Goal: Task Accomplishment & Management: Complete application form

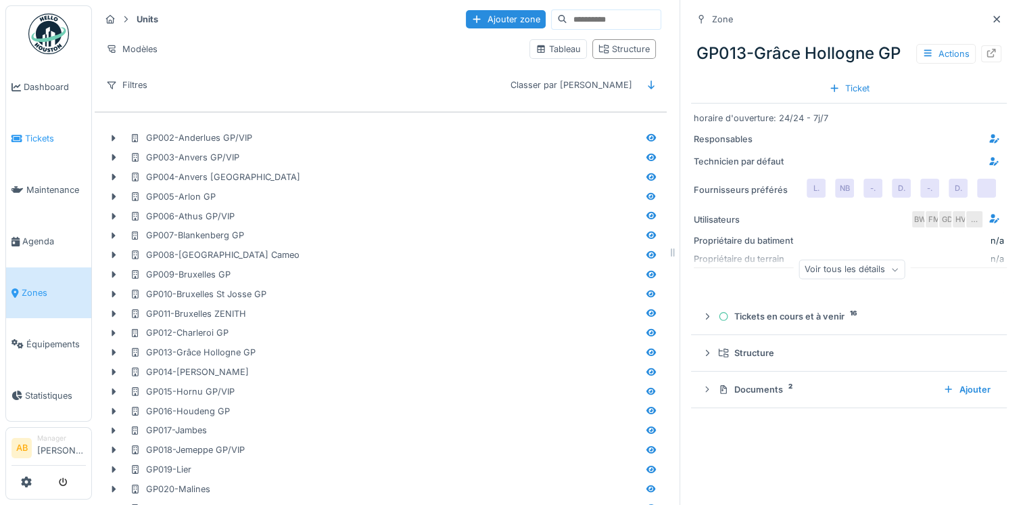
click at [49, 140] on span "Tickets" at bounding box center [55, 138] width 61 height 13
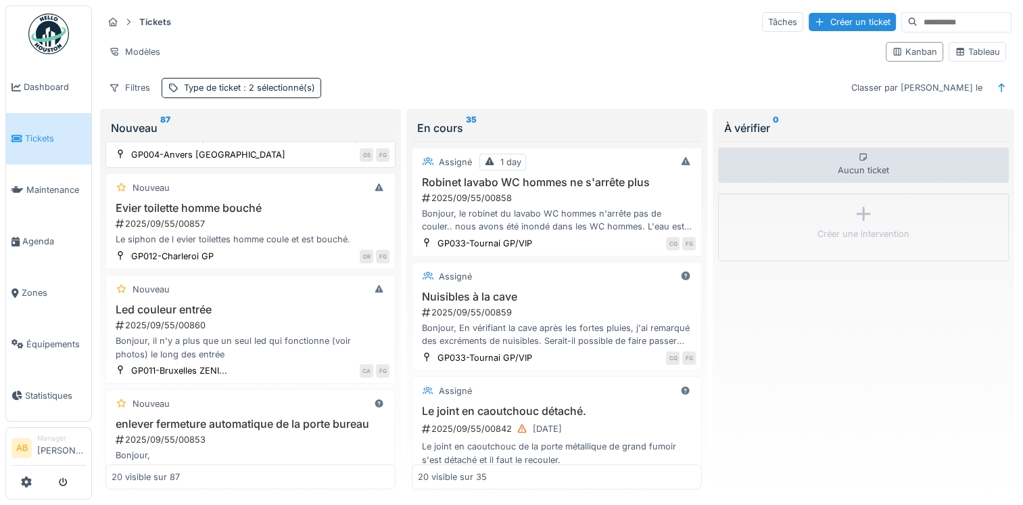
scroll to position [271, 0]
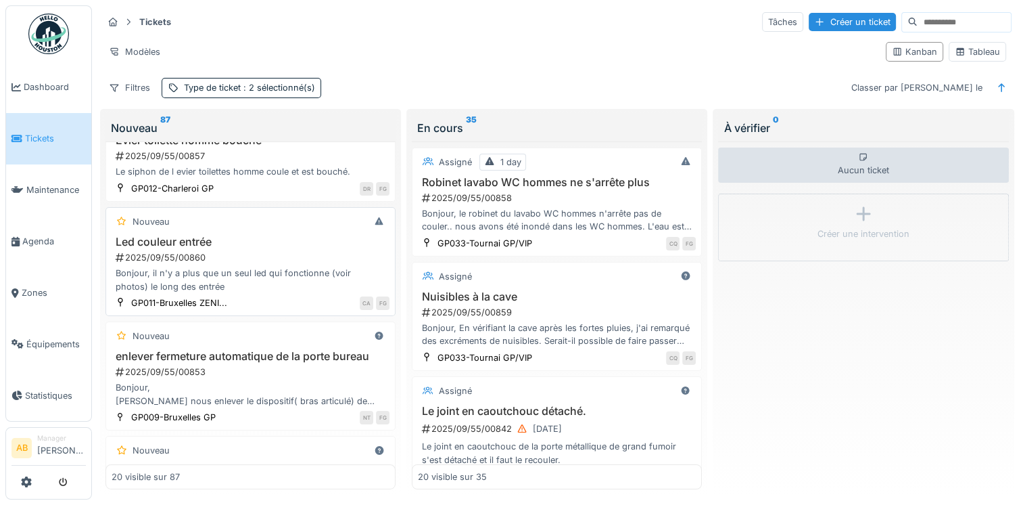
click at [260, 283] on div "Bonjour, il n'y a plus que un seul led qui fonctionne (voir photos) le long des…" at bounding box center [251, 279] width 278 height 26
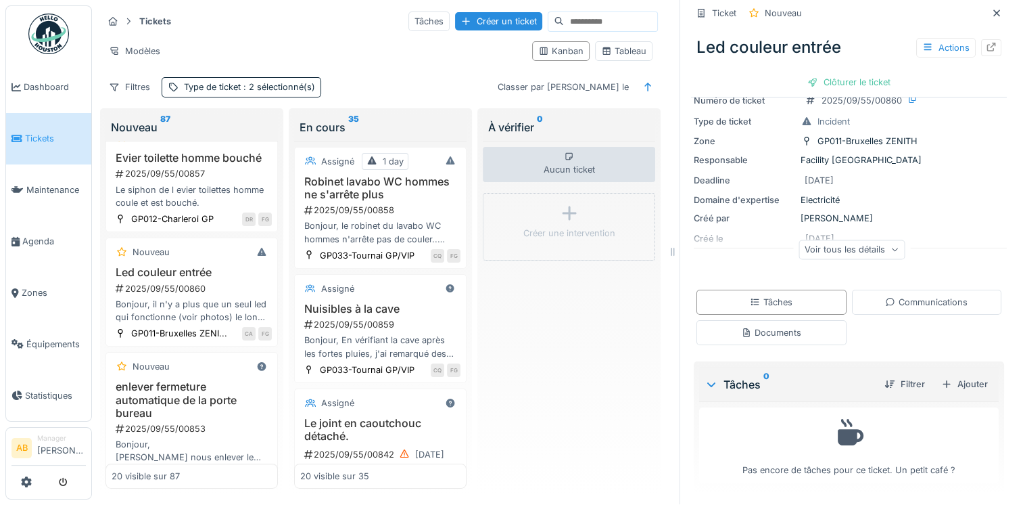
scroll to position [11, 0]
click at [885, 298] on icon at bounding box center [890, 302] width 11 height 9
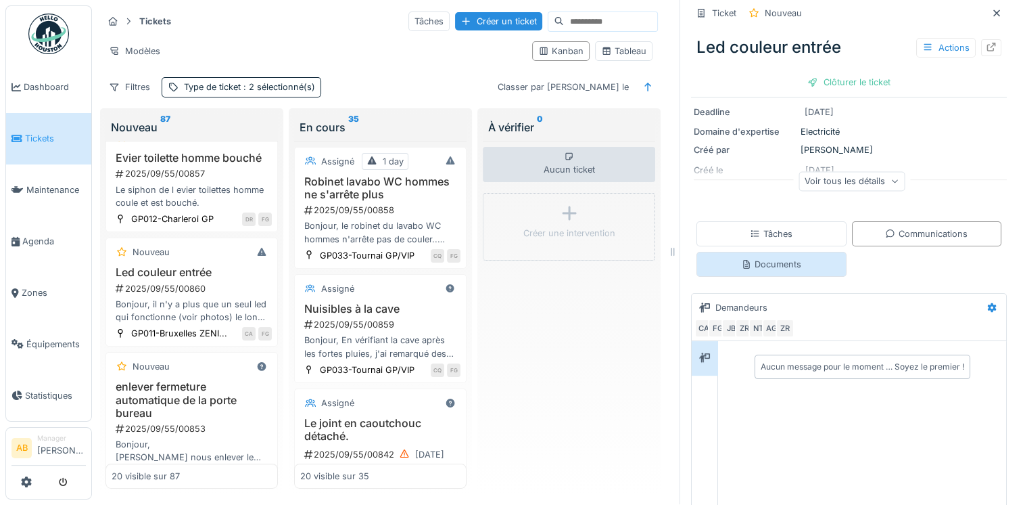
click at [768, 258] on div "Documents" at bounding box center [771, 264] width 60 height 13
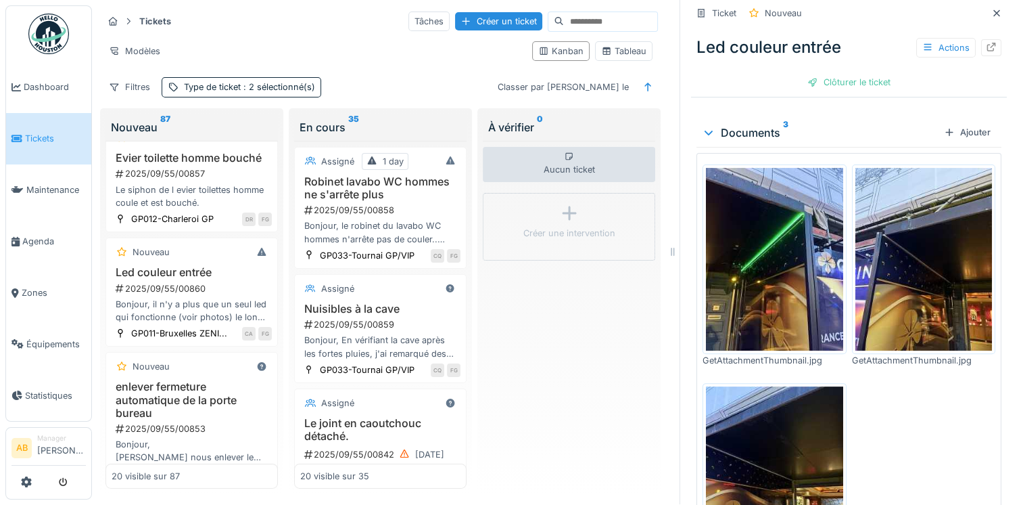
scroll to position [340, 0]
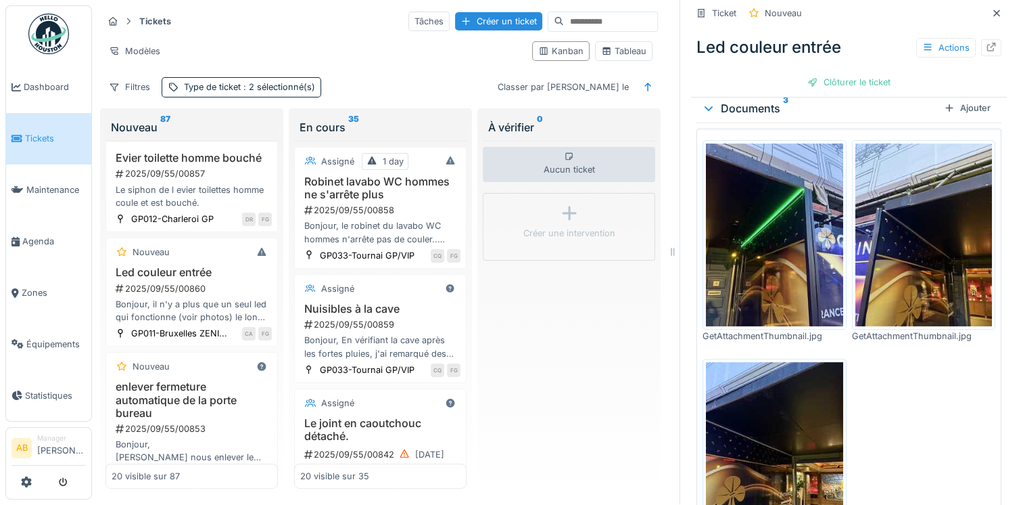
click at [775, 279] on img at bounding box center [774, 234] width 137 height 183
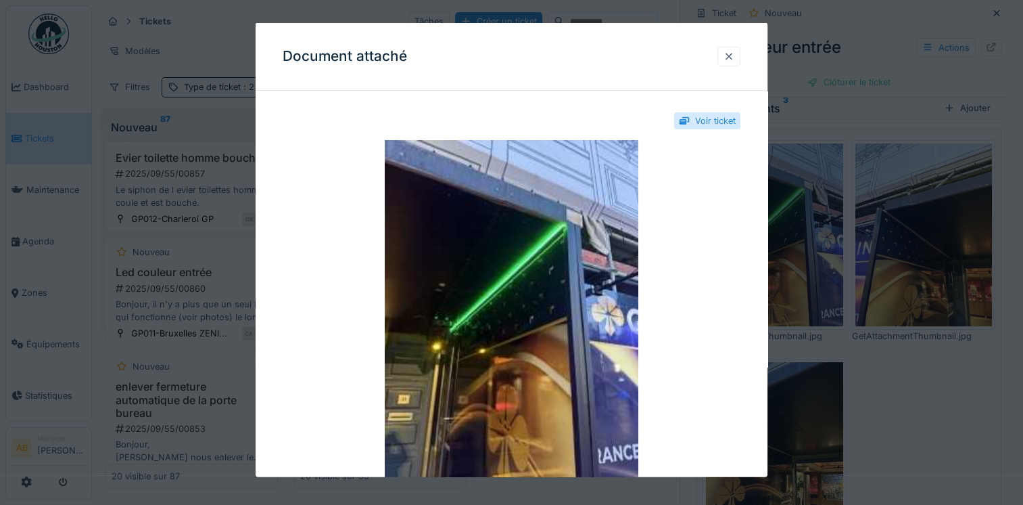
click at [735, 53] on div at bounding box center [729, 55] width 11 height 13
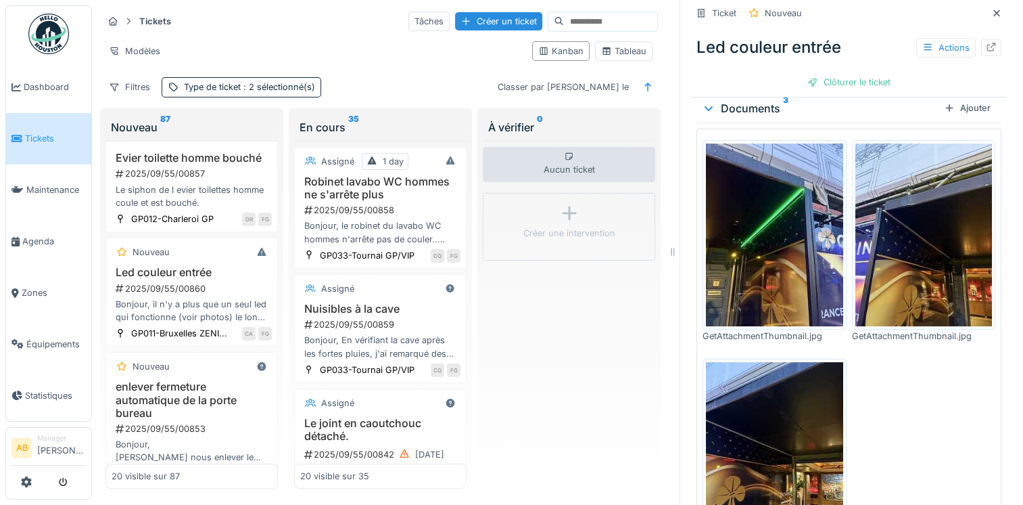
click at [907, 247] on img at bounding box center [924, 234] width 137 height 183
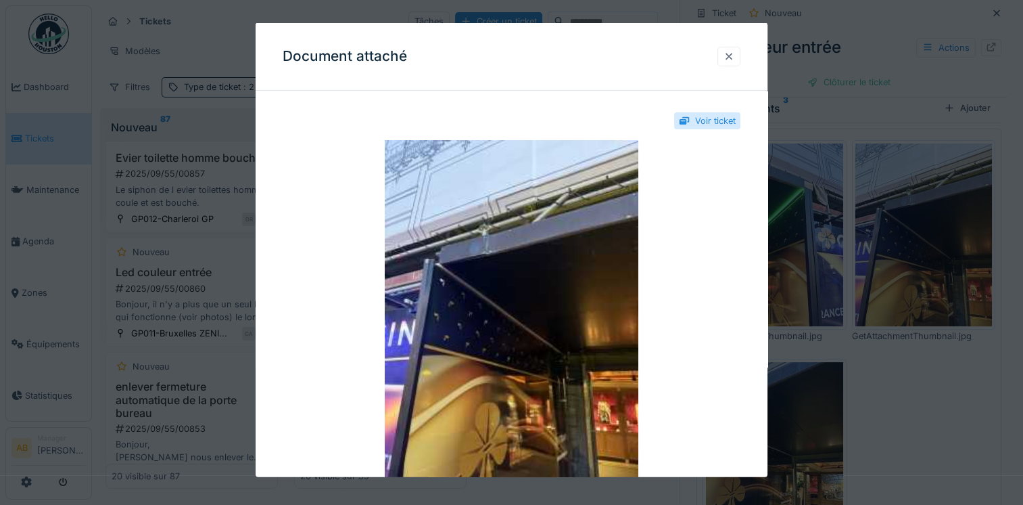
click at [735, 57] on div at bounding box center [729, 55] width 11 height 13
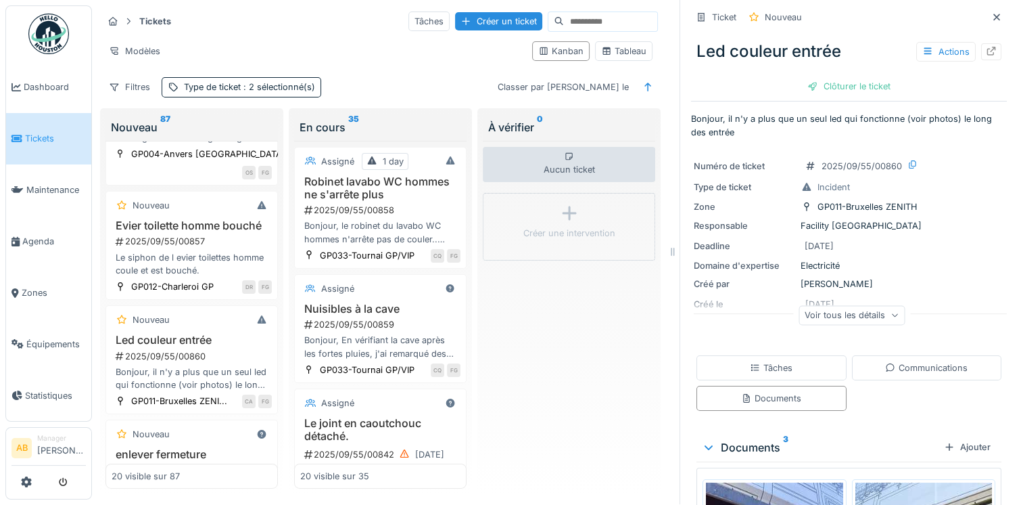
scroll to position [0, 0]
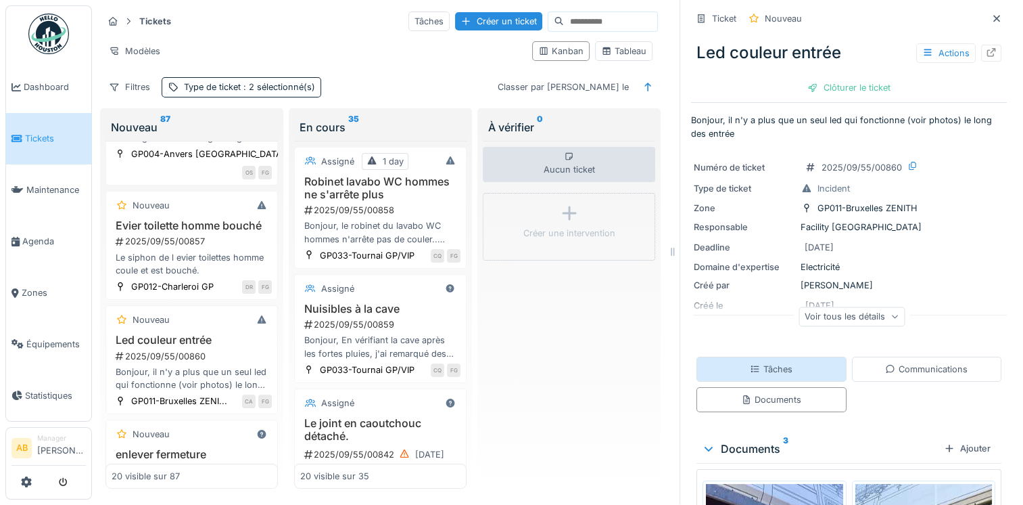
click at [776, 364] on div "Tâches" at bounding box center [771, 369] width 43 height 13
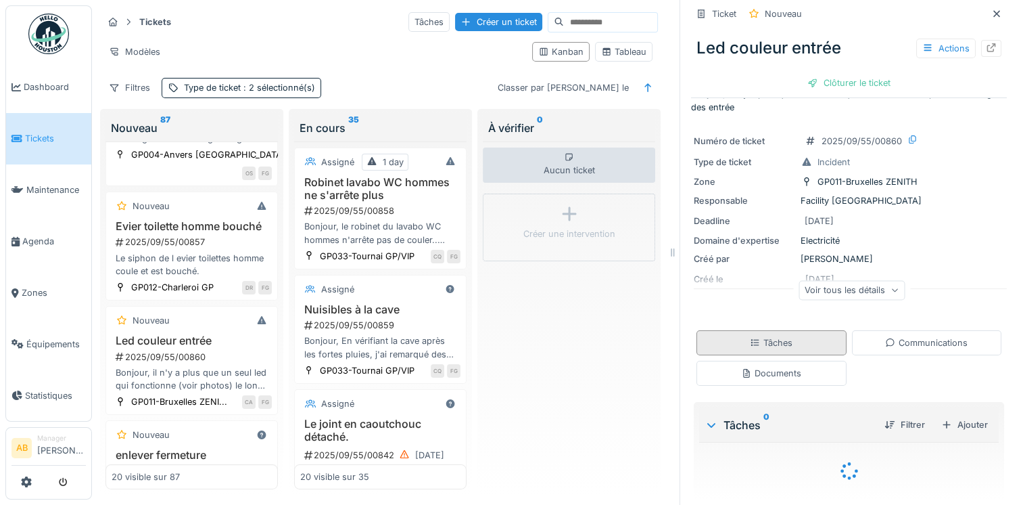
scroll to position [68, 0]
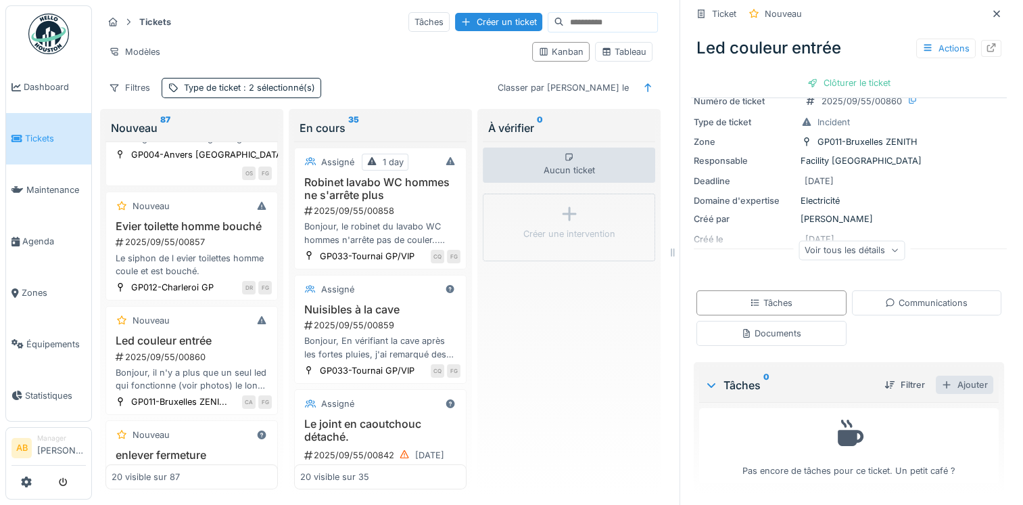
click at [952, 385] on div "Ajouter" at bounding box center [964, 384] width 57 height 18
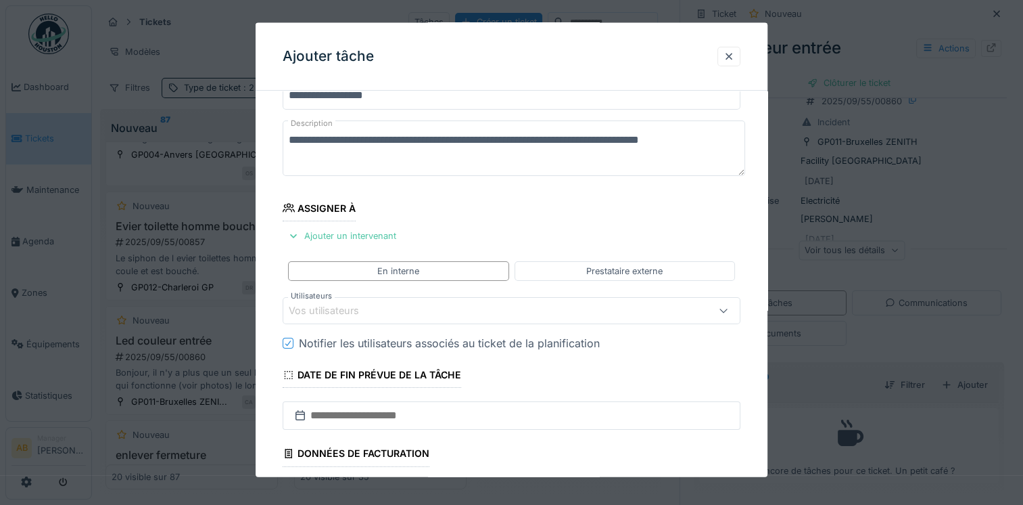
scroll to position [135, 0]
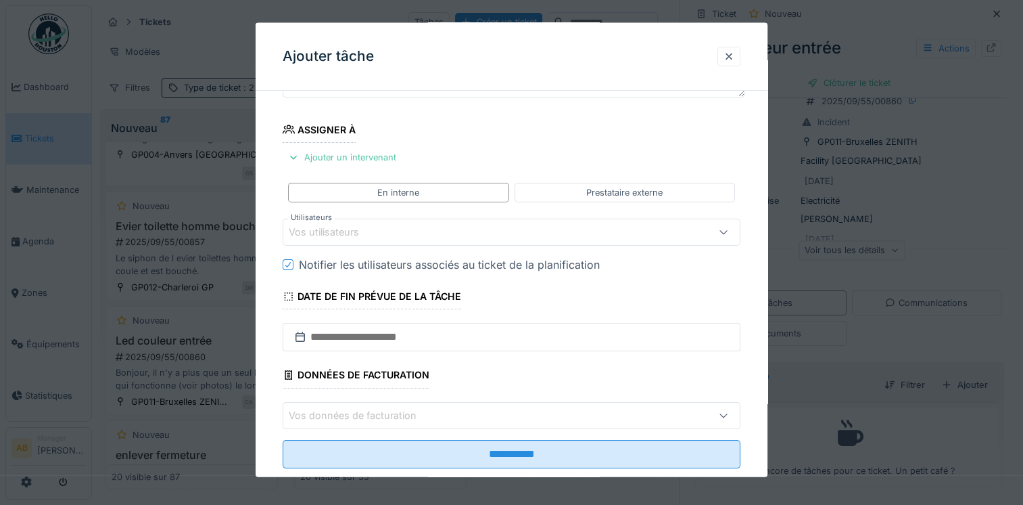
click at [393, 232] on div "Vos utilisateurs" at bounding box center [484, 232] width 390 height 15
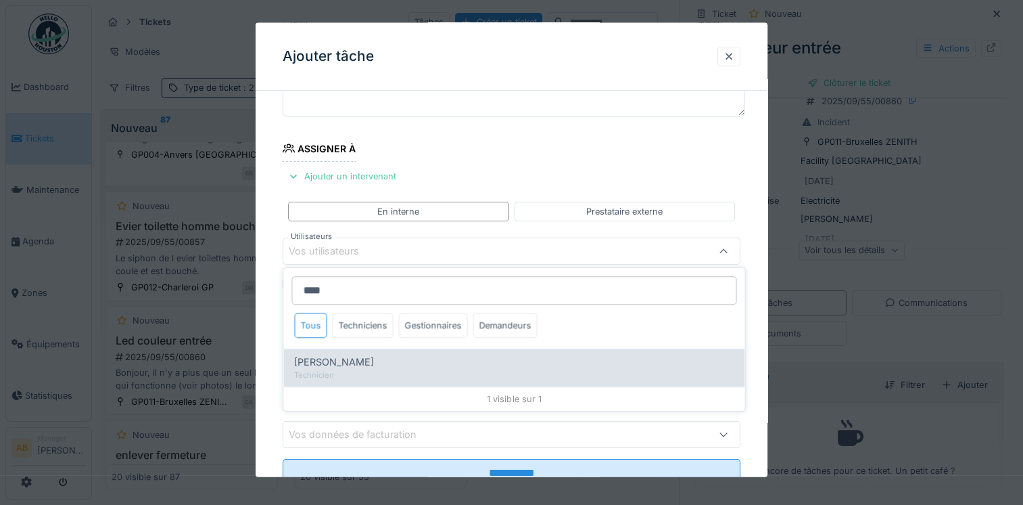
type input "****"
click at [338, 355] on span "Iulian Vilcinschi" at bounding box center [334, 361] width 80 height 15
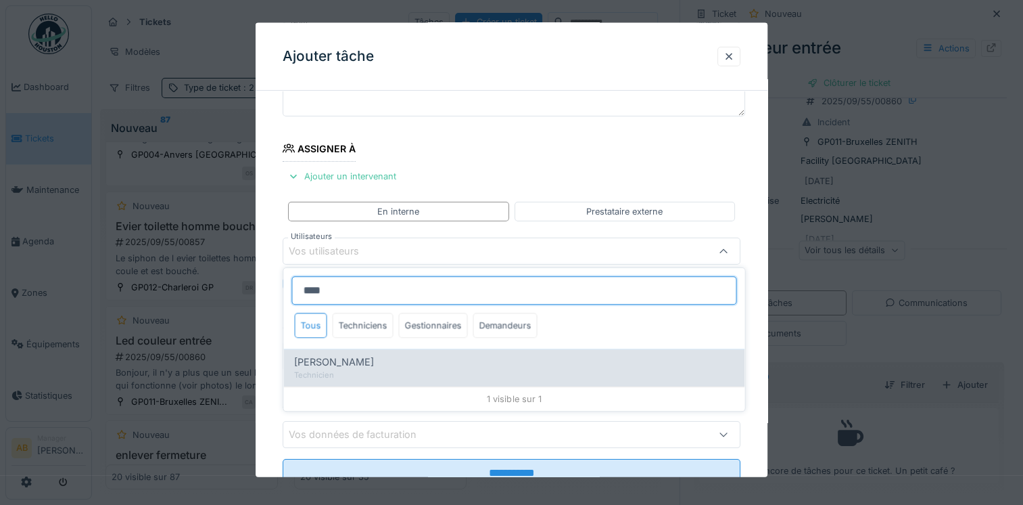
type input "****"
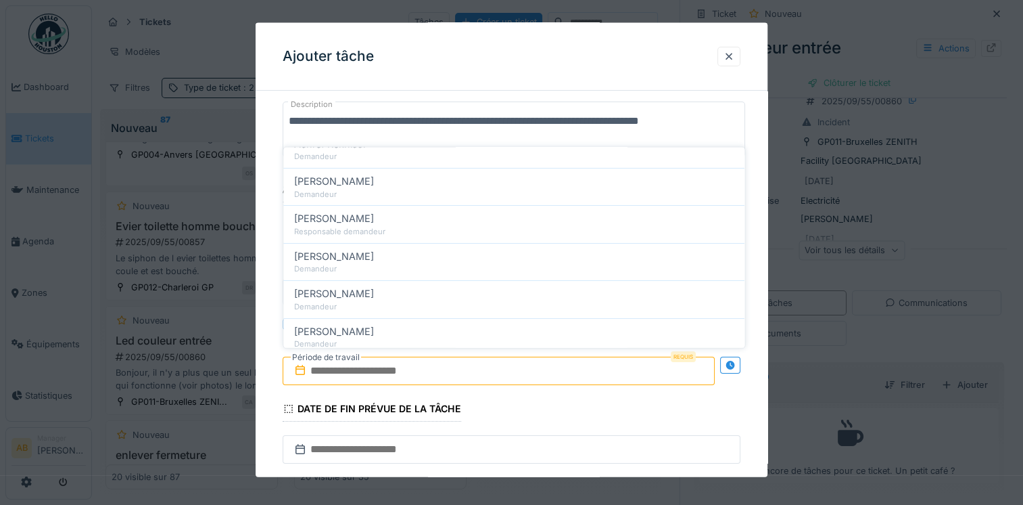
scroll to position [0, 0]
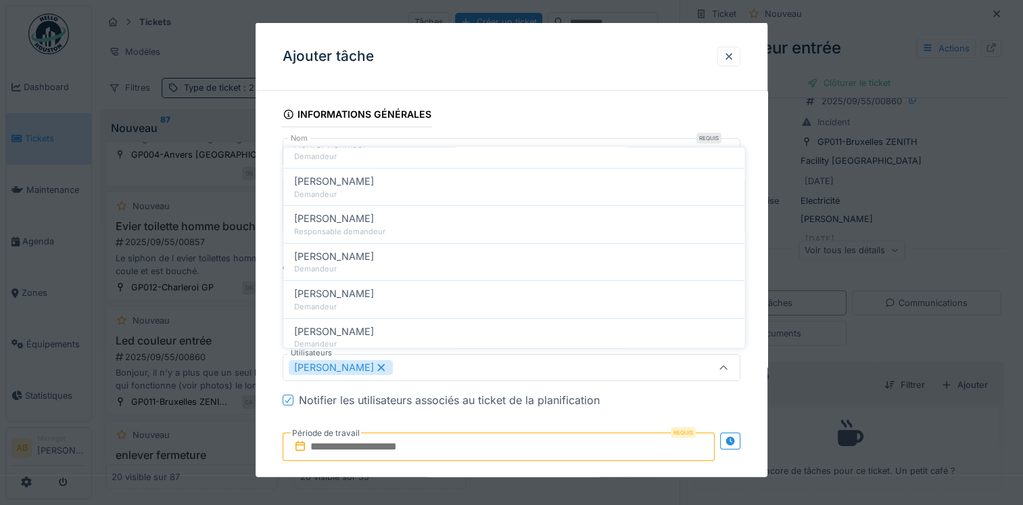
click at [684, 402] on div "Notifier les utilisateurs associés au ticket de la planification" at bounding box center [520, 400] width 442 height 16
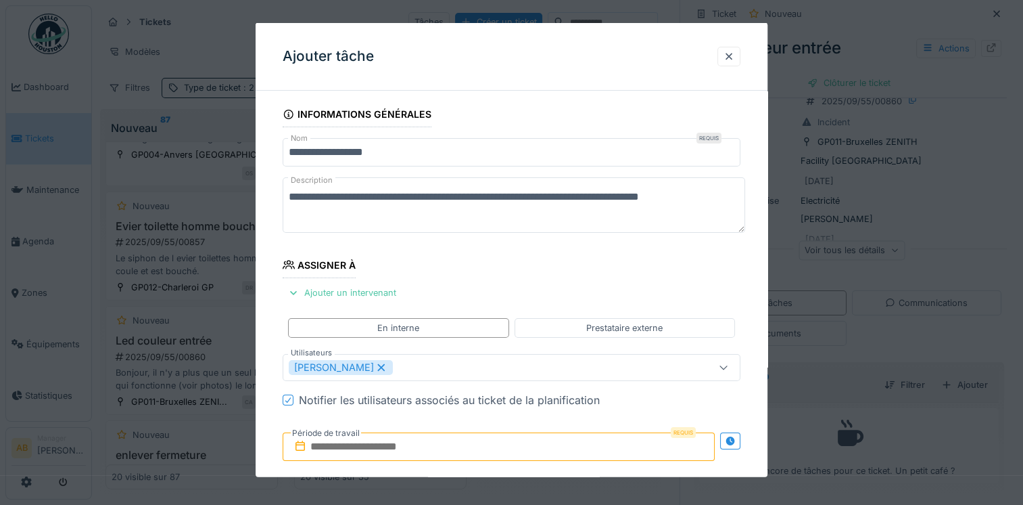
scroll to position [135, 0]
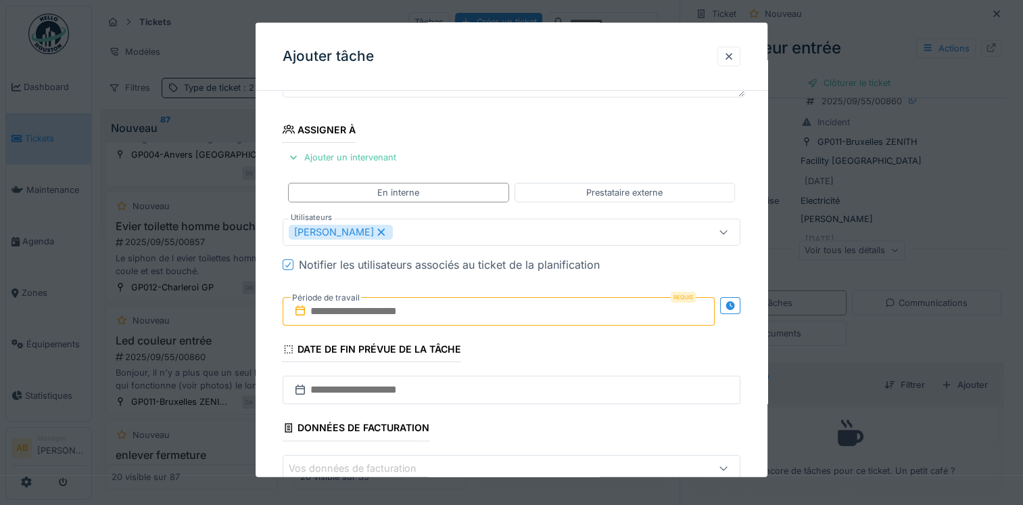
click at [409, 310] on input "text" at bounding box center [499, 311] width 432 height 28
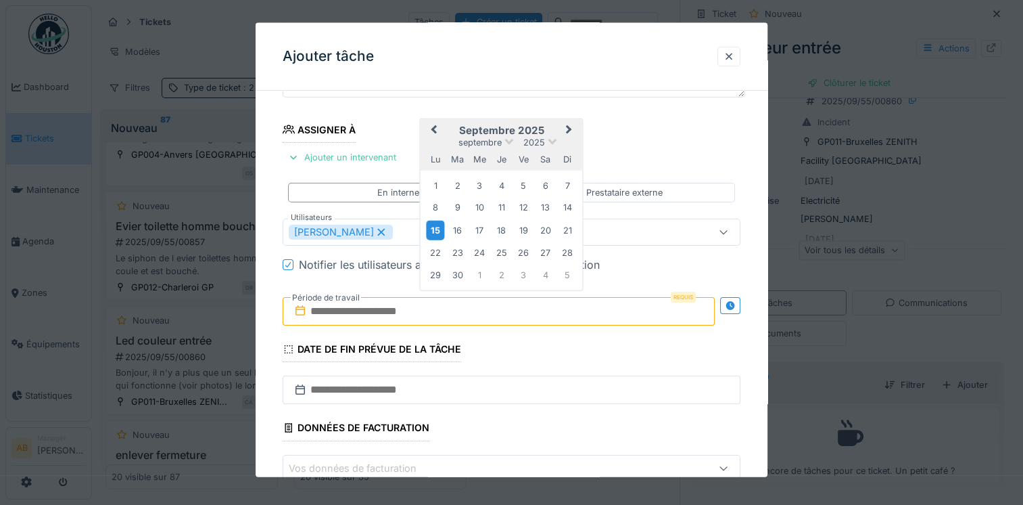
click at [438, 231] on div "15" at bounding box center [436, 230] width 18 height 20
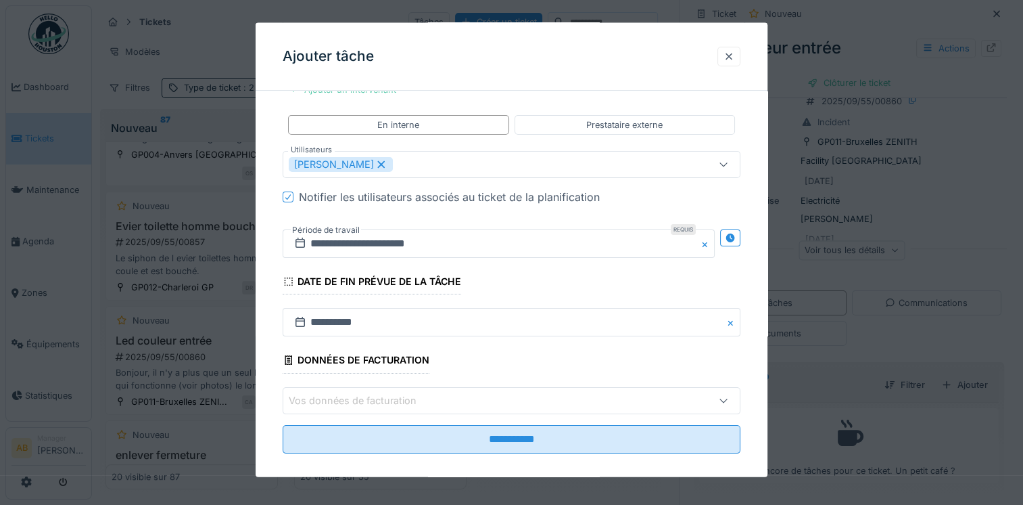
scroll to position [214, 0]
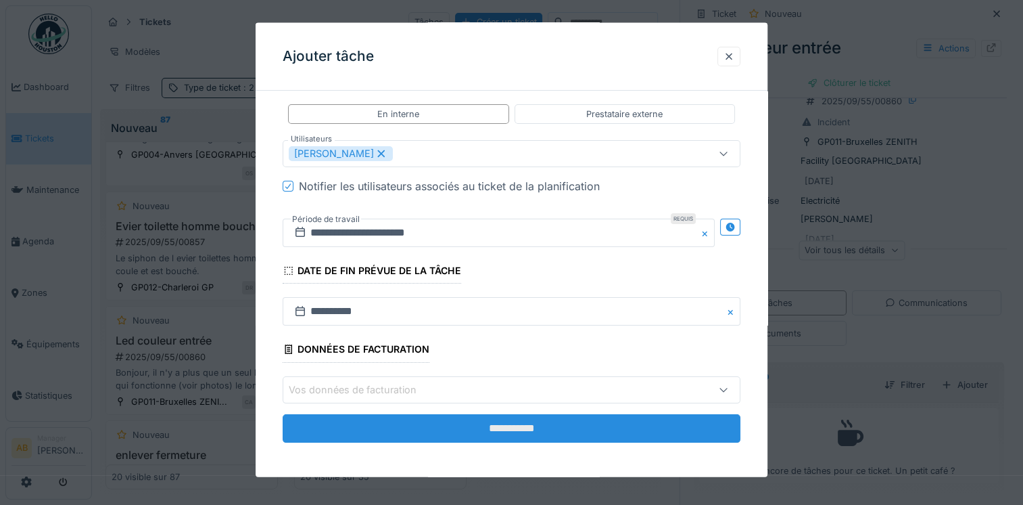
click at [498, 427] on input "**********" at bounding box center [512, 427] width 458 height 28
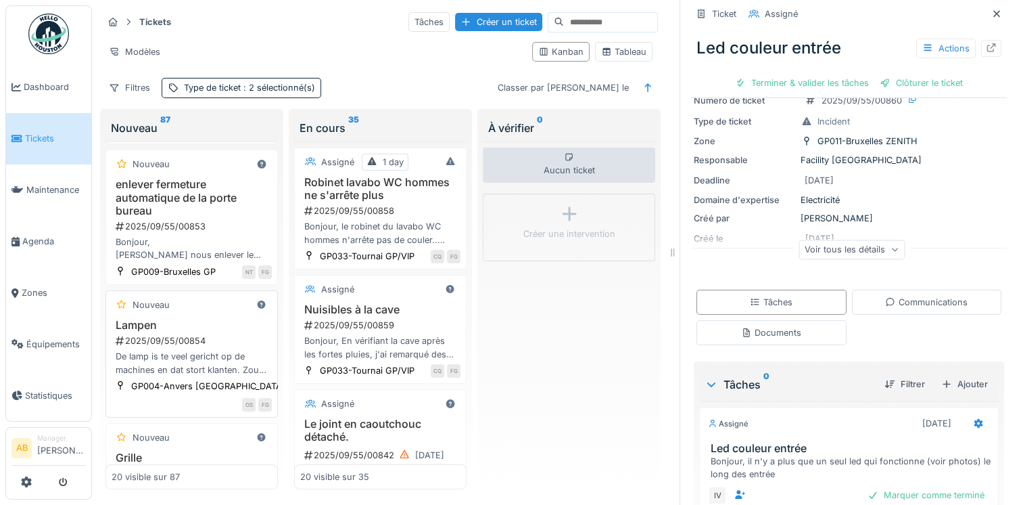
scroll to position [572, 0]
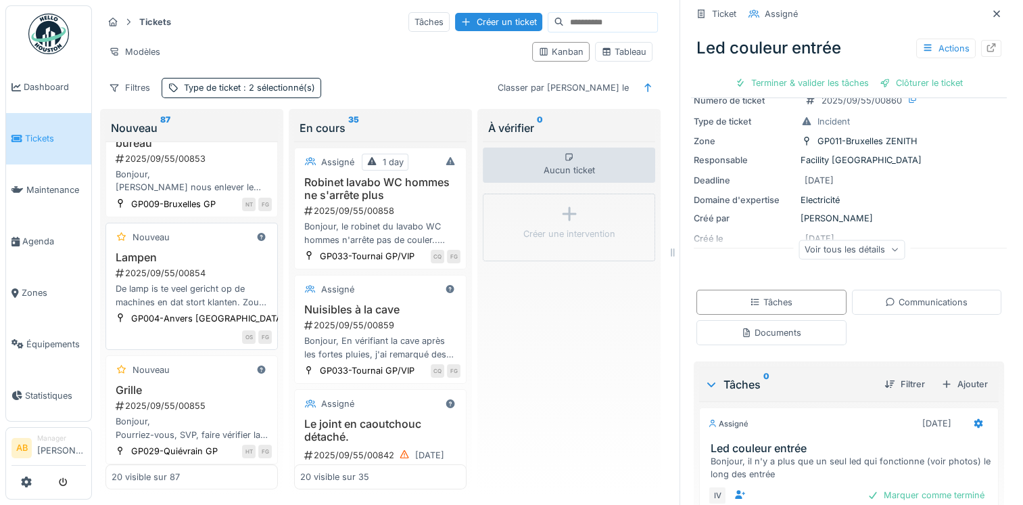
click at [203, 279] on div "2025/09/55/00854" at bounding box center [193, 272] width 158 height 13
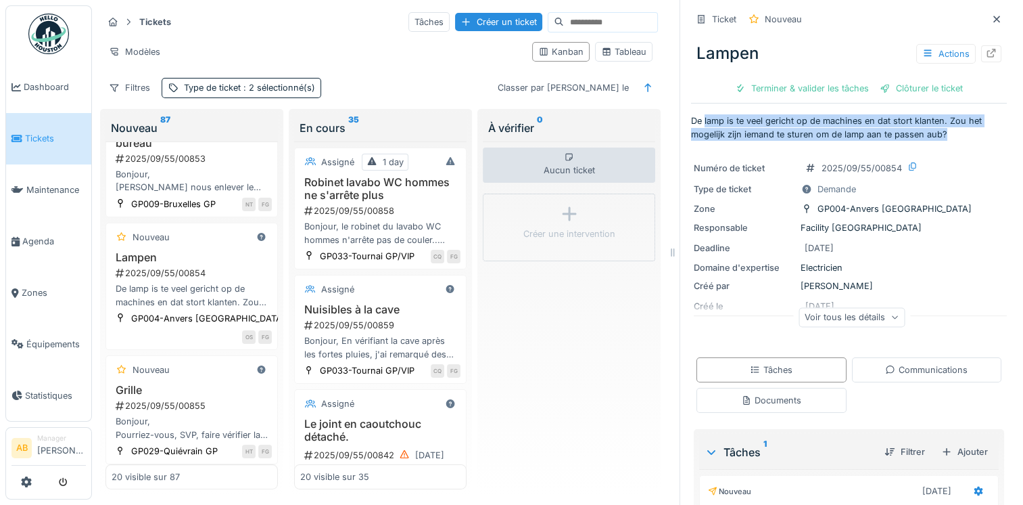
drag, startPoint x: 946, startPoint y: 137, endPoint x: 692, endPoint y: 118, distance: 254.3
click at [693, 118] on p "De lamp is te veel gericht op de machines en dat stort klanten. Zou het mogelij…" at bounding box center [849, 127] width 316 height 26
click at [733, 126] on p "De lamp is te veel gericht op de machines en dat stort klanten. Zou het mogelij…" at bounding box center [849, 127] width 316 height 26
drag, startPoint x: 680, startPoint y: 122, endPoint x: 939, endPoint y: 129, distance: 259.1
click at [939, 129] on div "Ticket Nouveau Lampen Actions Terminer & valider les tâches Clôturer le ticket …" at bounding box center [849, 252] width 338 height 505
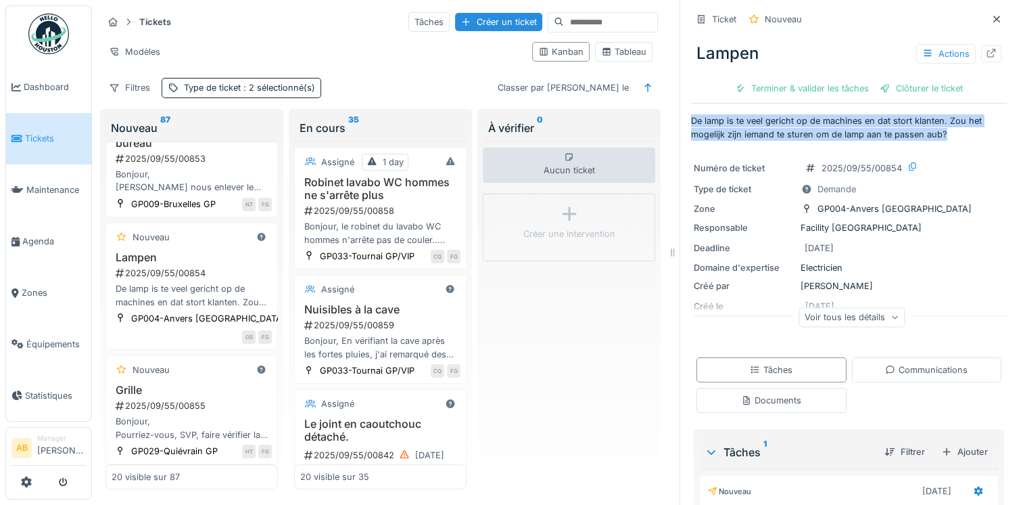
drag, startPoint x: 939, startPoint y: 129, endPoint x: 876, endPoint y: 129, distance: 62.9
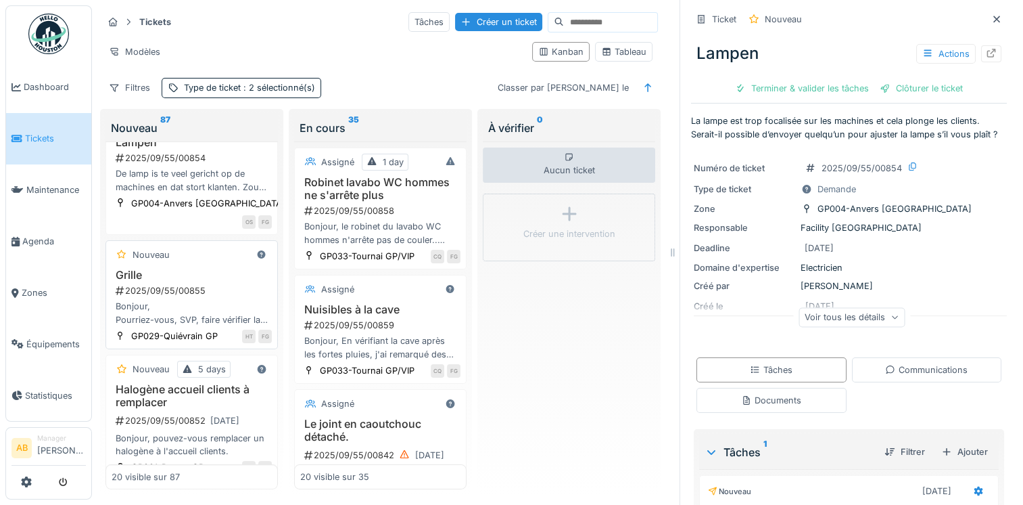
scroll to position [707, 0]
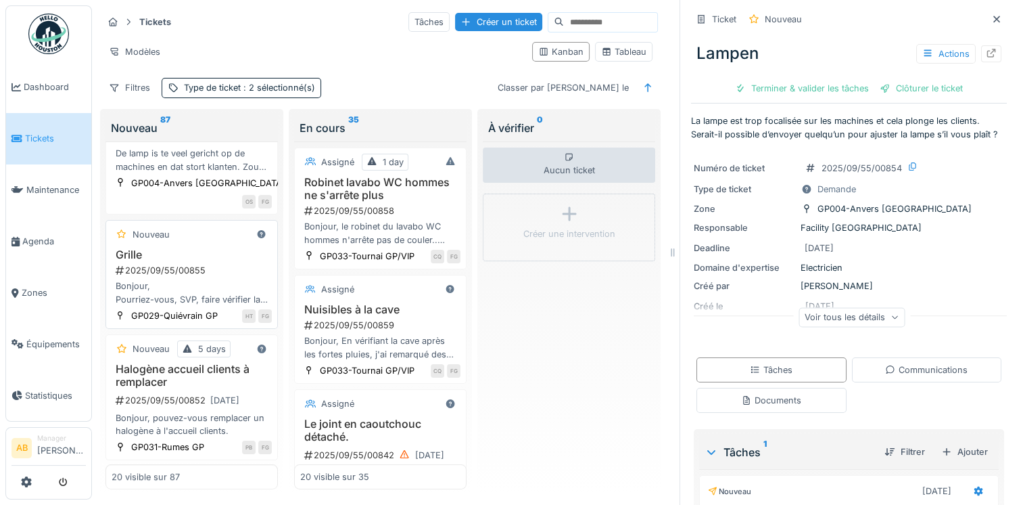
click at [202, 279] on div "Bonjour, Pourriez-vous, SVP, faire vérifier la grille du Parking, nous n'arrivo…" at bounding box center [192, 292] width 160 height 26
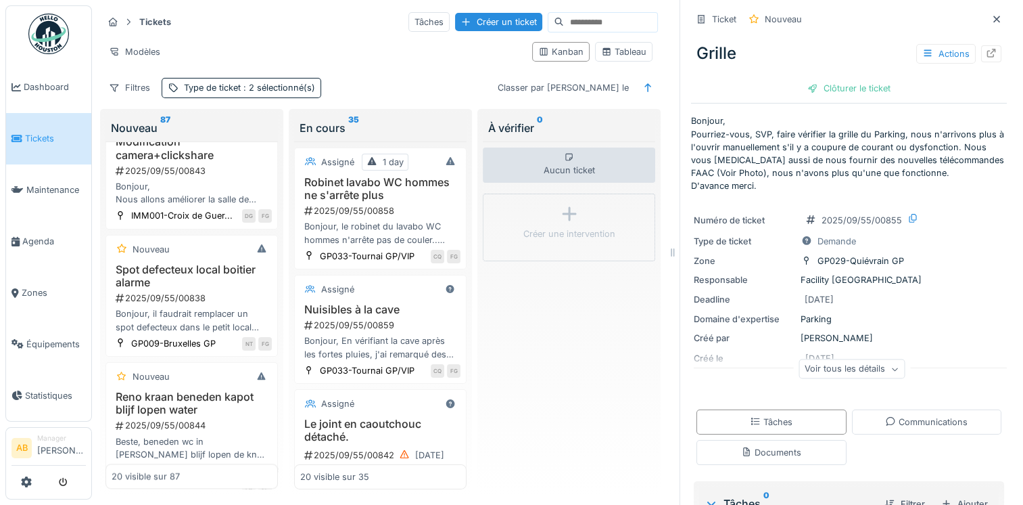
scroll to position [1857, 0]
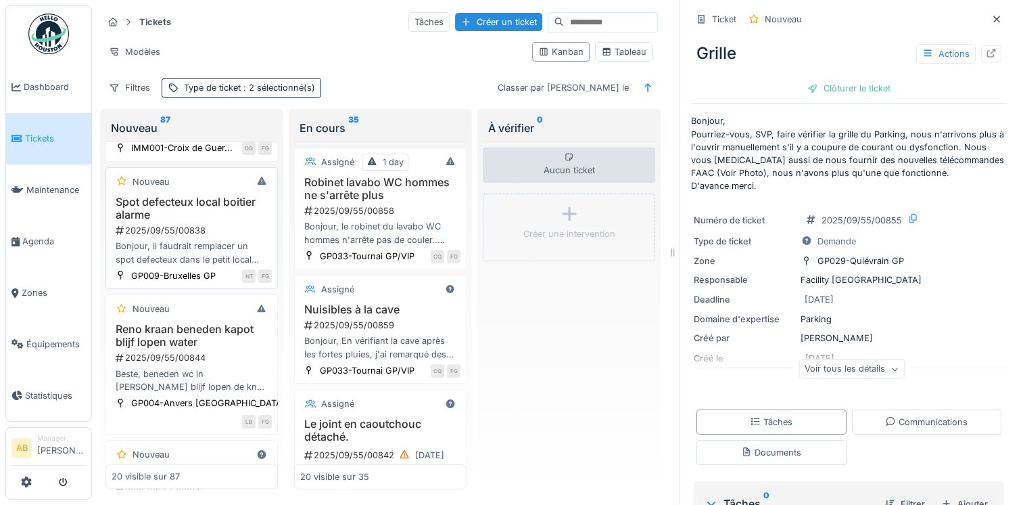
click at [181, 237] on div "2025/09/55/00838" at bounding box center [193, 230] width 158 height 13
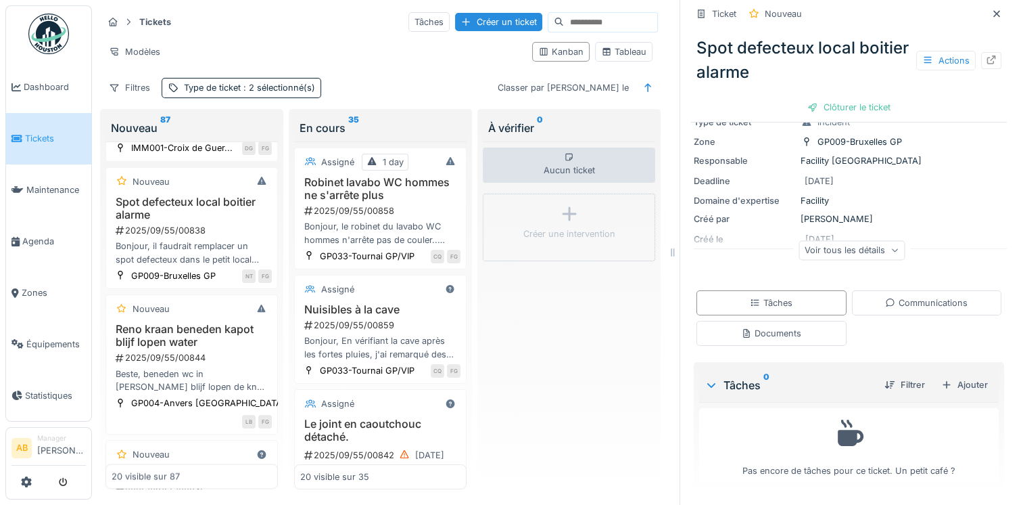
click at [800, 329] on div "Documents" at bounding box center [772, 333] width 150 height 25
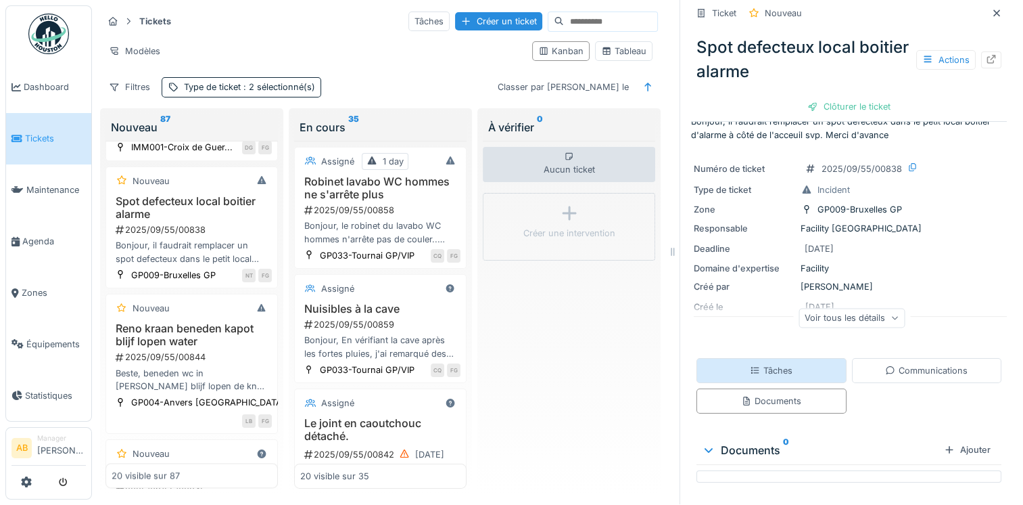
click at [770, 365] on div "Tâches" at bounding box center [771, 370] width 43 height 13
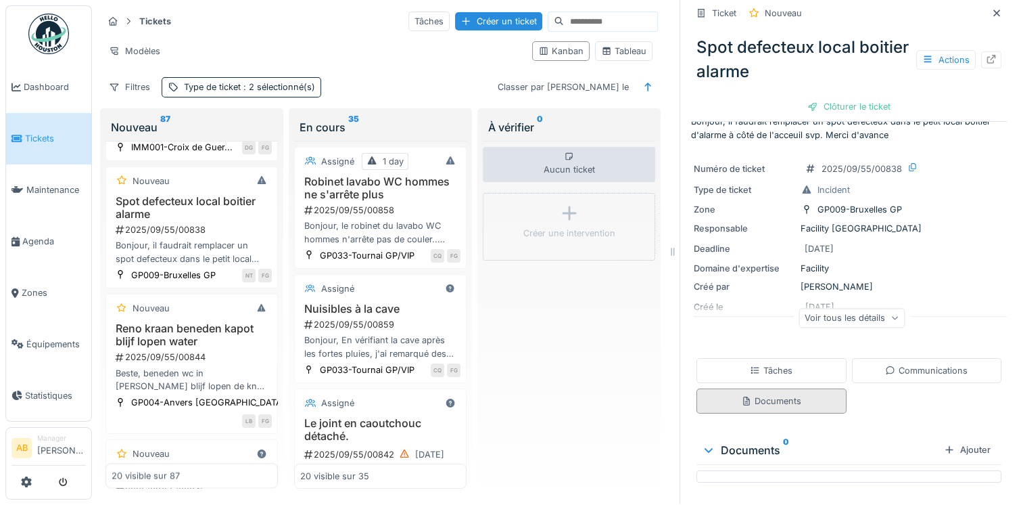
scroll to position [92, 0]
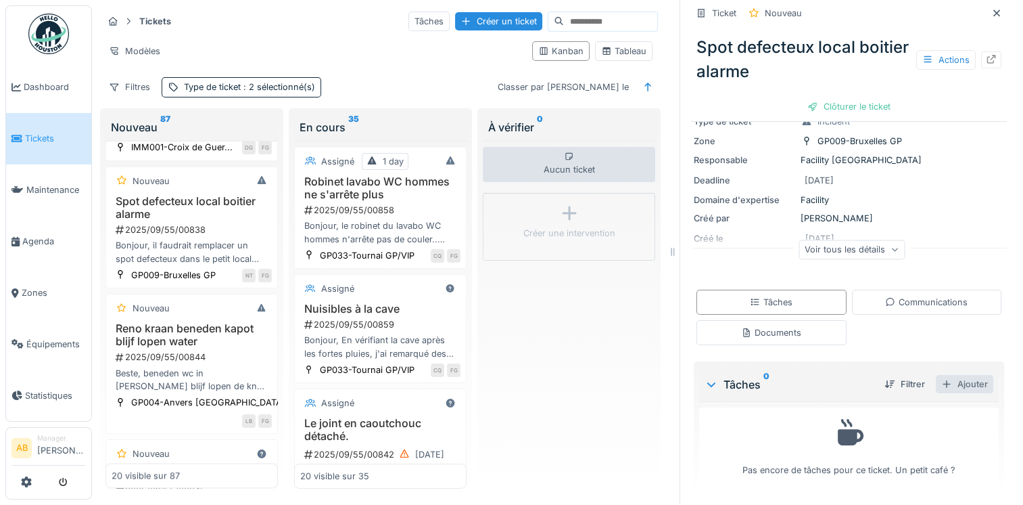
click at [958, 375] on div "Ajouter" at bounding box center [964, 384] width 57 height 18
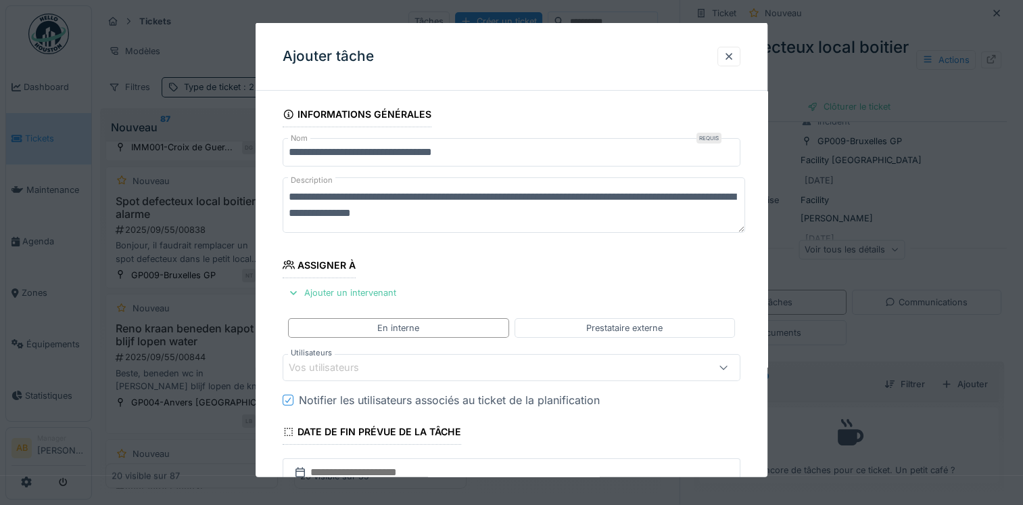
click at [435, 372] on div "Vos utilisateurs" at bounding box center [484, 367] width 390 height 15
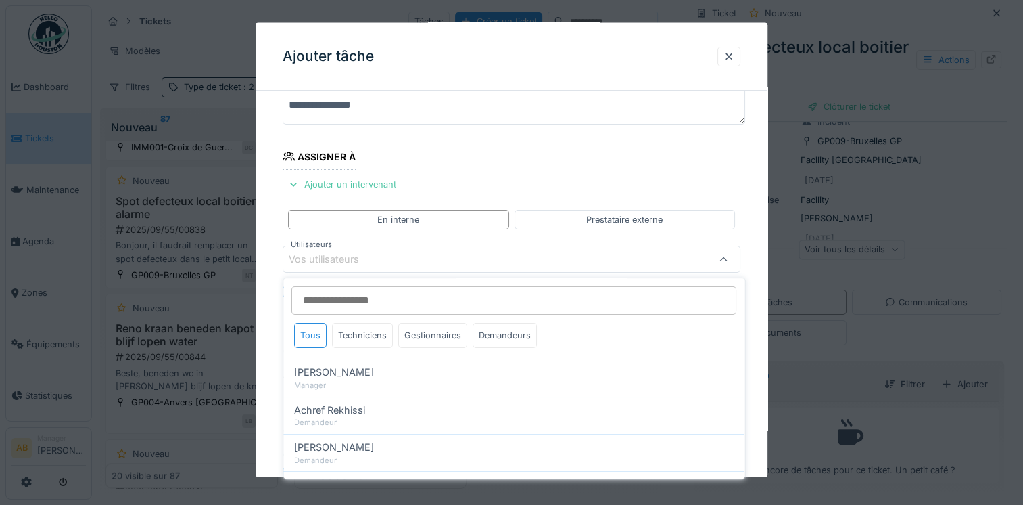
scroll to position [116, 0]
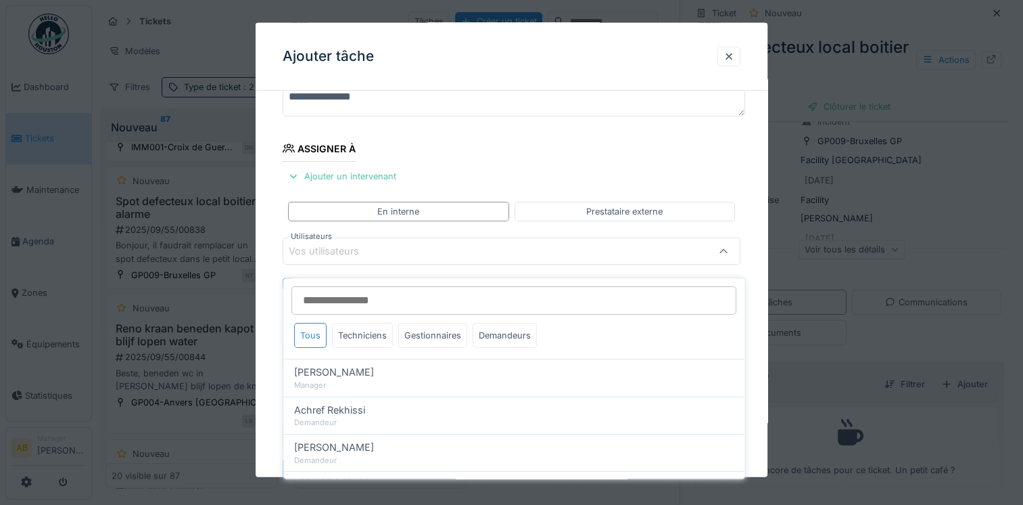
click at [367, 289] on input "Utilisateurs" at bounding box center [514, 300] width 445 height 28
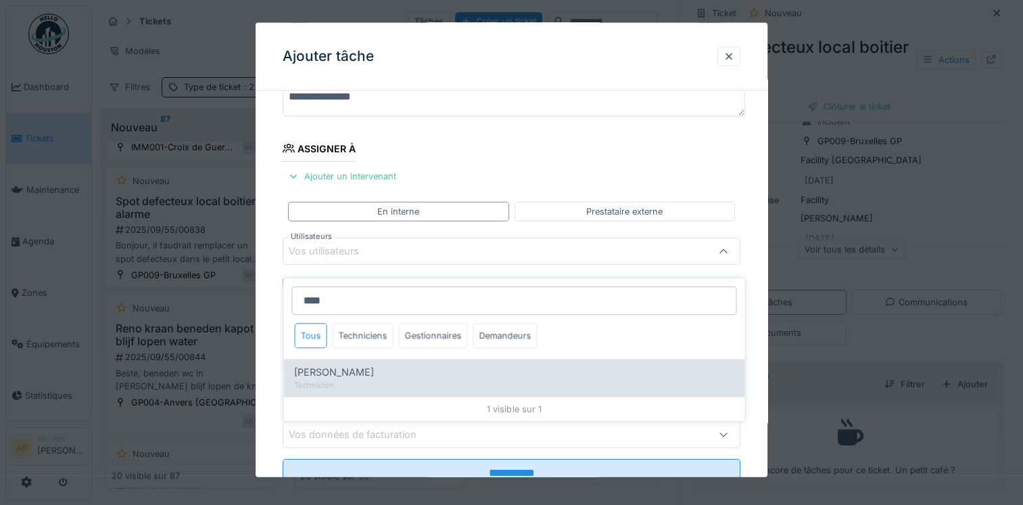
type input "****"
click at [341, 365] on span "Iulian Vilcinschi" at bounding box center [334, 372] width 80 height 15
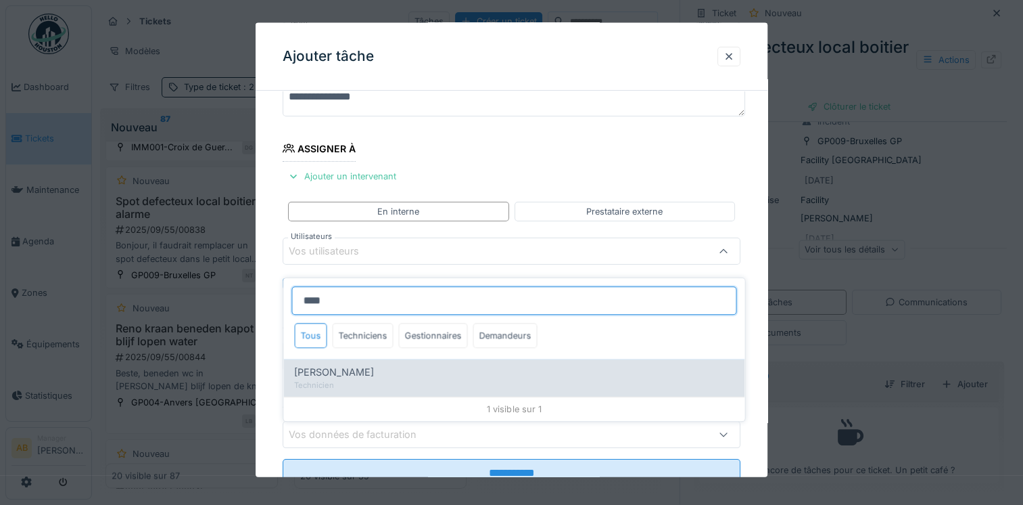
type input "****"
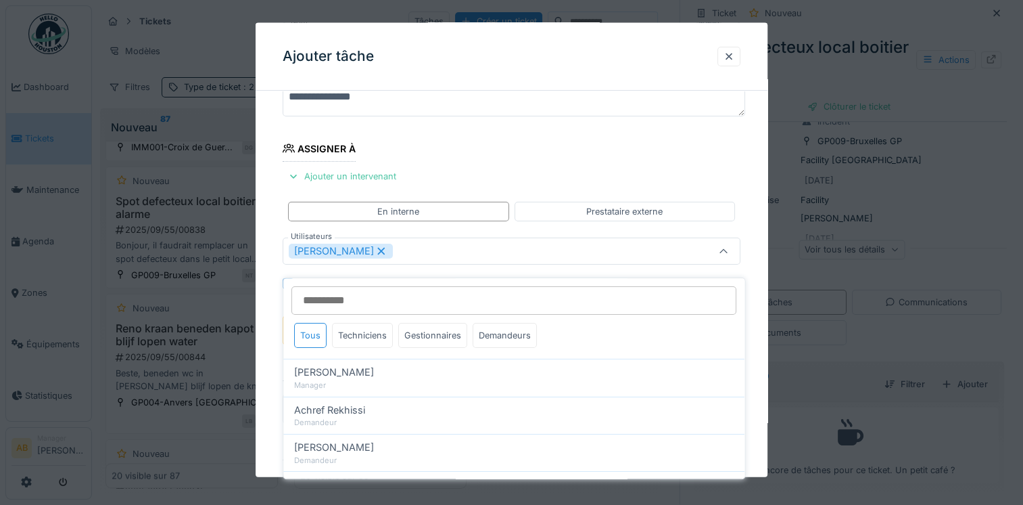
click at [649, 145] on fieldset "**********" at bounding box center [512, 267] width 458 height 565
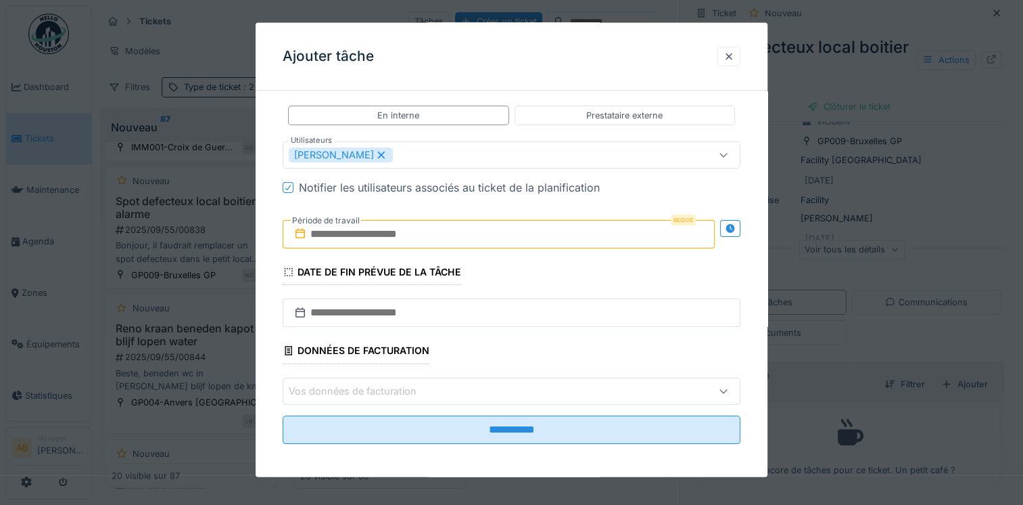
scroll to position [214, 0]
click at [339, 225] on input "text" at bounding box center [499, 232] width 432 height 28
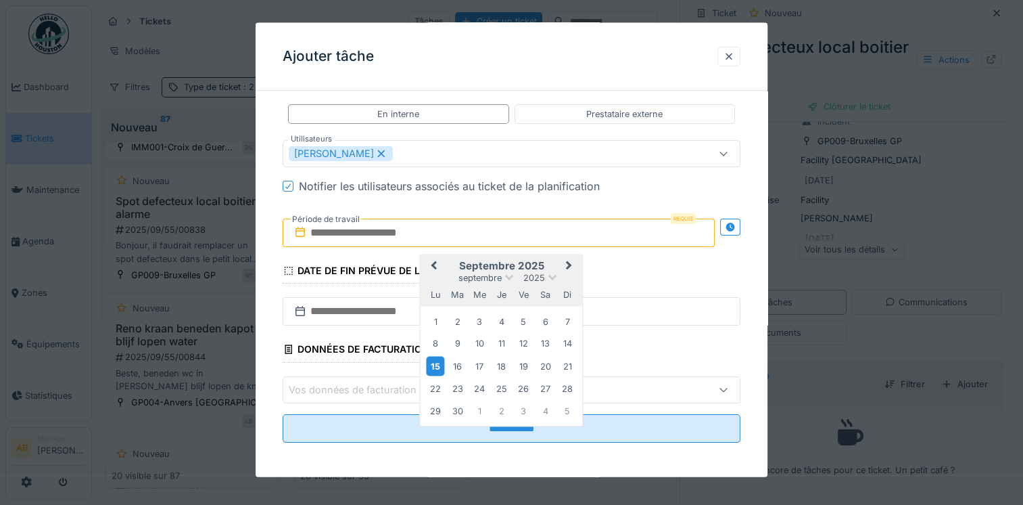
click at [438, 363] on div "15" at bounding box center [436, 366] width 18 height 20
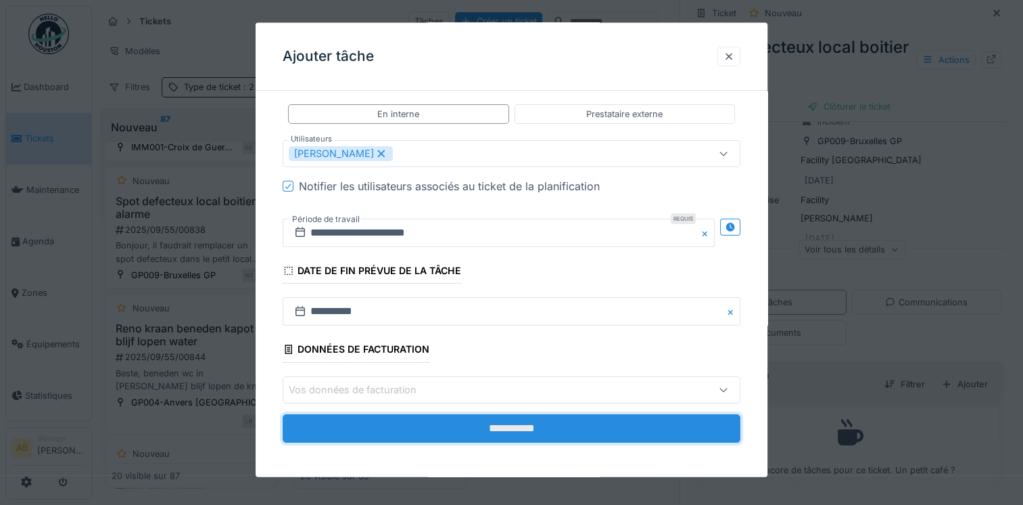
click at [513, 431] on input "**********" at bounding box center [512, 427] width 458 height 28
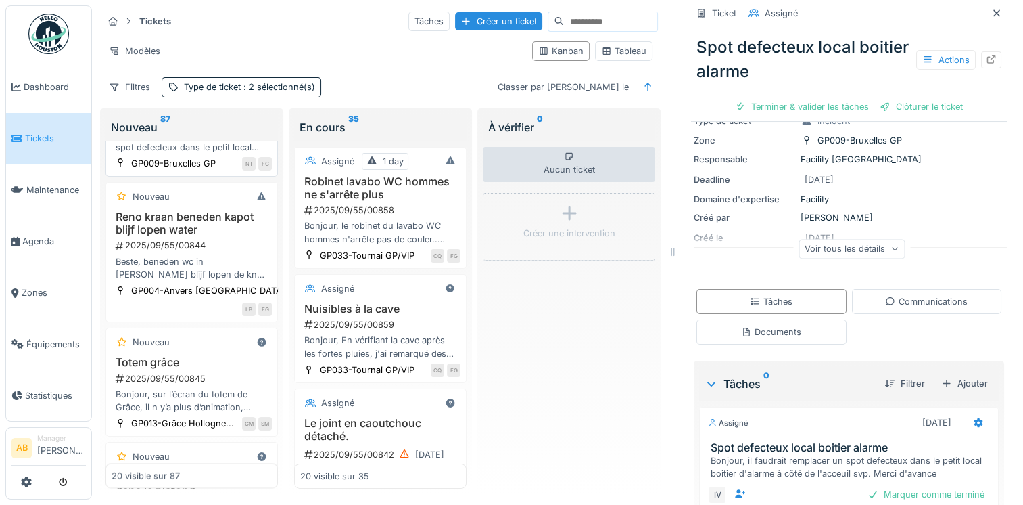
scroll to position [1993, 0]
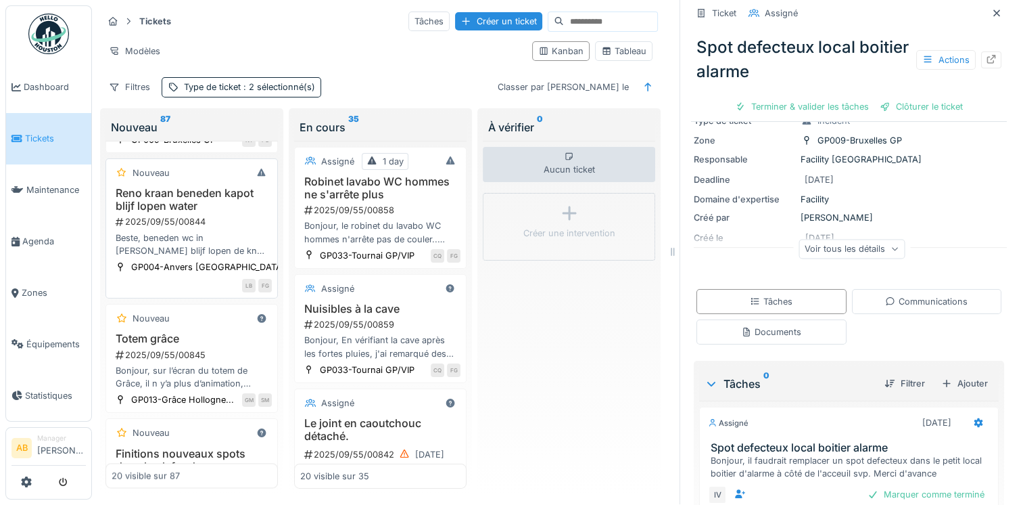
click at [187, 257] on div "Beste, beneden wc in reno de kraan blijf lopen de knop is kapot gelieve nakijke…" at bounding box center [192, 244] width 160 height 26
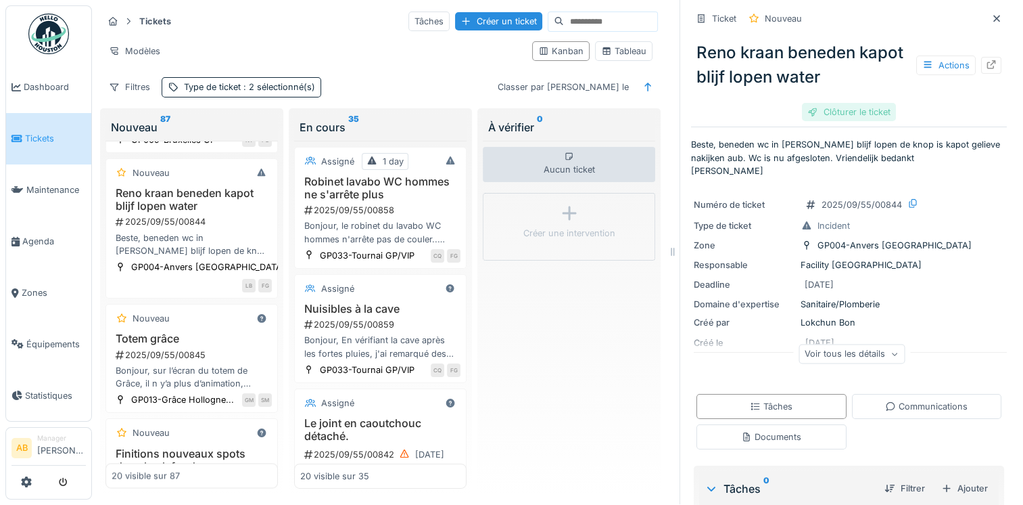
click at [826, 104] on div "Clôturer le ticket" at bounding box center [849, 112] width 94 height 18
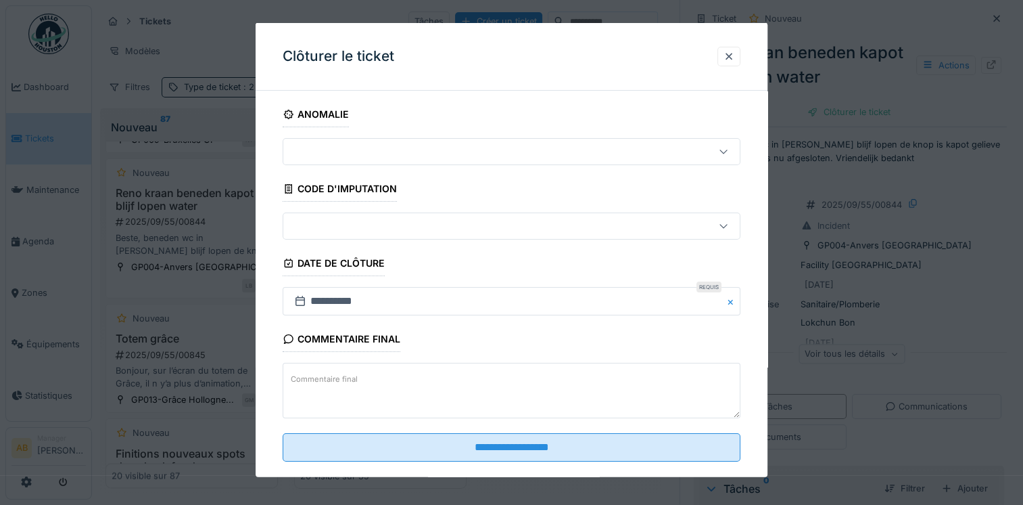
click at [364, 386] on textarea "Commentaire final" at bounding box center [512, 390] width 458 height 55
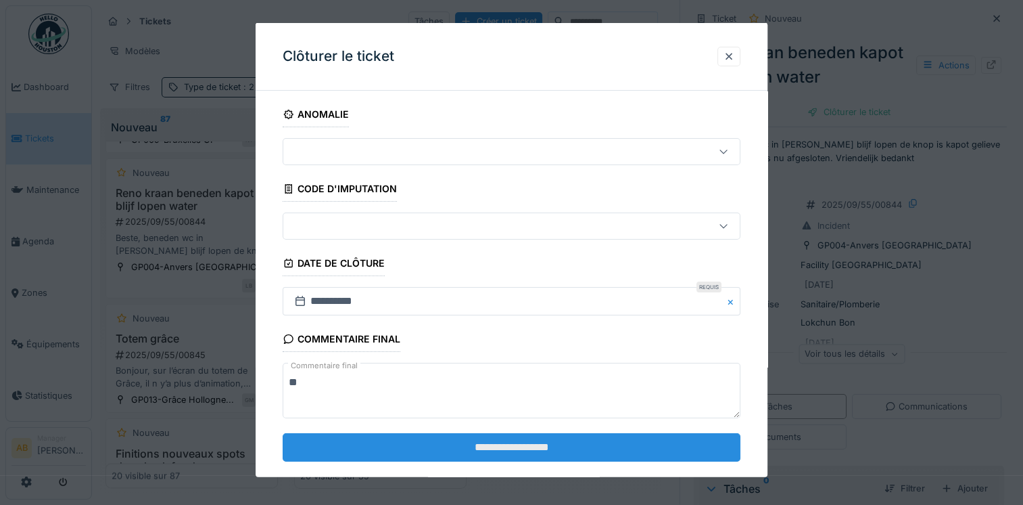
type textarea "**"
click at [352, 440] on input "**********" at bounding box center [512, 446] width 458 height 28
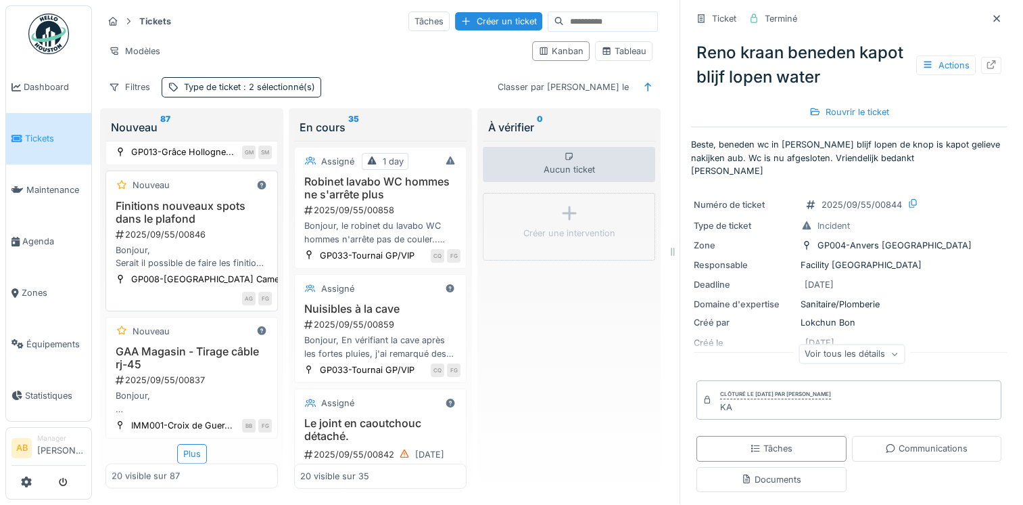
scroll to position [2348, 0]
click at [187, 444] on div "Plus" at bounding box center [192, 454] width 30 height 20
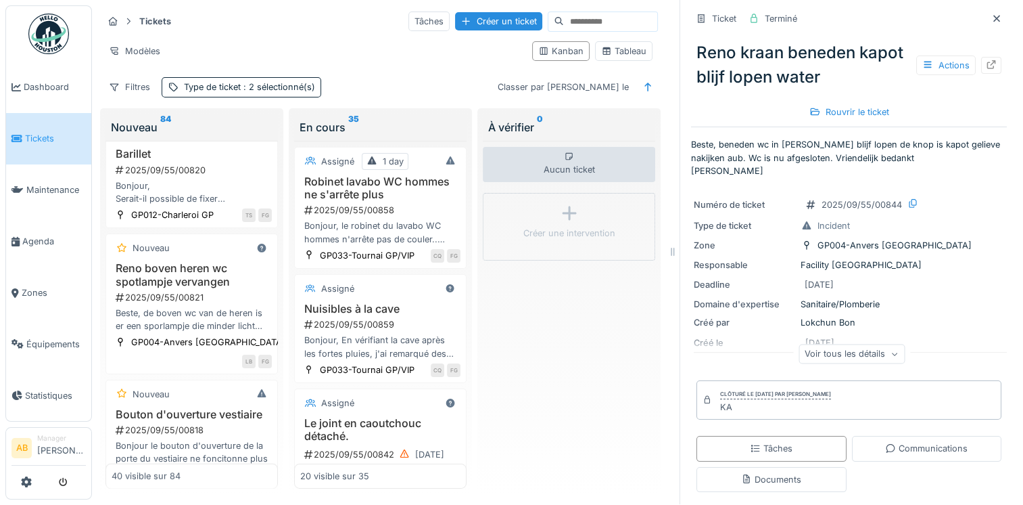
scroll to position [3498, 0]
click at [190, 159] on h3 "Barillet" at bounding box center [192, 152] width 160 height 13
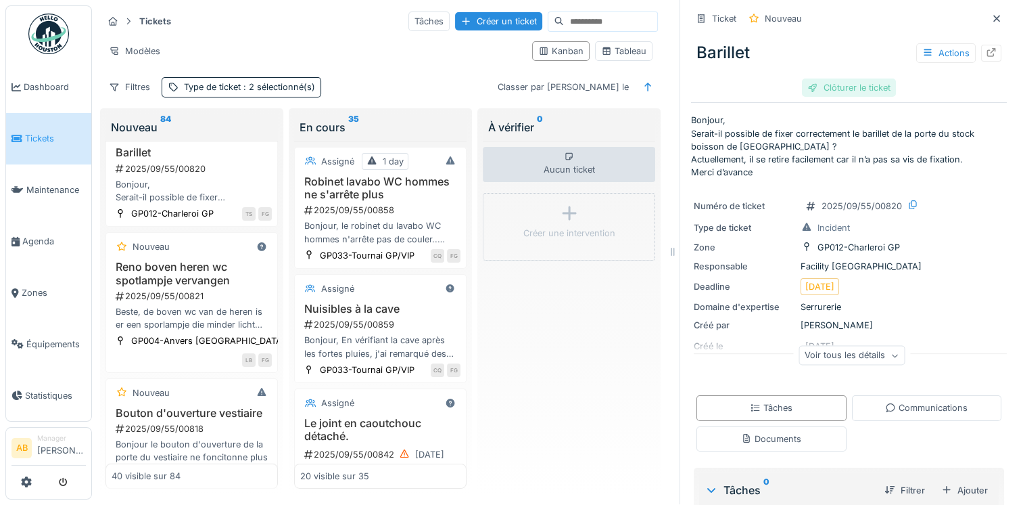
click at [834, 78] on div "Clôturer le ticket" at bounding box center [849, 87] width 94 height 18
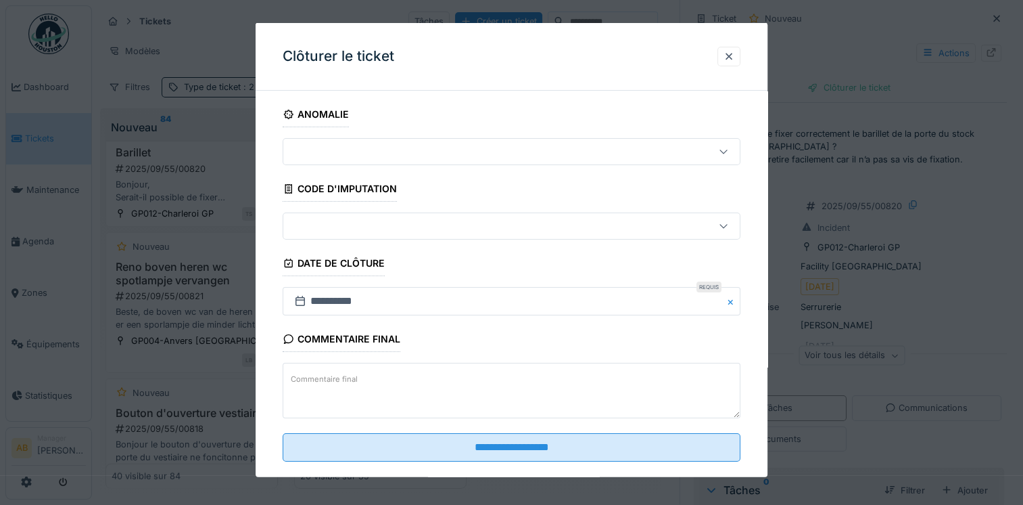
click at [430, 386] on textarea "Commentaire final" at bounding box center [512, 390] width 458 height 55
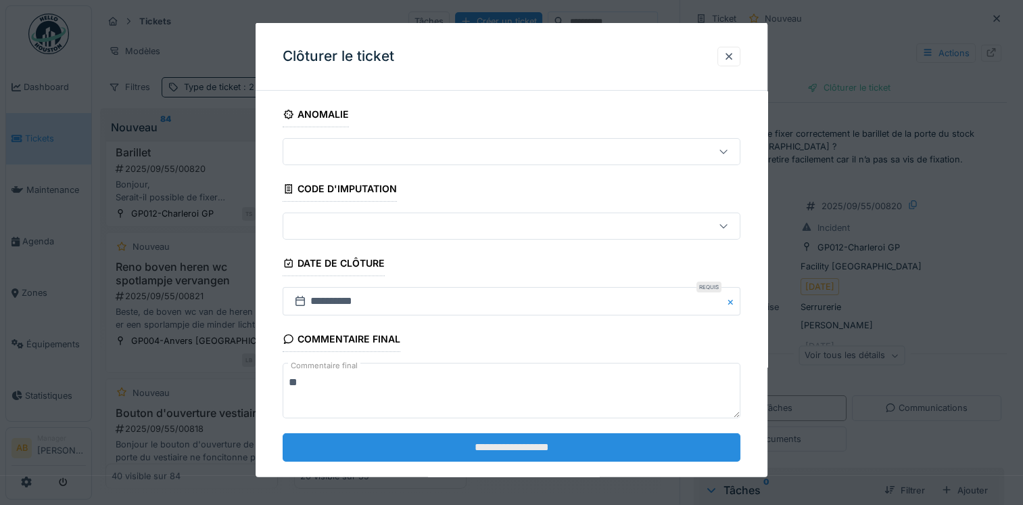
type textarea "**"
click at [445, 457] on input "**********" at bounding box center [512, 446] width 458 height 28
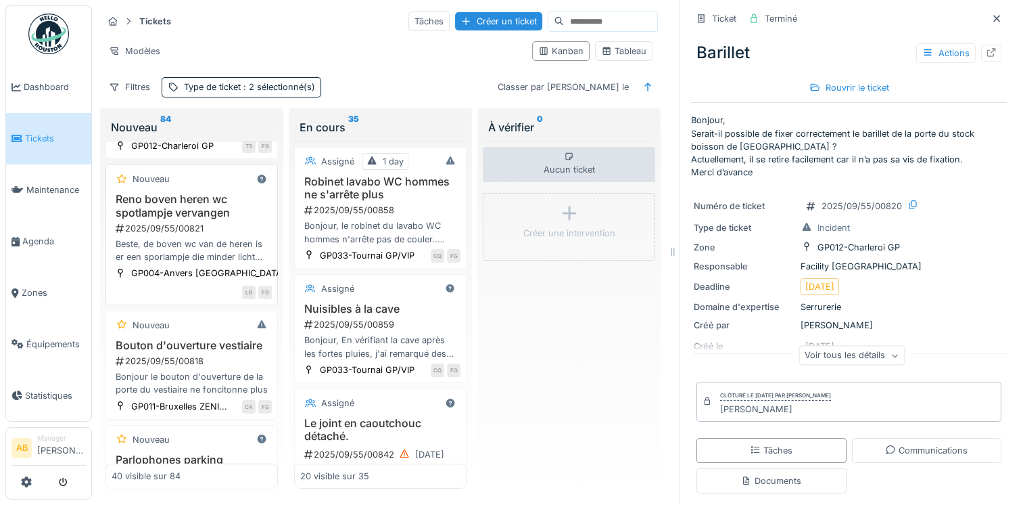
scroll to position [3633, 0]
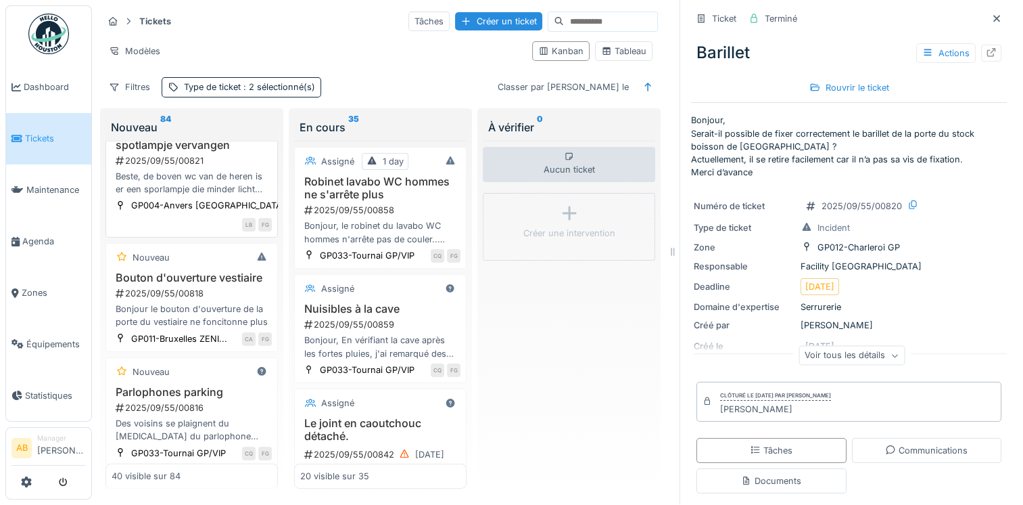
click at [208, 167] on div "2025/09/55/00821" at bounding box center [193, 160] width 158 height 13
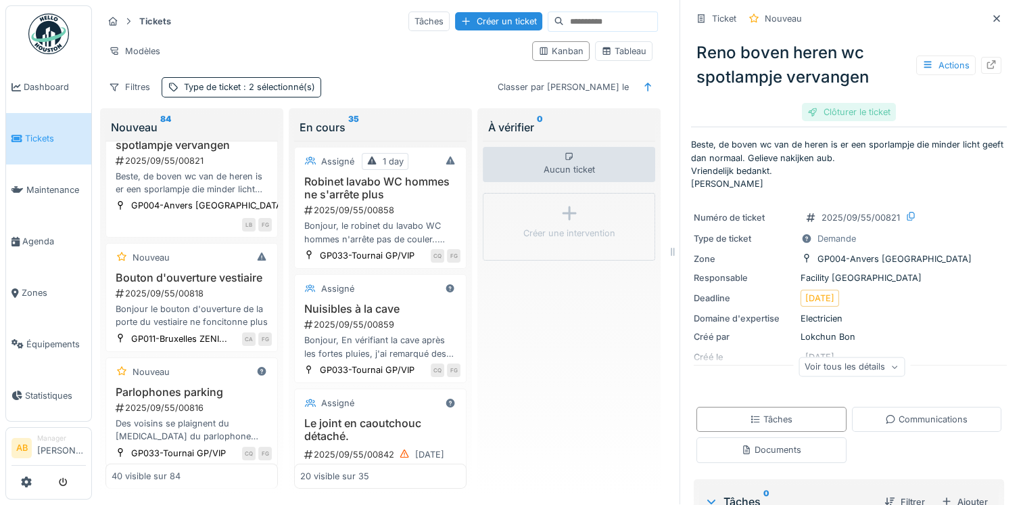
click at [860, 106] on div "Clôturer le ticket" at bounding box center [849, 112] width 94 height 18
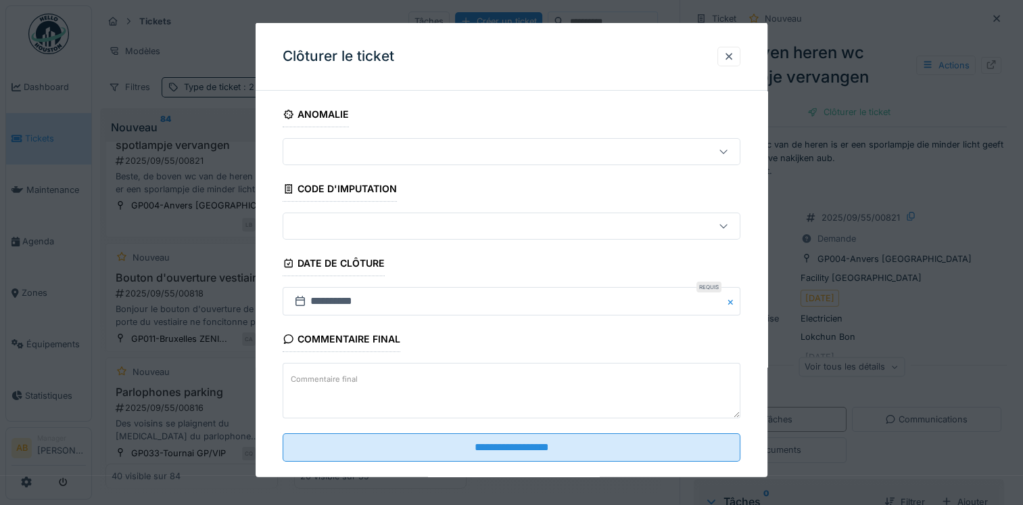
click at [389, 377] on textarea "Commentaire final" at bounding box center [512, 390] width 458 height 55
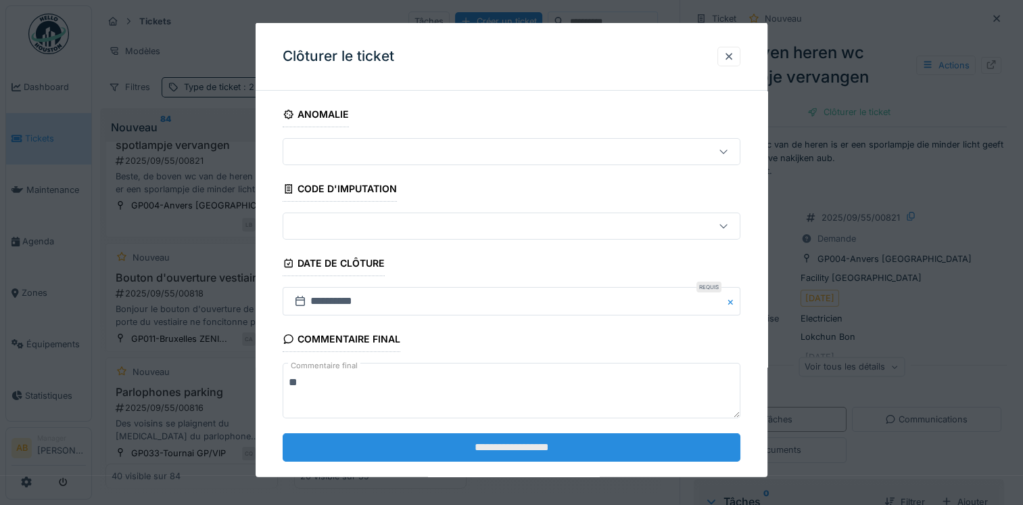
type textarea "**"
click at [493, 450] on input "**********" at bounding box center [512, 446] width 458 height 28
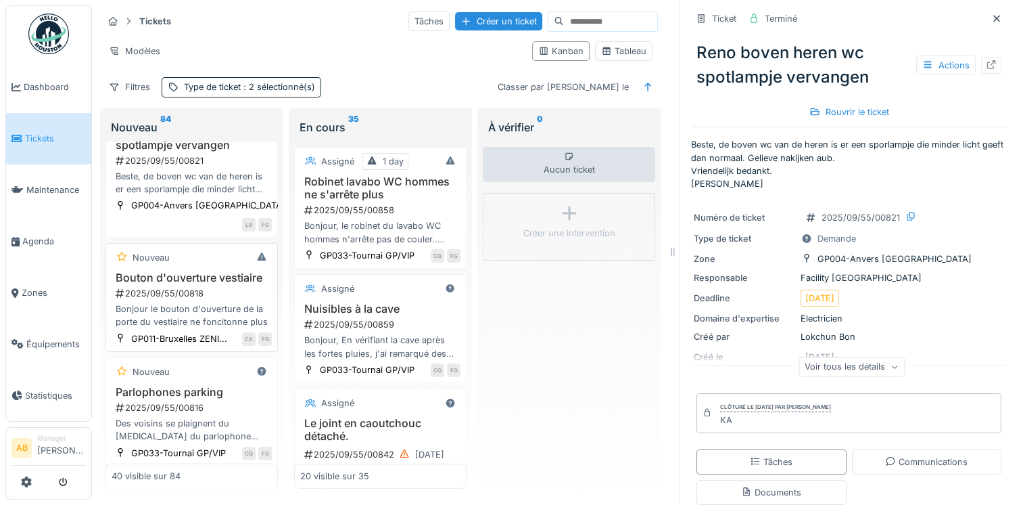
scroll to position [3701, 0]
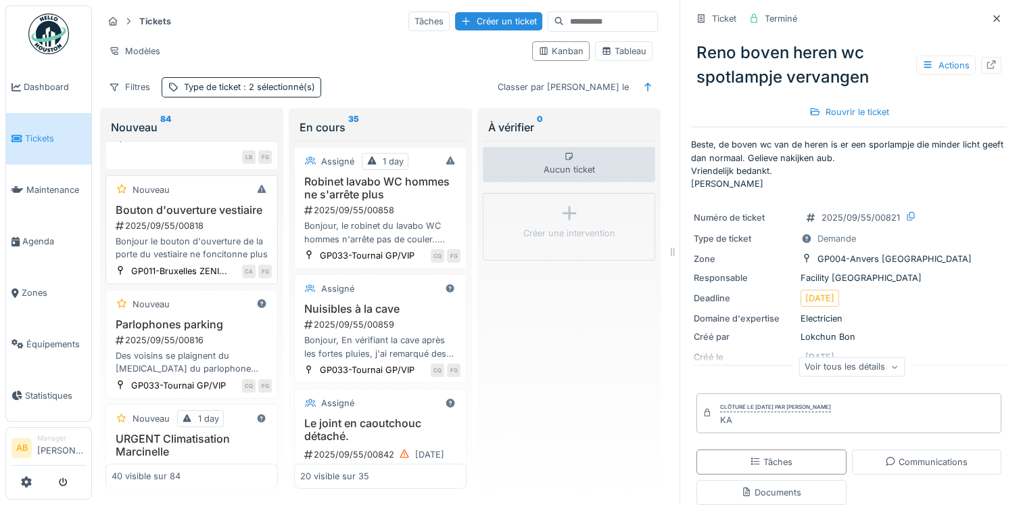
click at [176, 232] on div "2025/09/55/00818" at bounding box center [193, 225] width 158 height 13
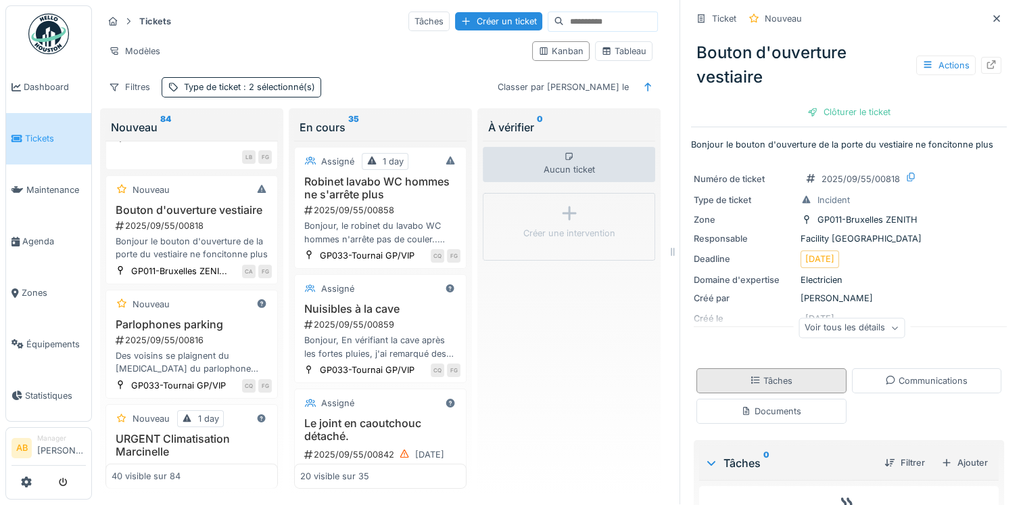
click at [751, 377] on icon at bounding box center [755, 380] width 8 height 7
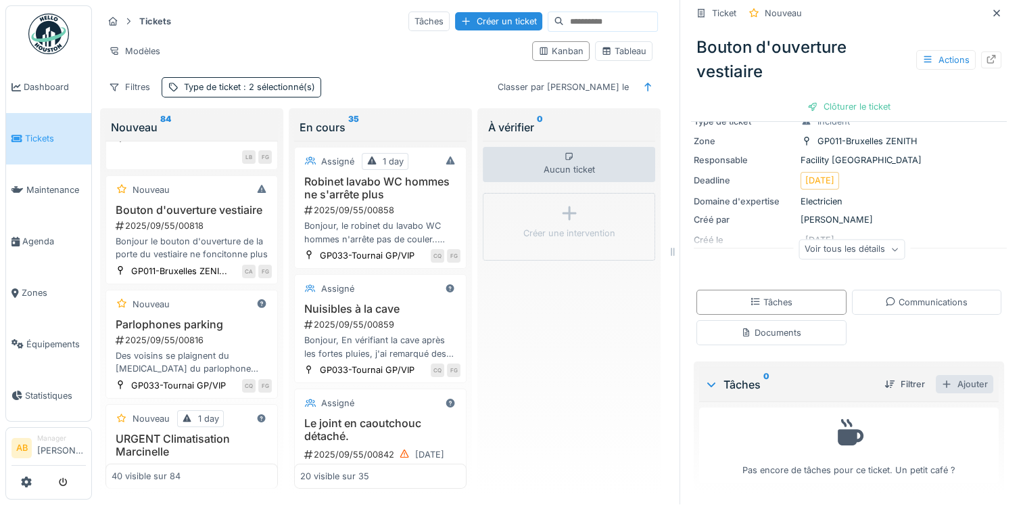
click at [946, 376] on div "Ajouter" at bounding box center [964, 384] width 57 height 18
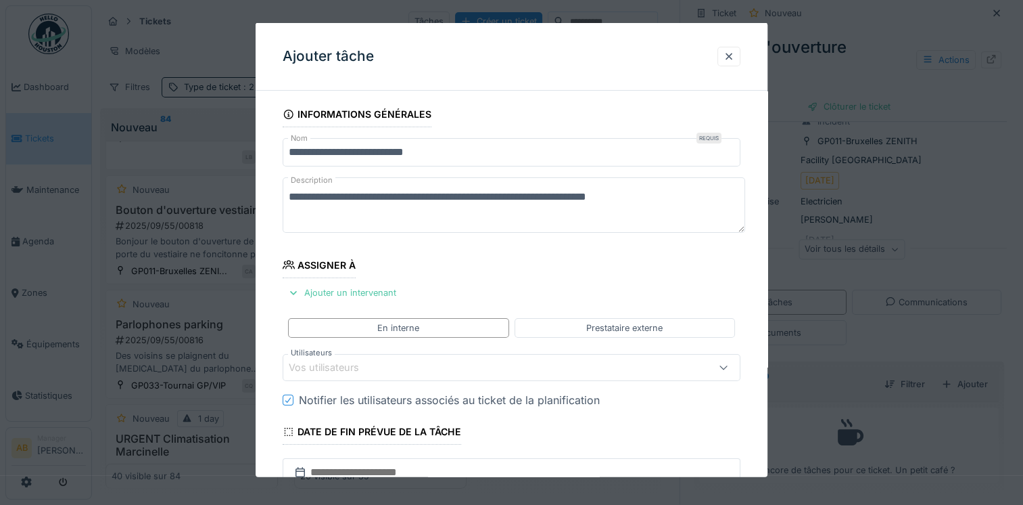
click at [396, 367] on div "Vos utilisateurs" at bounding box center [484, 367] width 390 height 15
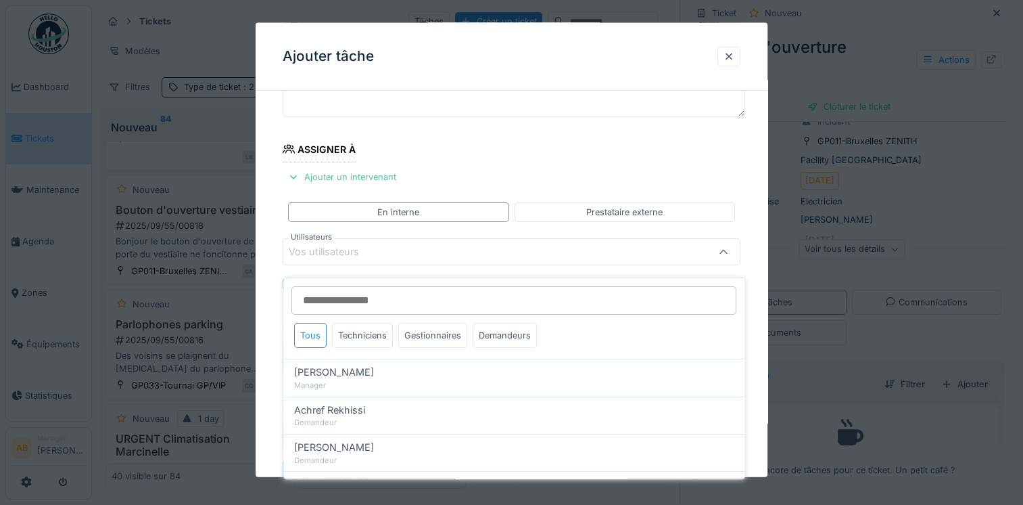
scroll to position [116, 0]
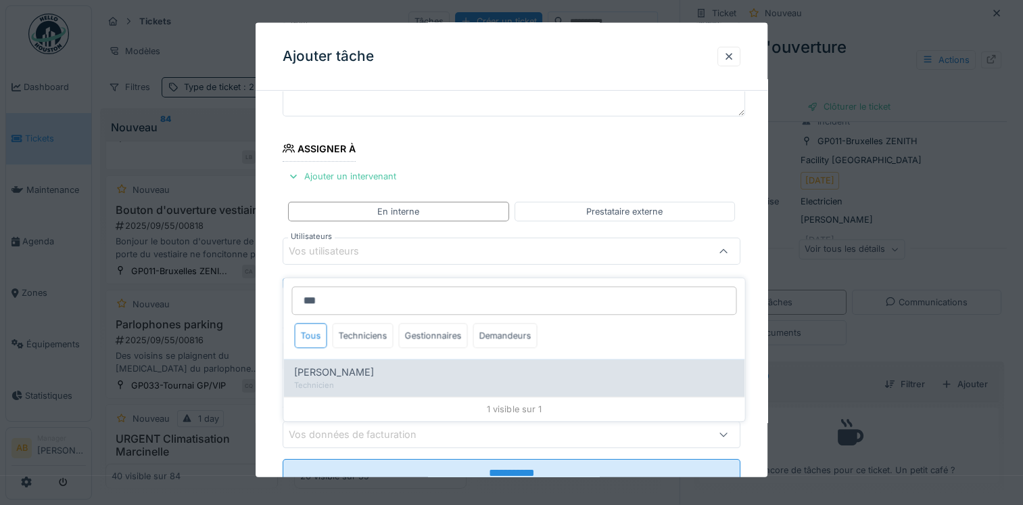
type input "***"
click at [363, 365] on span "Iulian Vilcinschi" at bounding box center [334, 372] width 80 height 15
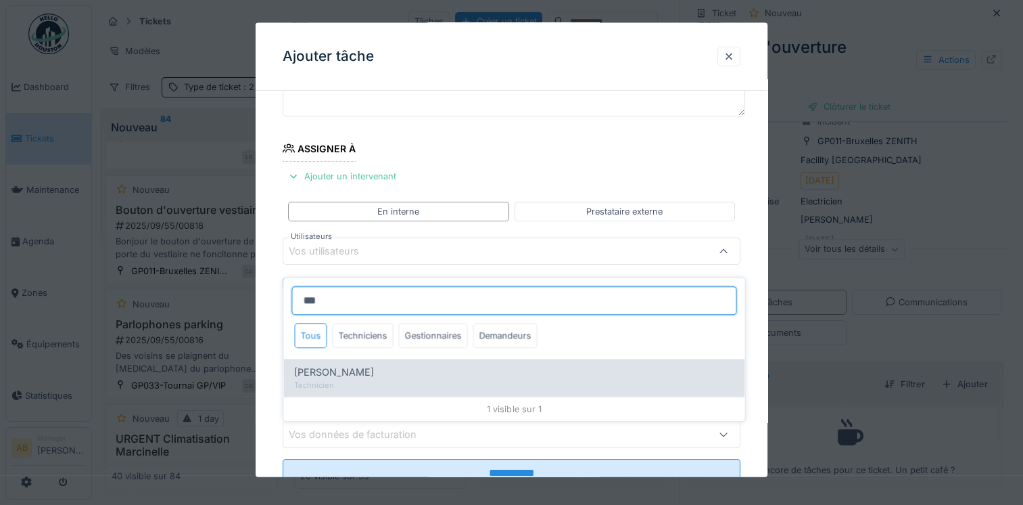
type input "****"
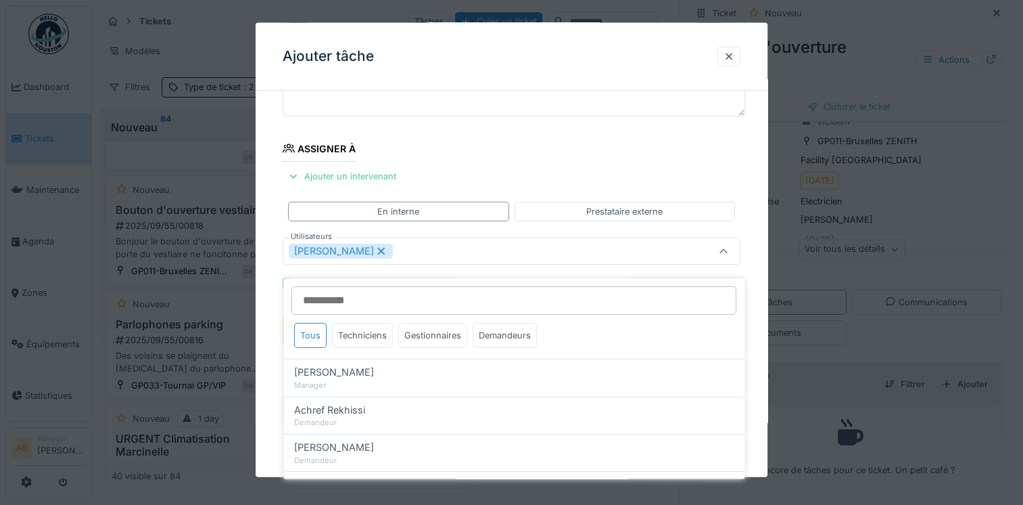
click at [563, 146] on fieldset "**********" at bounding box center [512, 267] width 458 height 565
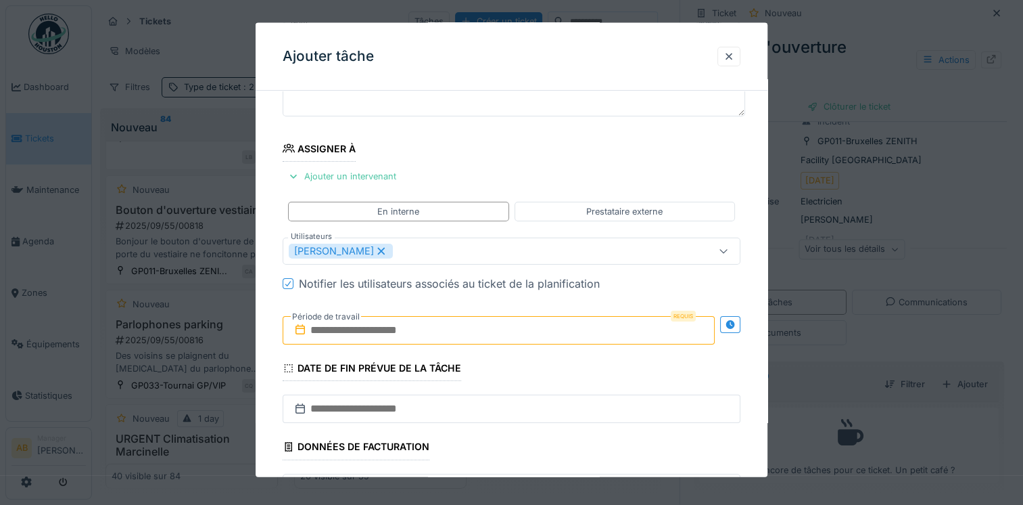
click at [536, 333] on input "text" at bounding box center [499, 330] width 432 height 28
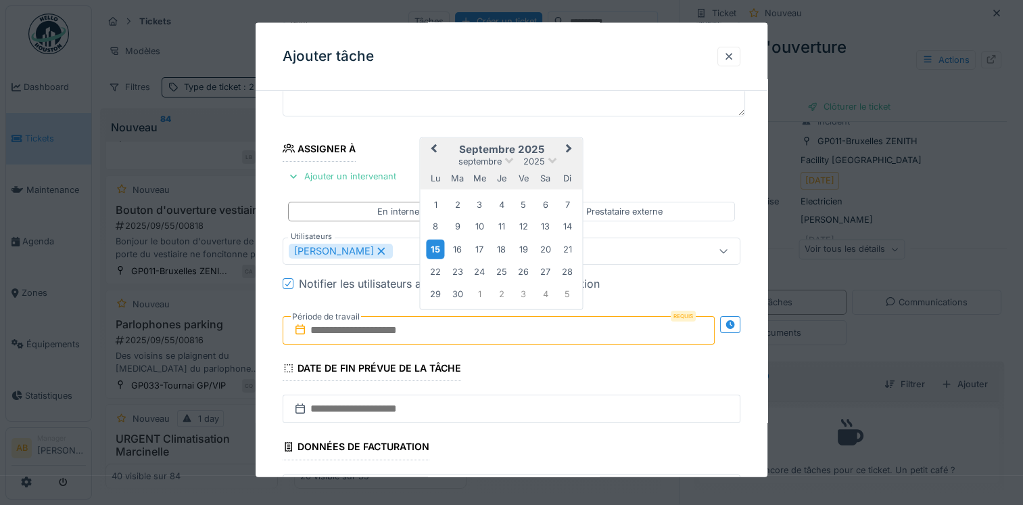
click at [434, 248] on div "15" at bounding box center [436, 249] width 18 height 20
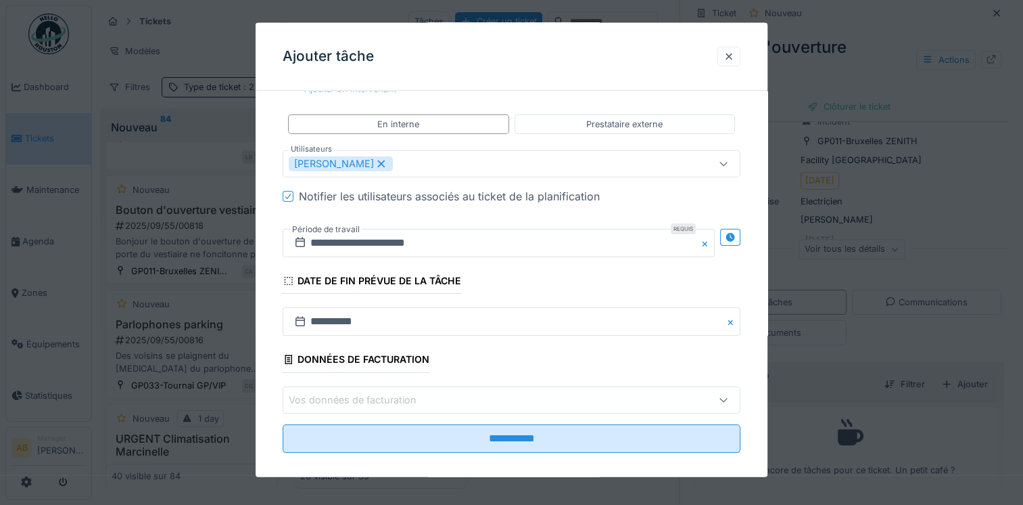
scroll to position [214, 0]
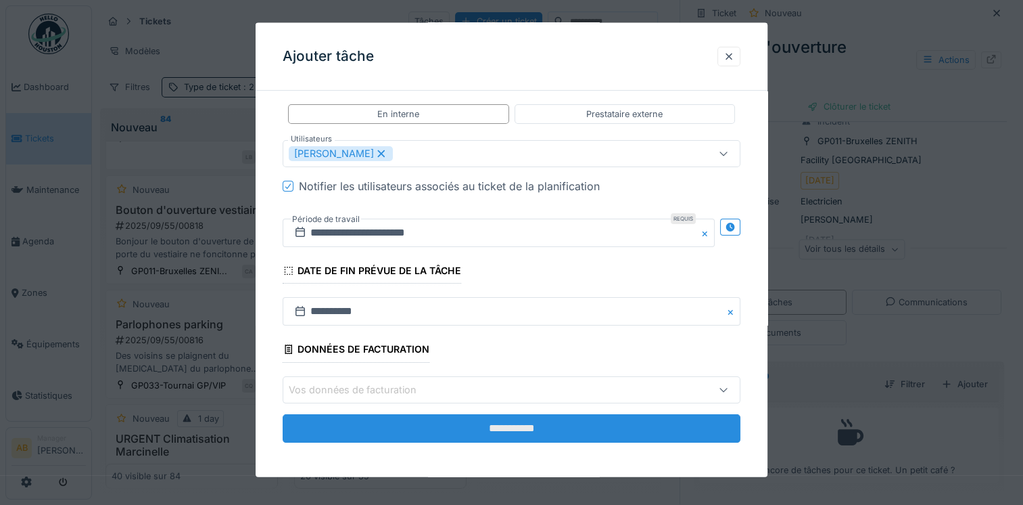
click at [552, 423] on input "**********" at bounding box center [512, 427] width 458 height 28
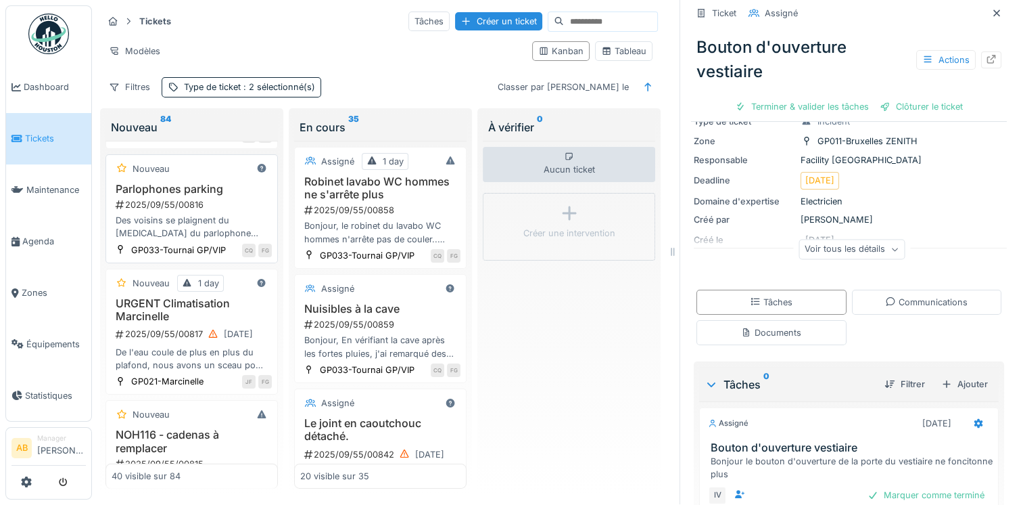
scroll to position [3904, 0]
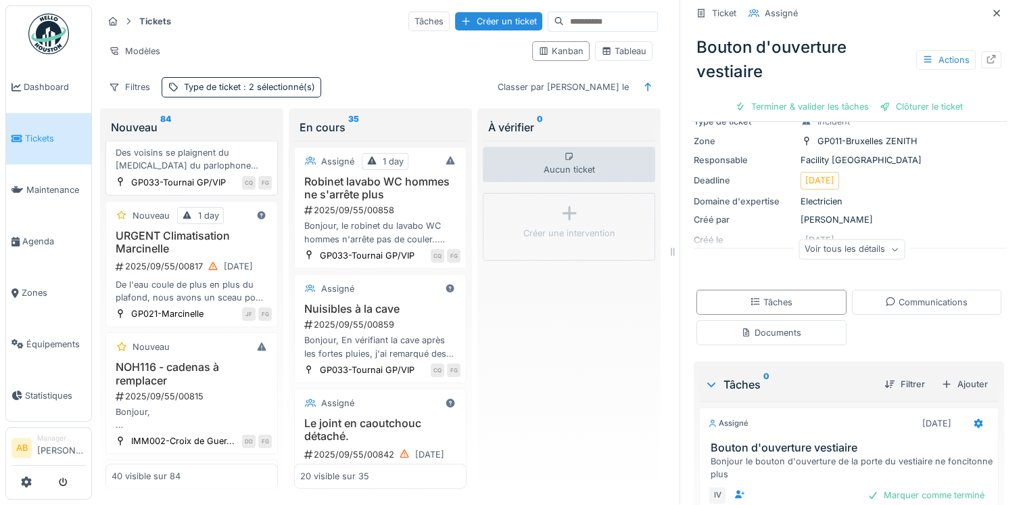
click at [183, 172] on div "Des voisins se plaignent du bruit du parlophone côté Réduit des Dominicains. Ef…" at bounding box center [192, 159] width 160 height 26
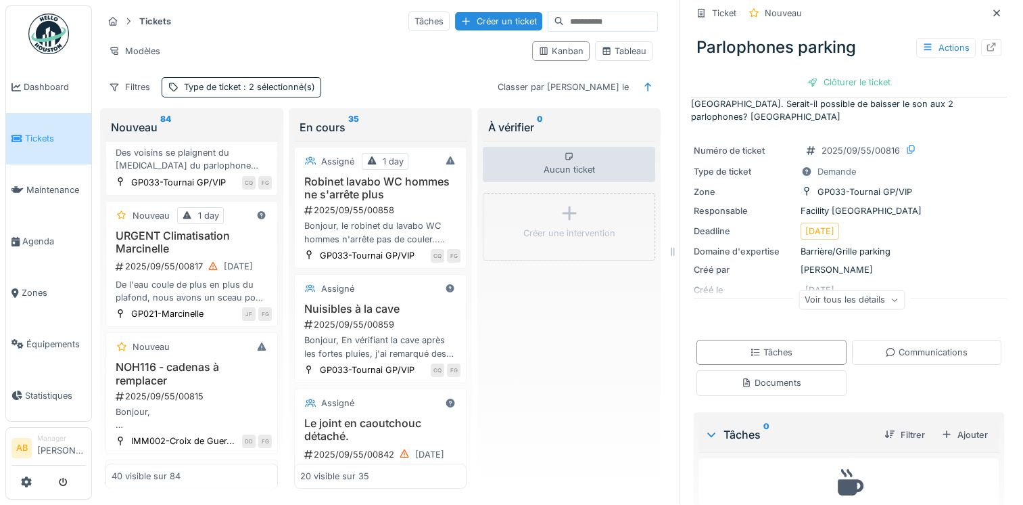
scroll to position [80, 0]
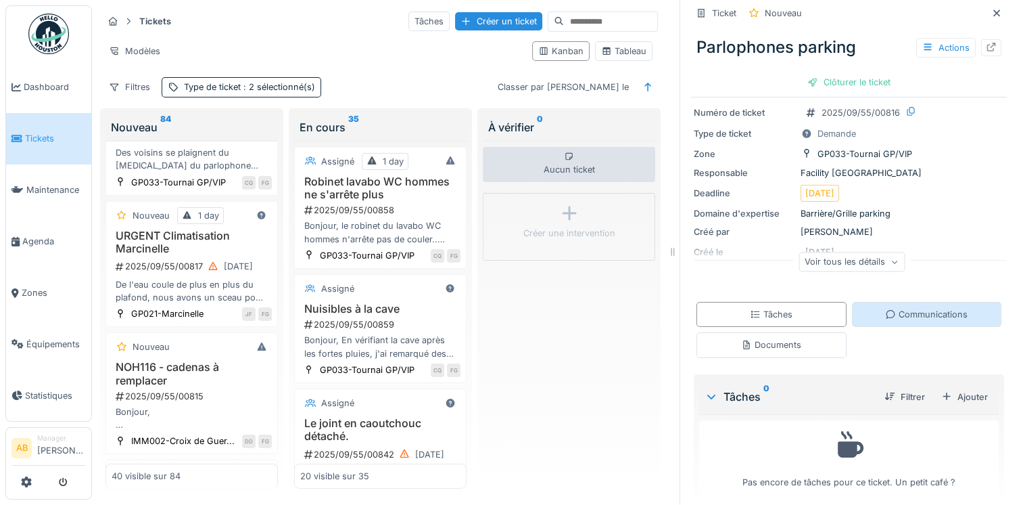
click at [884, 302] on div "Communications" at bounding box center [927, 314] width 150 height 25
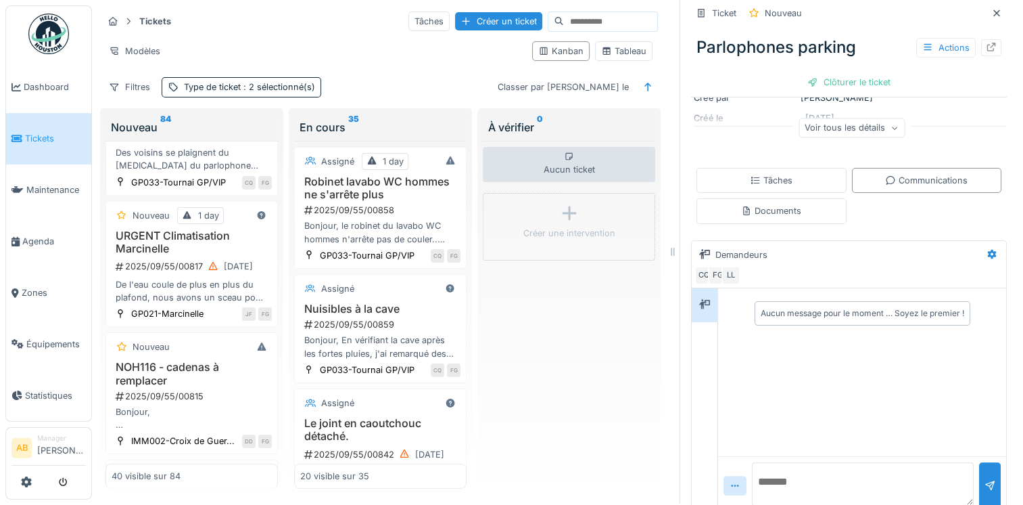
scroll to position [218, 0]
click at [794, 459] on textarea at bounding box center [863, 480] width 222 height 43
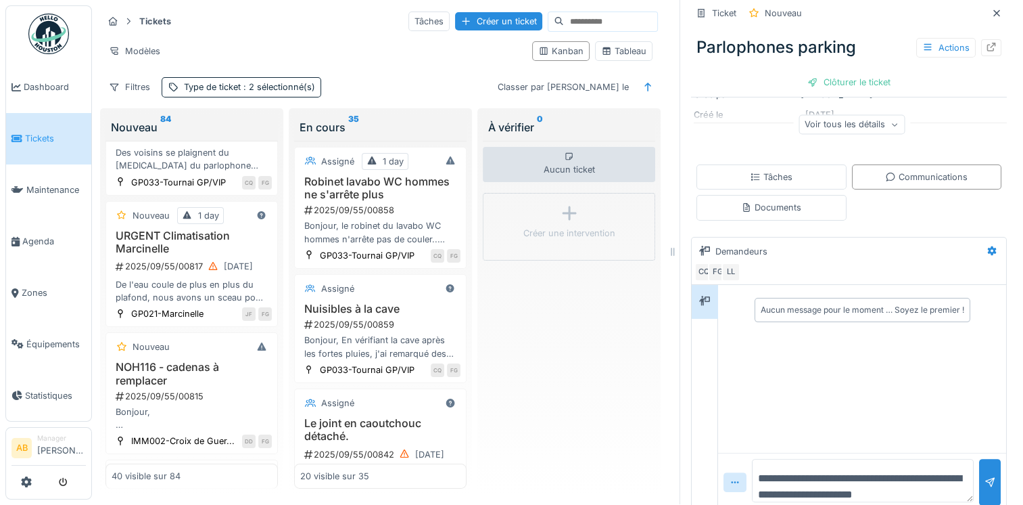
scroll to position [16, 0]
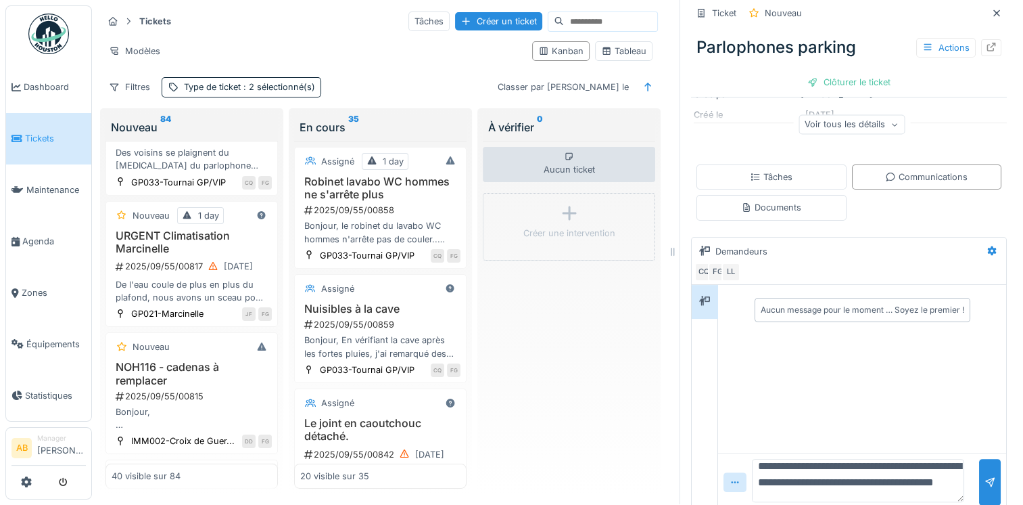
click at [765, 459] on textarea "**********" at bounding box center [858, 480] width 212 height 43
click at [902, 469] on textarea "**********" at bounding box center [858, 480] width 212 height 43
type textarea "**********"
click at [979, 460] on div at bounding box center [990, 482] width 22 height 47
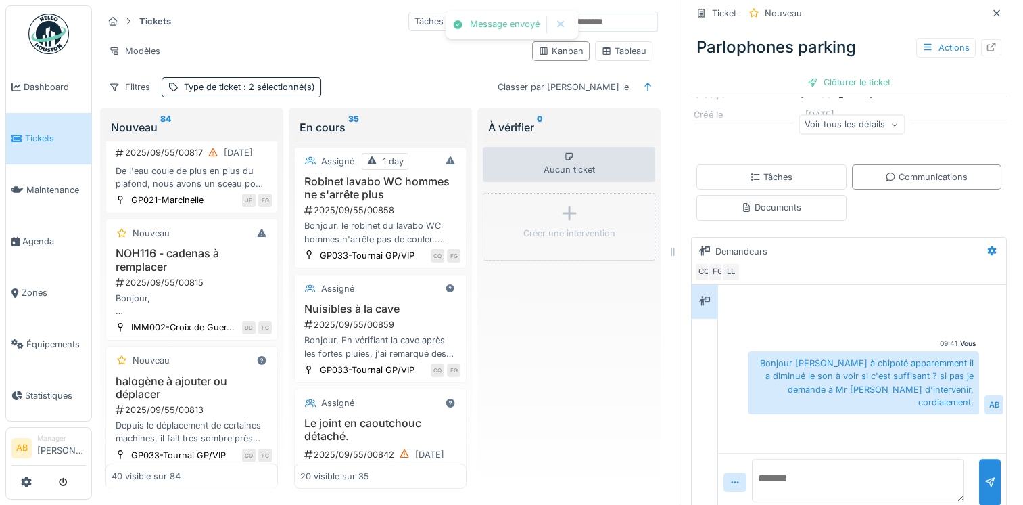
scroll to position [4039, 0]
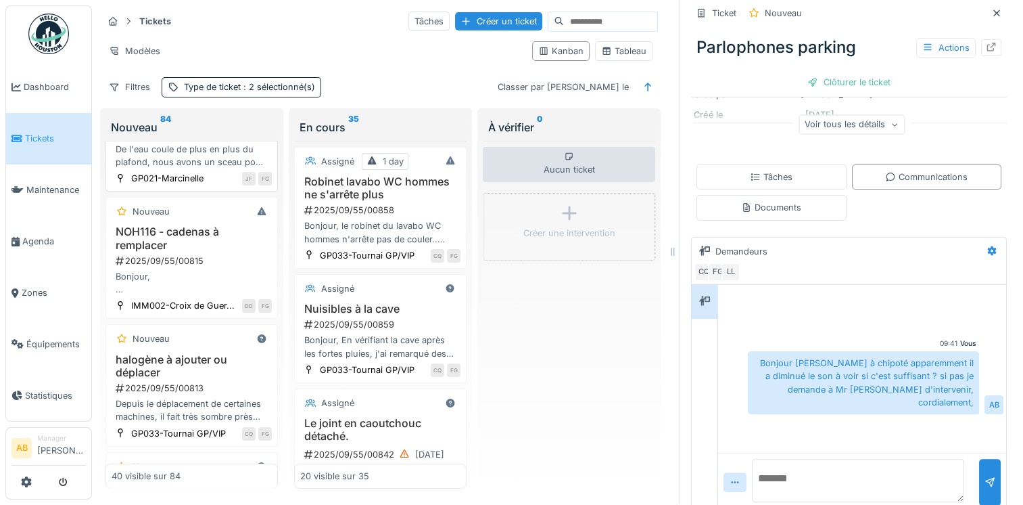
click at [202, 168] on div "De l'eau coule de plus en plus du plafond, nous avons un sceau pour récupérer l…" at bounding box center [192, 156] width 160 height 26
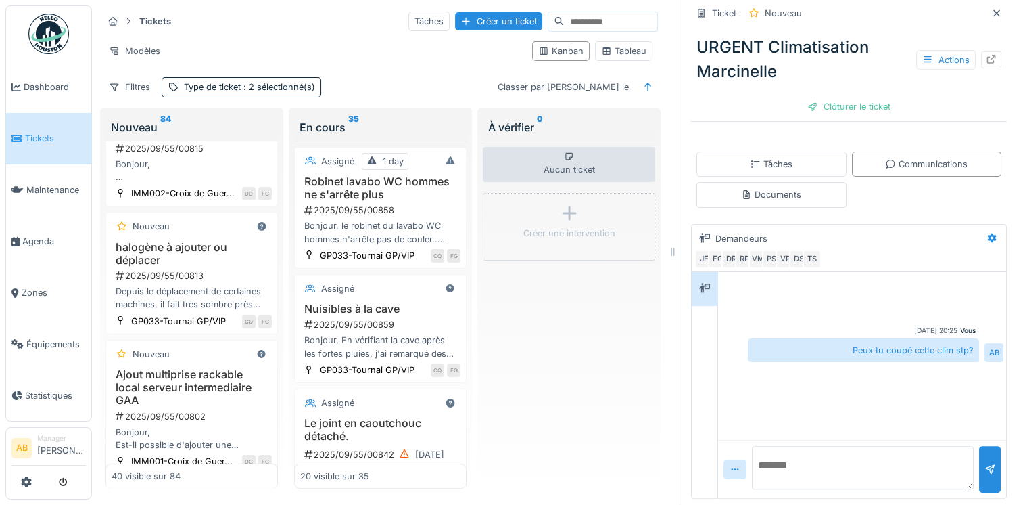
scroll to position [4174, 0]
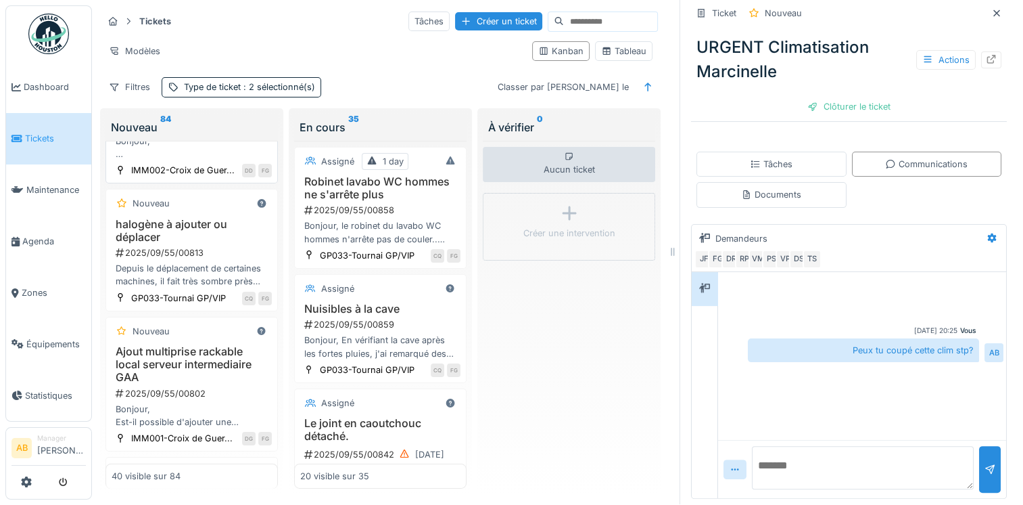
click at [201, 132] on div "2025/09/55/00815" at bounding box center [193, 125] width 158 height 13
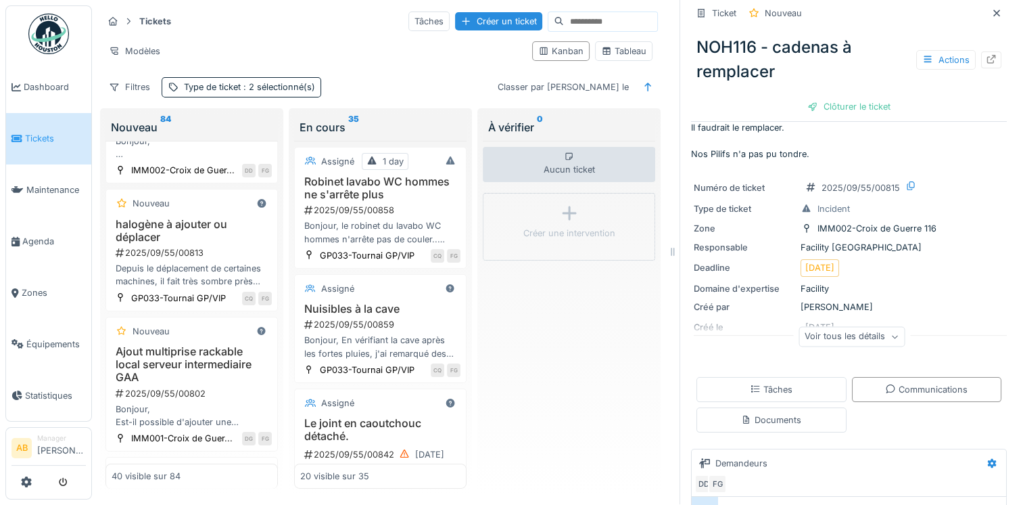
scroll to position [68, 0]
click at [911, 384] on div "Communications" at bounding box center [926, 390] width 83 height 13
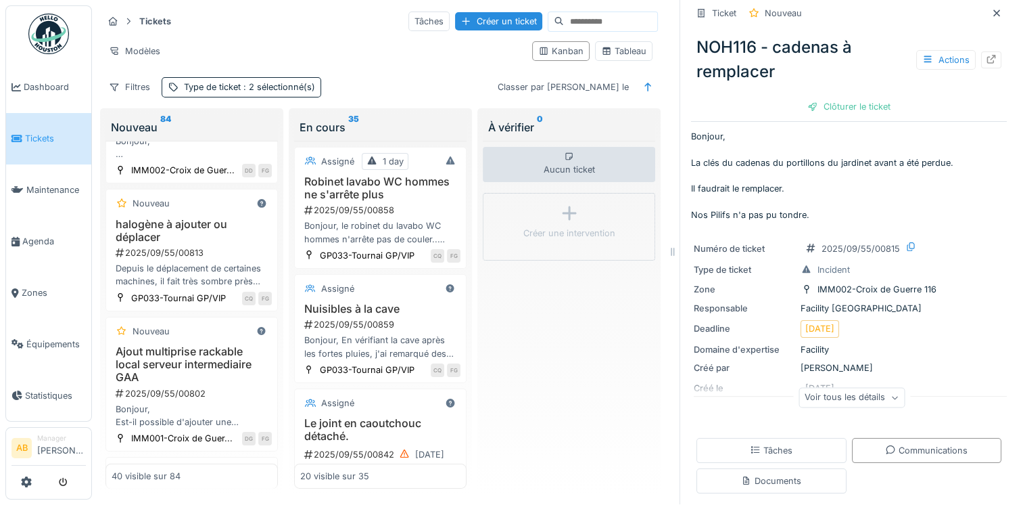
scroll to position [0, 0]
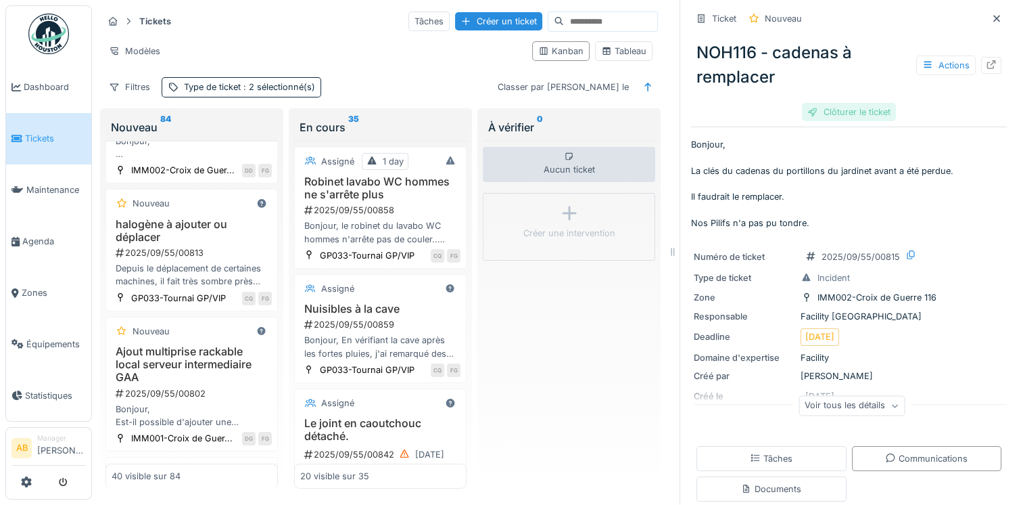
click at [817, 103] on div "Clôturer le ticket" at bounding box center [849, 112] width 94 height 18
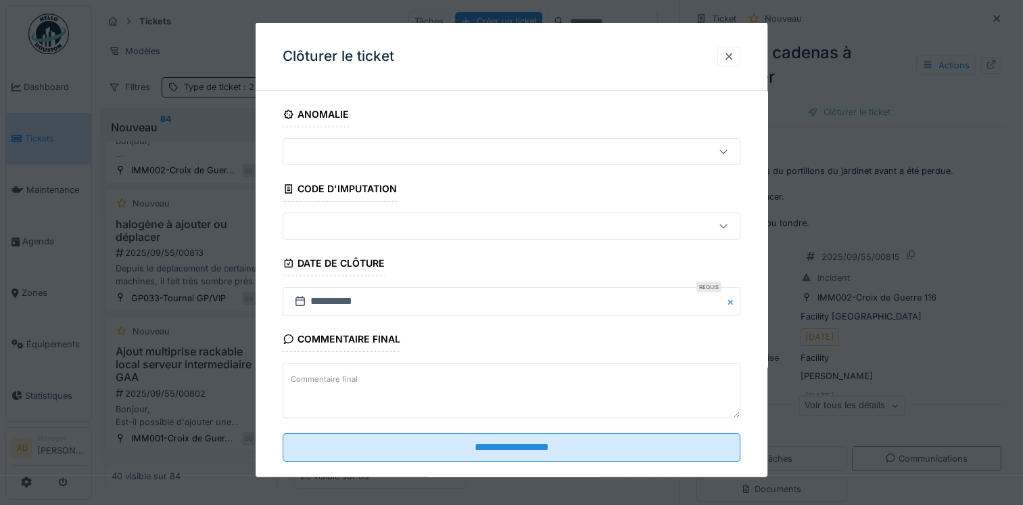
click at [407, 387] on textarea "Commentaire final" at bounding box center [512, 390] width 458 height 55
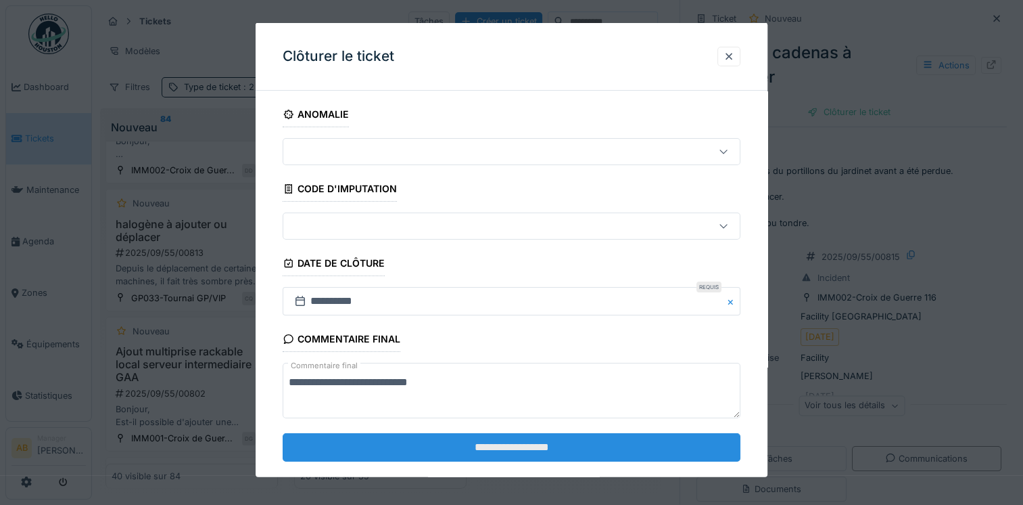
type textarea "**********"
click at [421, 448] on input "**********" at bounding box center [512, 446] width 458 height 28
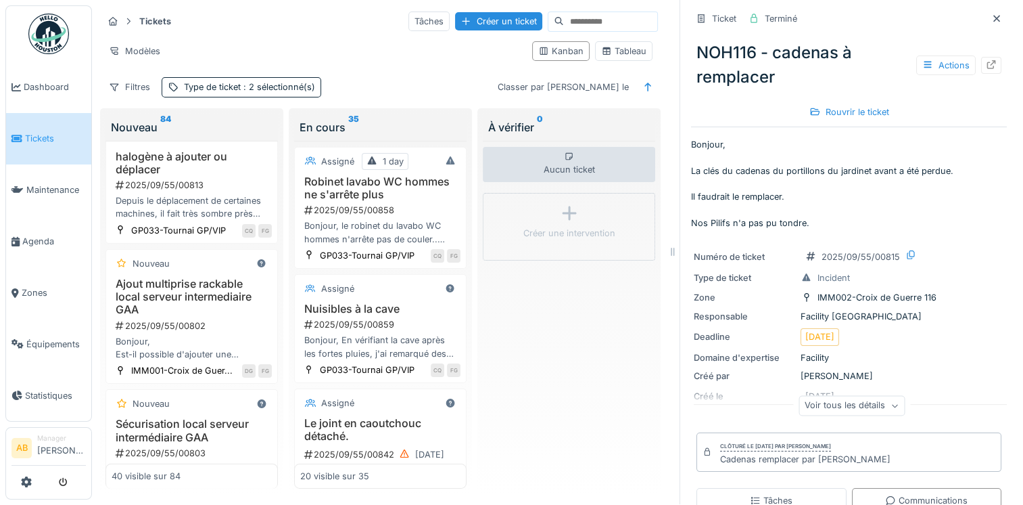
scroll to position [4310, 0]
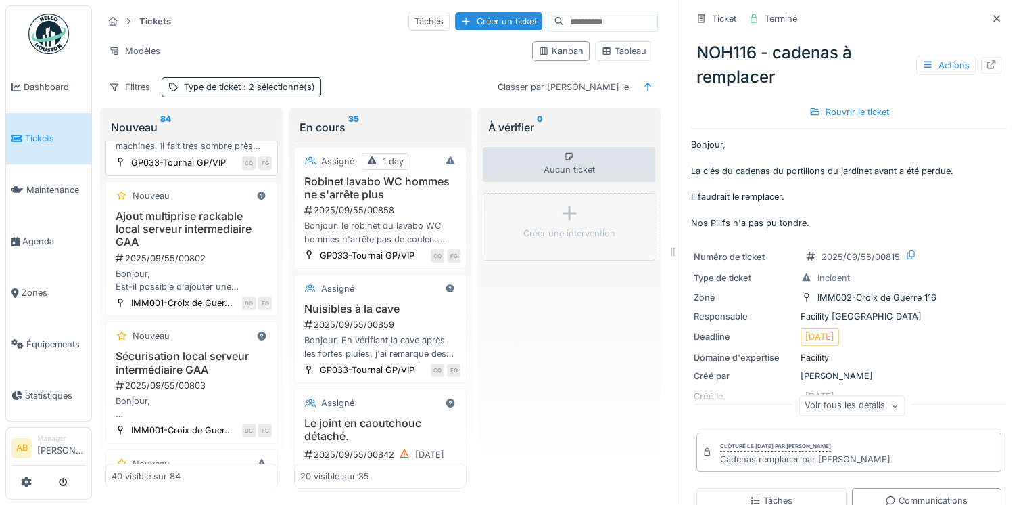
click at [189, 153] on div "halogène à ajouter ou déplacer 2025/09/55/00813 Depuis le déplacement de certai…" at bounding box center [192, 118] width 160 height 70
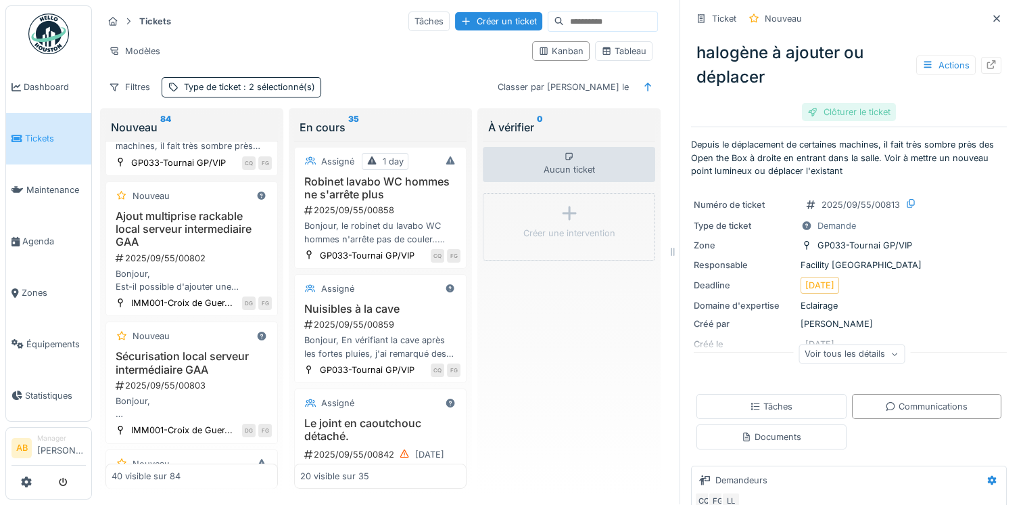
click at [860, 105] on div "Clôturer le ticket" at bounding box center [849, 112] width 94 height 18
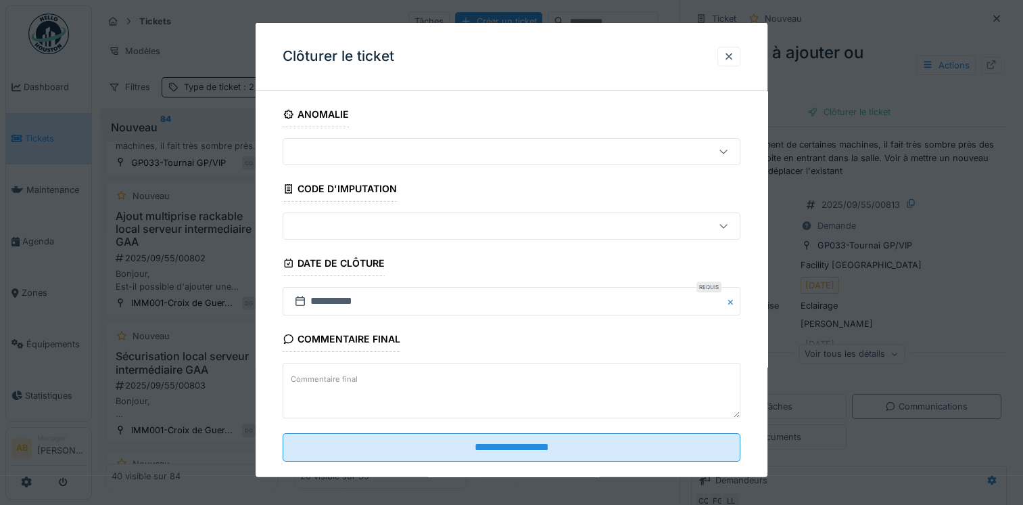
click at [449, 380] on textarea "Commentaire final" at bounding box center [512, 390] width 458 height 55
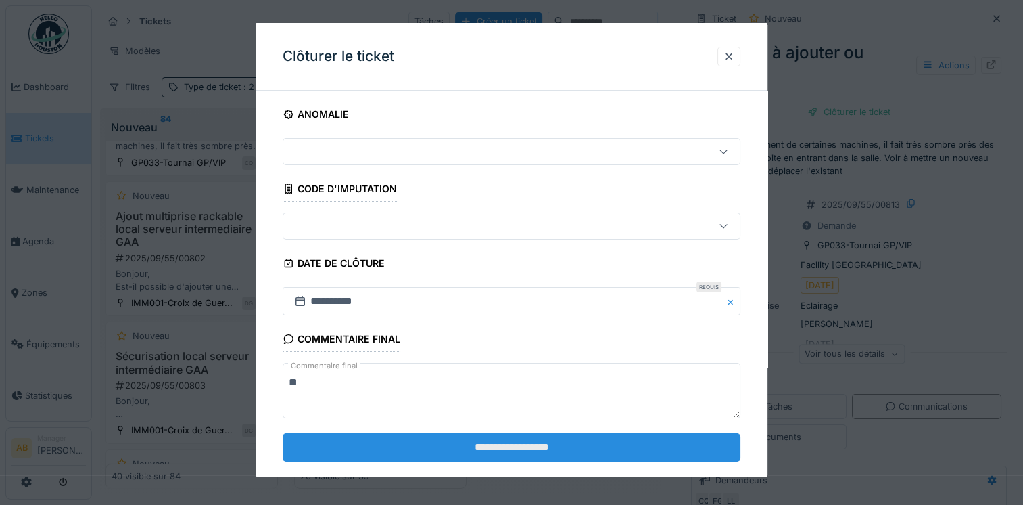
type textarea "**"
click at [652, 456] on input "**********" at bounding box center [512, 446] width 458 height 28
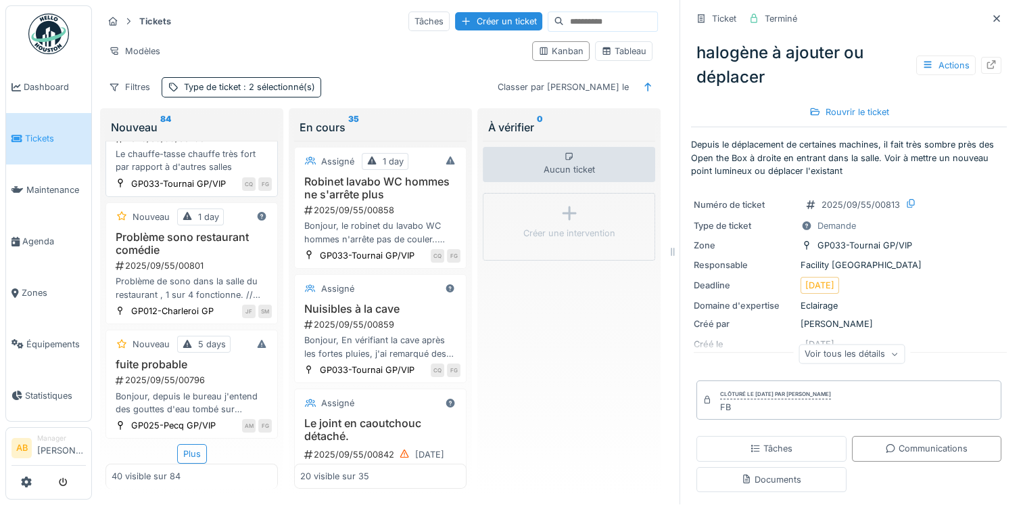
scroll to position [4945, 0]
click at [191, 444] on div "Plus" at bounding box center [192, 454] width 30 height 20
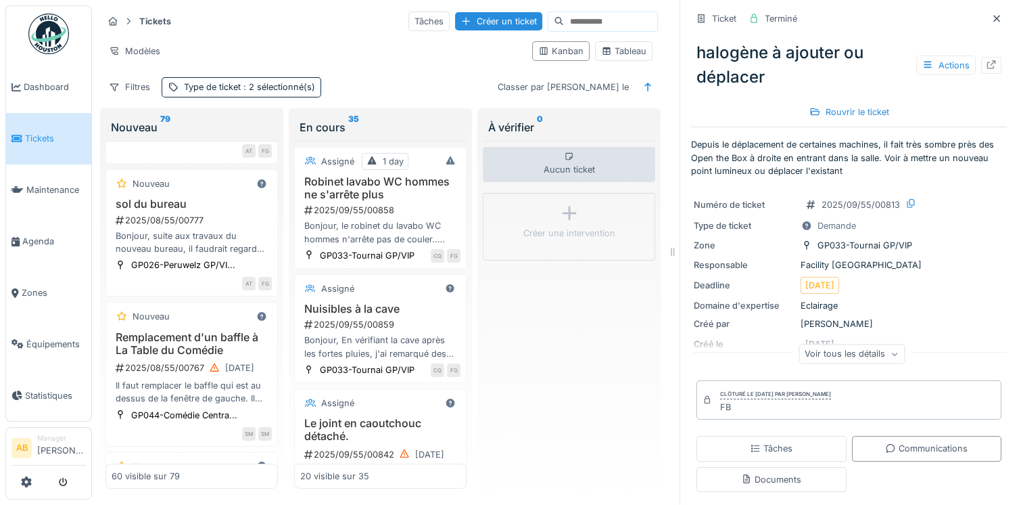
scroll to position [5081, 0]
click at [209, 120] on div "Bonjour, suite à la création du nouveau bureau et au futur déplacement de la ca…" at bounding box center [192, 107] width 160 height 26
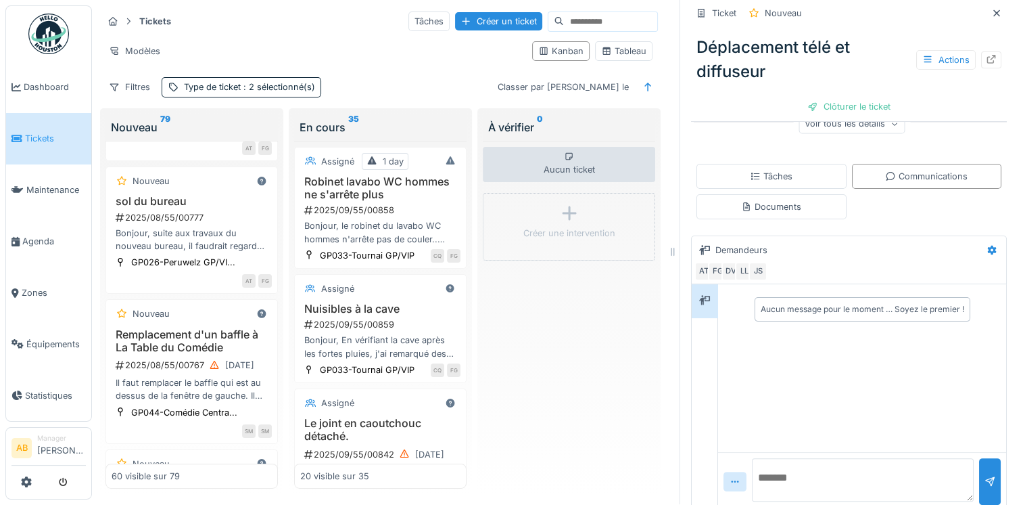
scroll to position [242, 0]
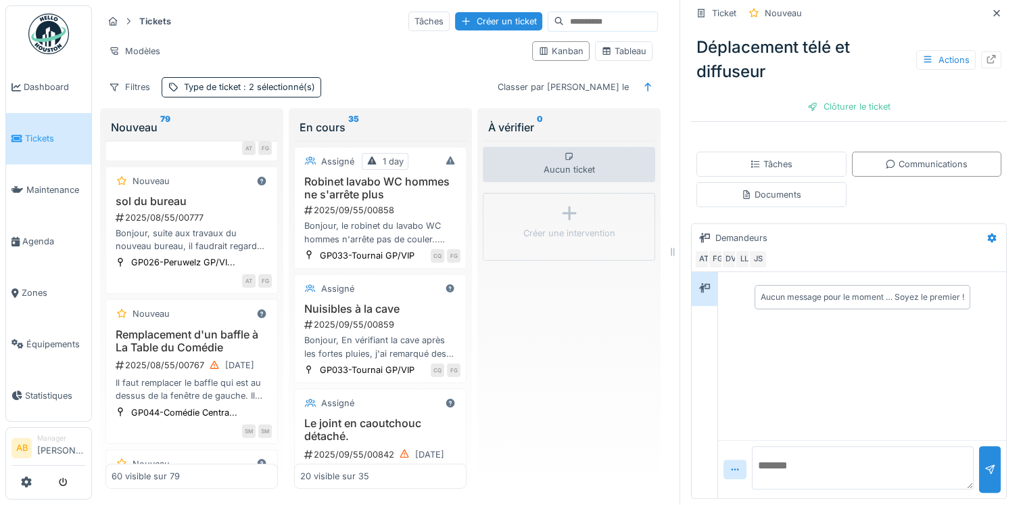
click at [810, 454] on textarea at bounding box center [863, 467] width 222 height 43
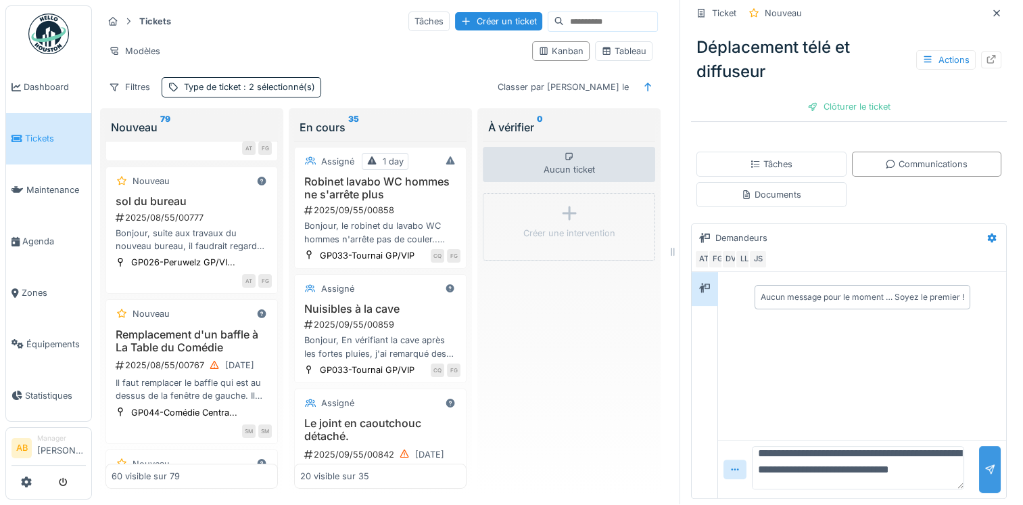
type textarea "**********"
click at [979, 448] on div at bounding box center [990, 469] width 22 height 47
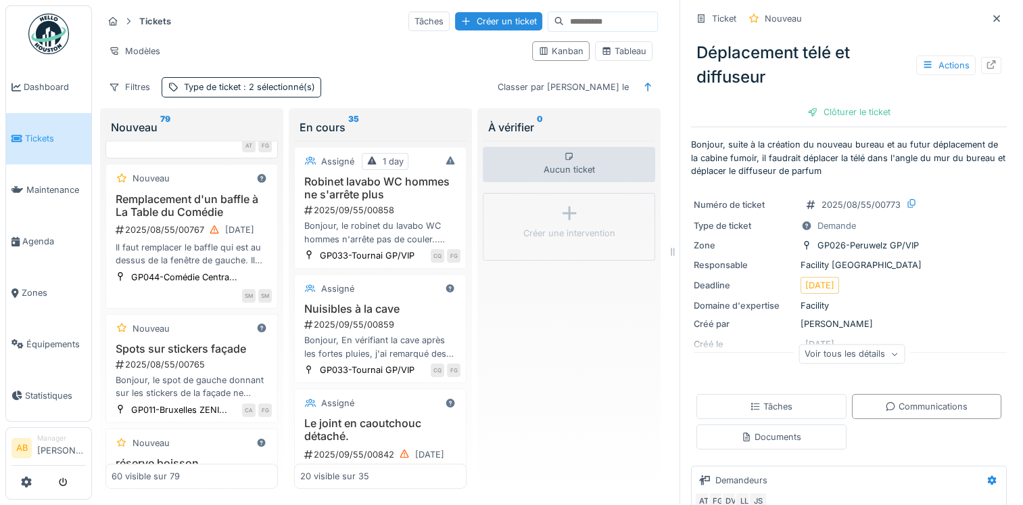
scroll to position [5284, 0]
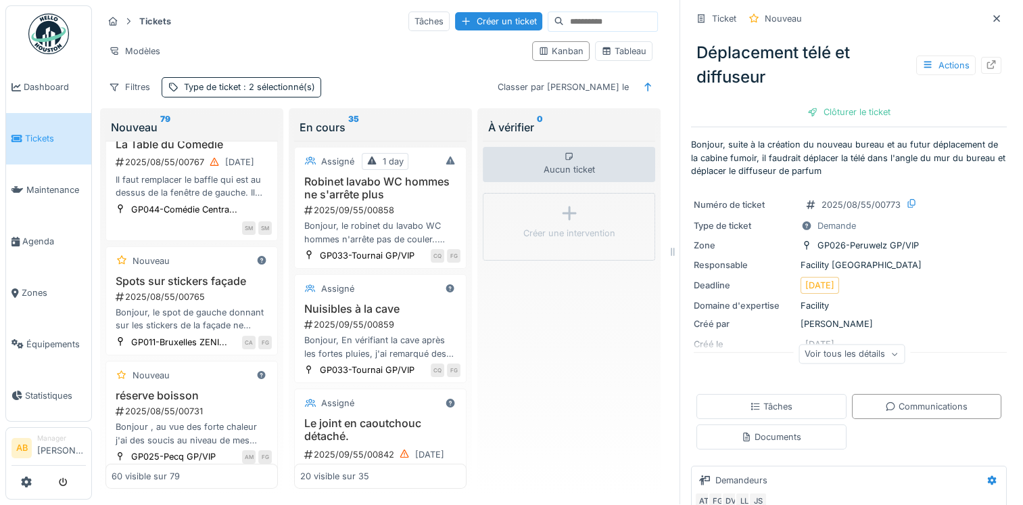
click at [220, 49] on div "Bonjour, suite aux travaux du nouveau bureau, il faudrait regarder ce qui pourr…" at bounding box center [192, 37] width 160 height 26
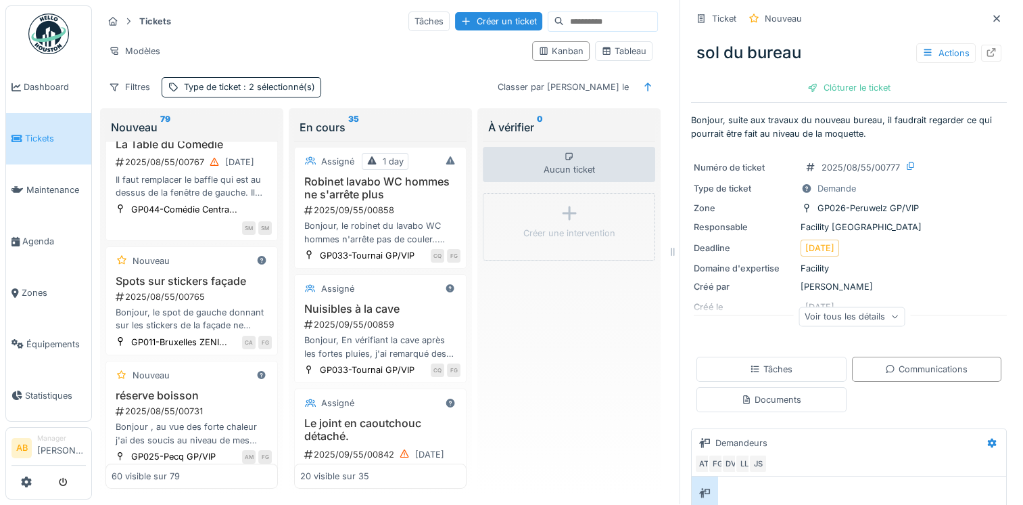
click at [863, 306] on div "Voir tous les détails" at bounding box center [852, 316] width 106 height 20
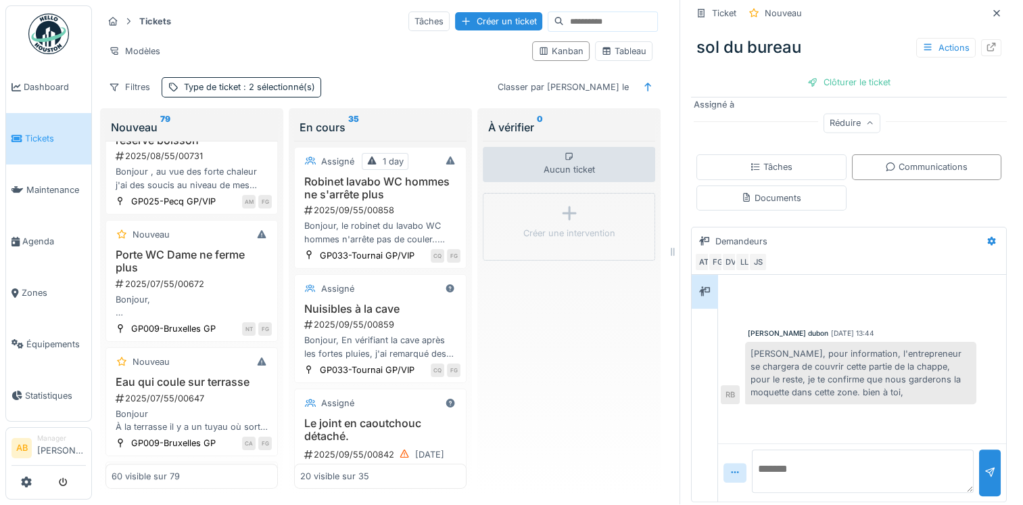
scroll to position [5622, 0]
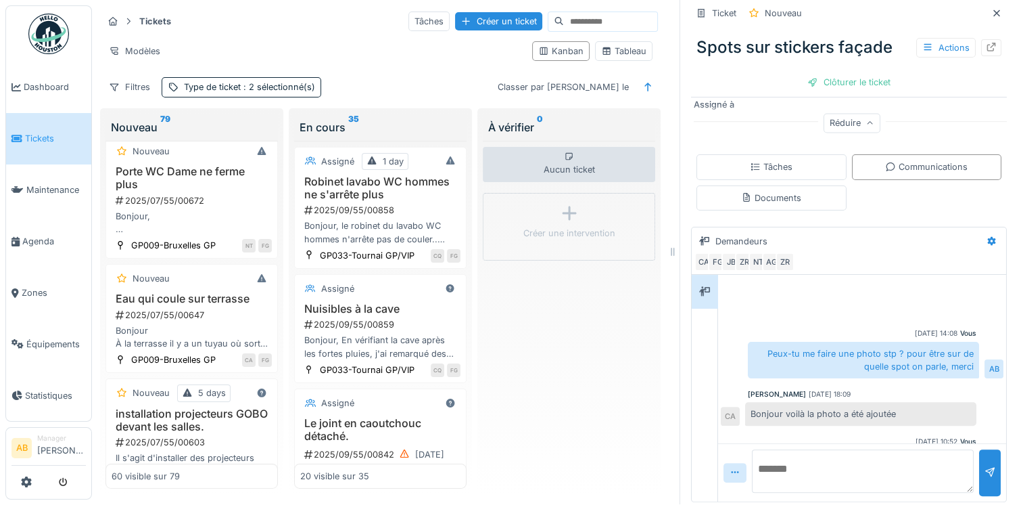
scroll to position [41, 0]
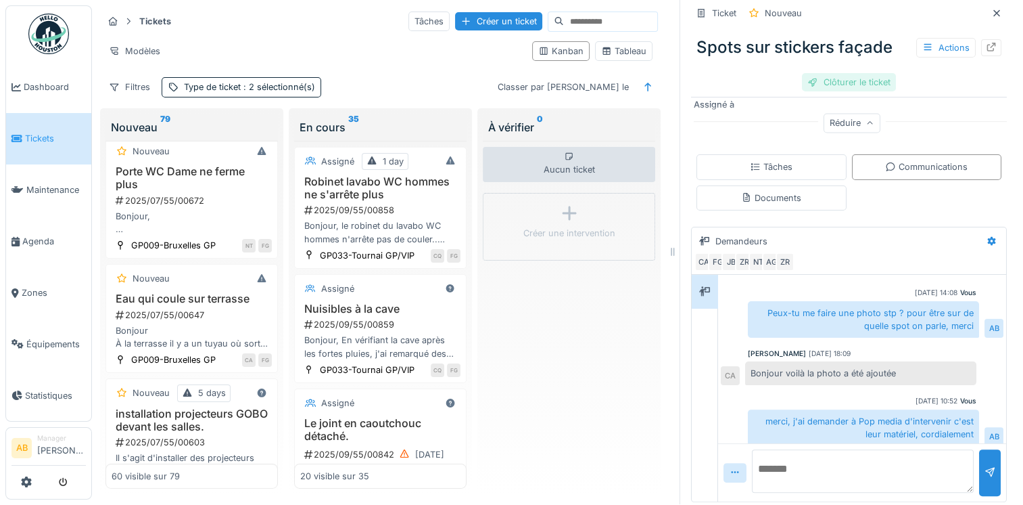
click at [848, 73] on div "Clôturer le ticket" at bounding box center [849, 82] width 94 height 18
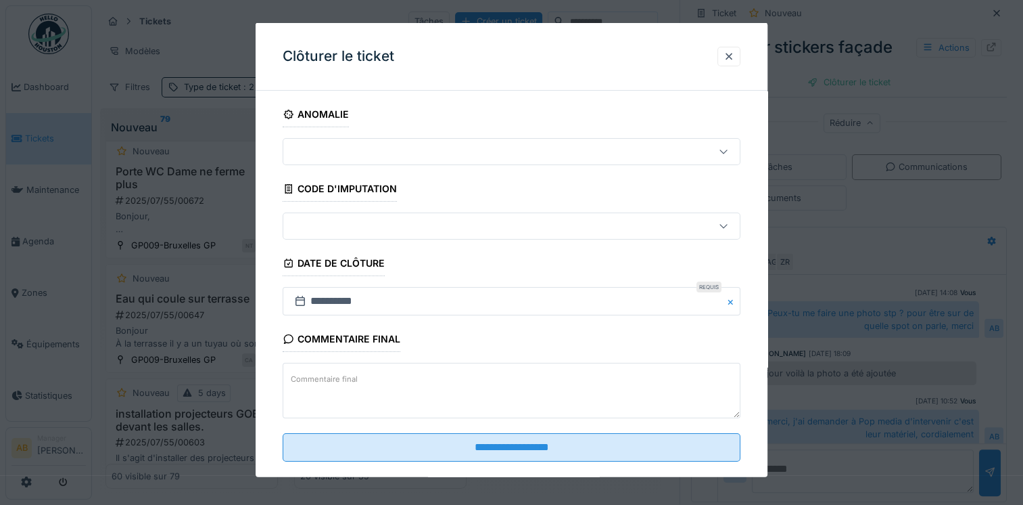
click at [511, 390] on textarea "Commentaire final" at bounding box center [512, 390] width 458 height 55
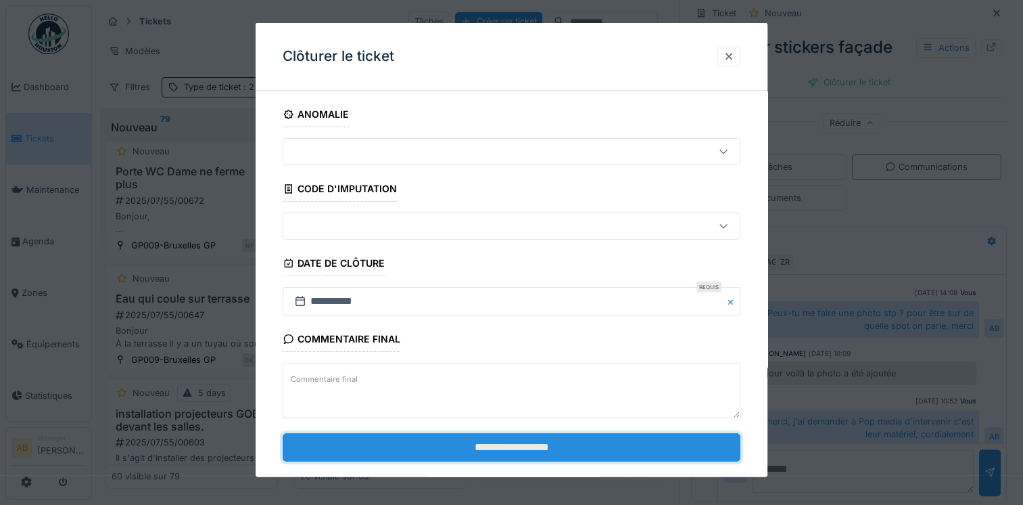
click at [501, 449] on input "**********" at bounding box center [512, 446] width 458 height 28
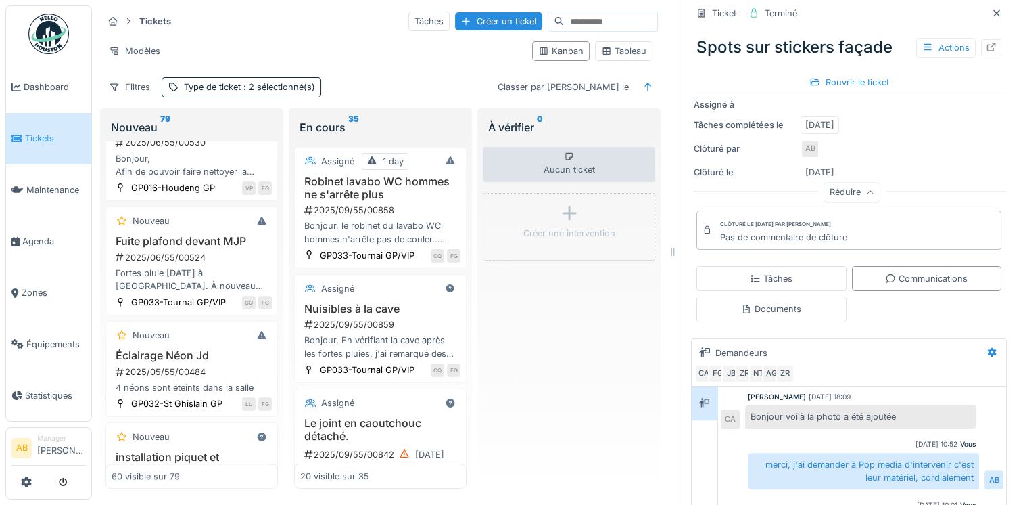
scroll to position [6230, 0]
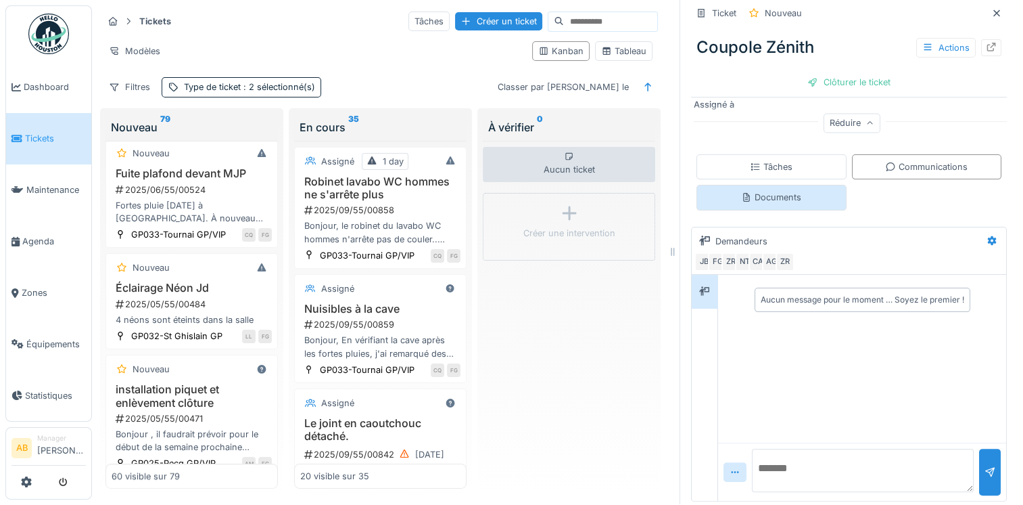
click at [766, 191] on div "Documents" at bounding box center [771, 197] width 60 height 13
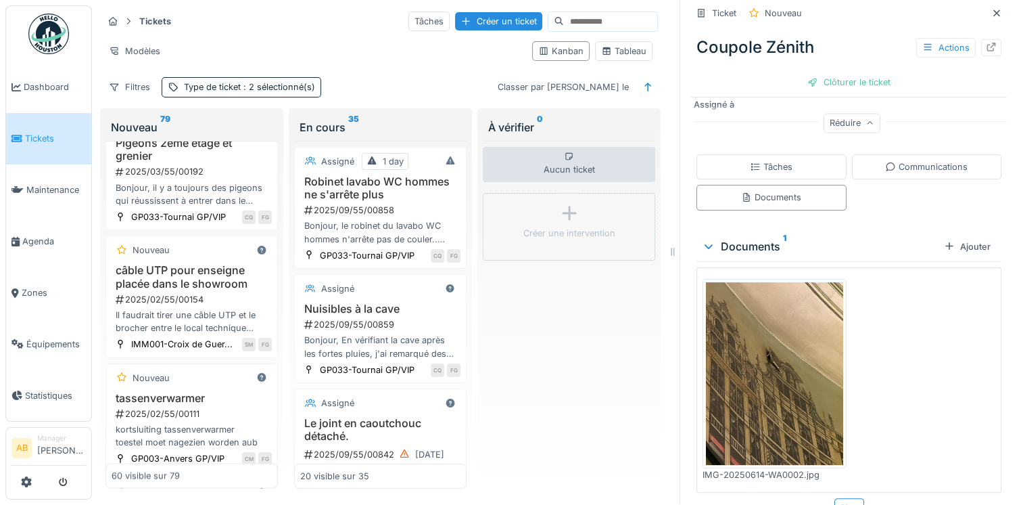
scroll to position [7042, 0]
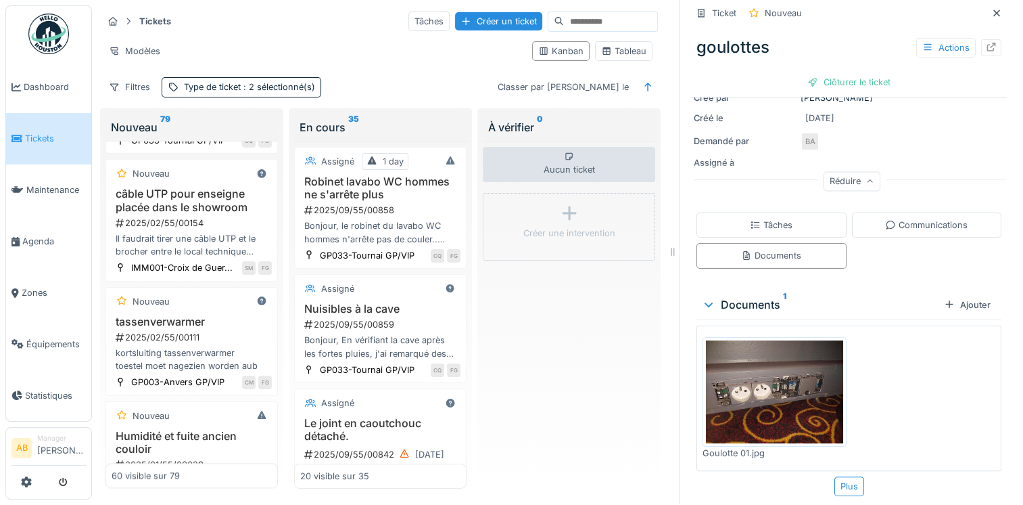
scroll to position [177, 0]
click at [900, 218] on div "Communications" at bounding box center [926, 224] width 83 height 13
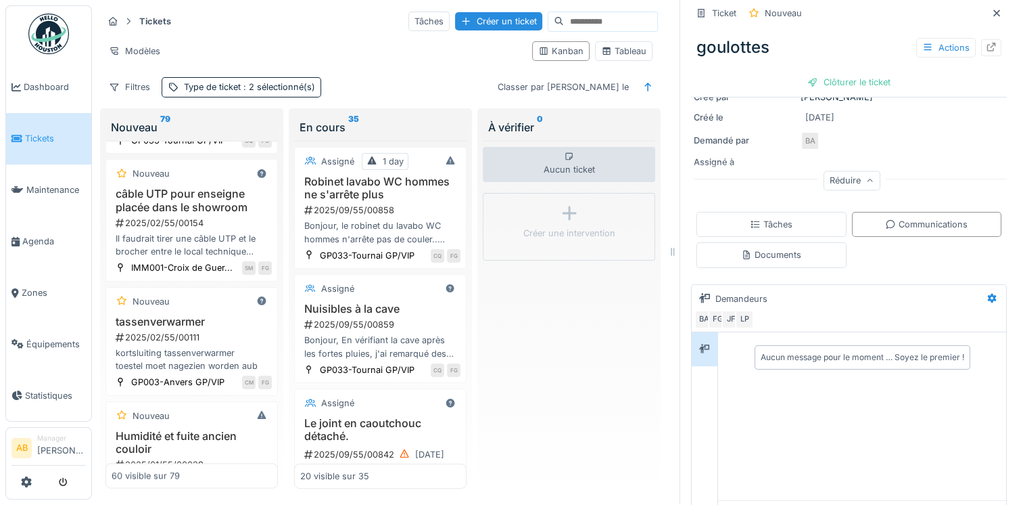
scroll to position [234, 0]
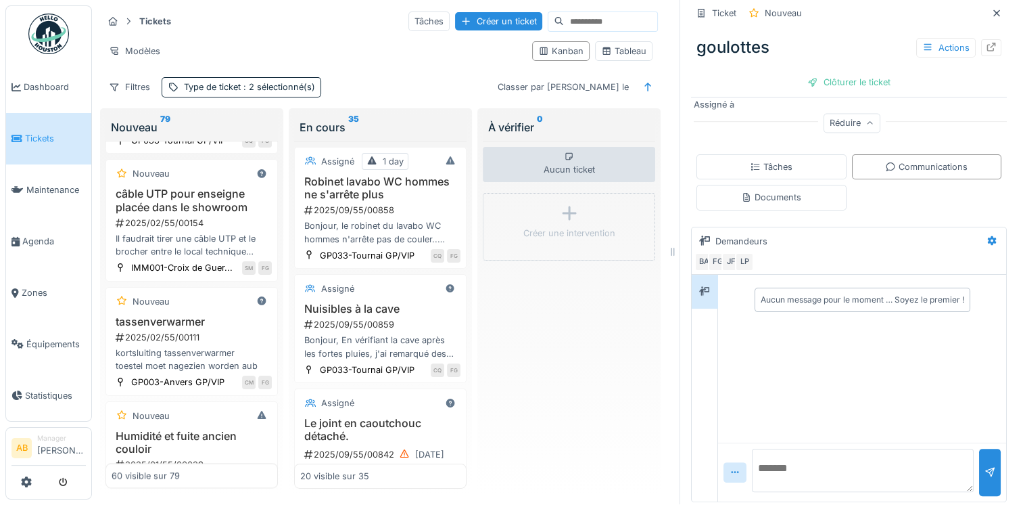
click at [830, 457] on textarea at bounding box center [863, 469] width 222 height 43
type textarea "**********"
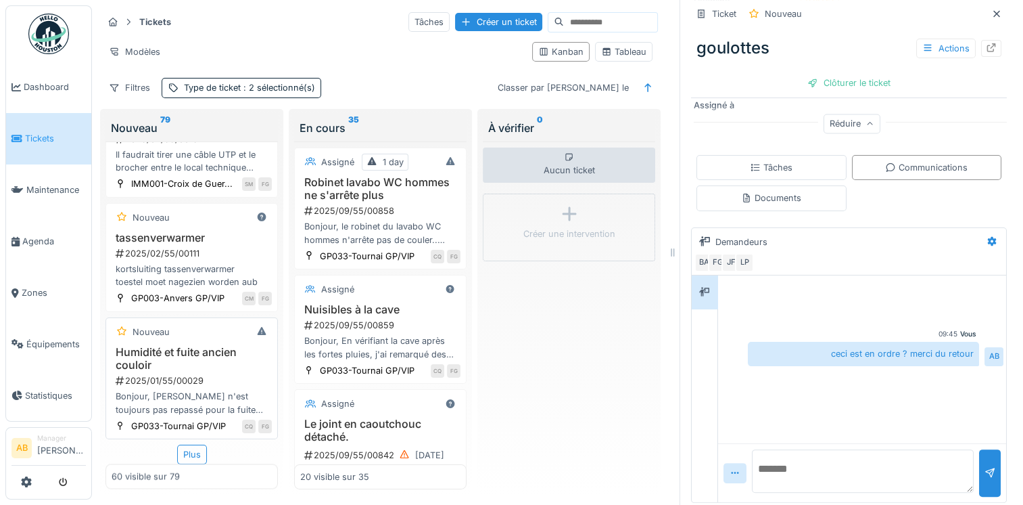
scroll to position [7553, 0]
click at [189, 444] on div "Plus" at bounding box center [192, 454] width 30 height 20
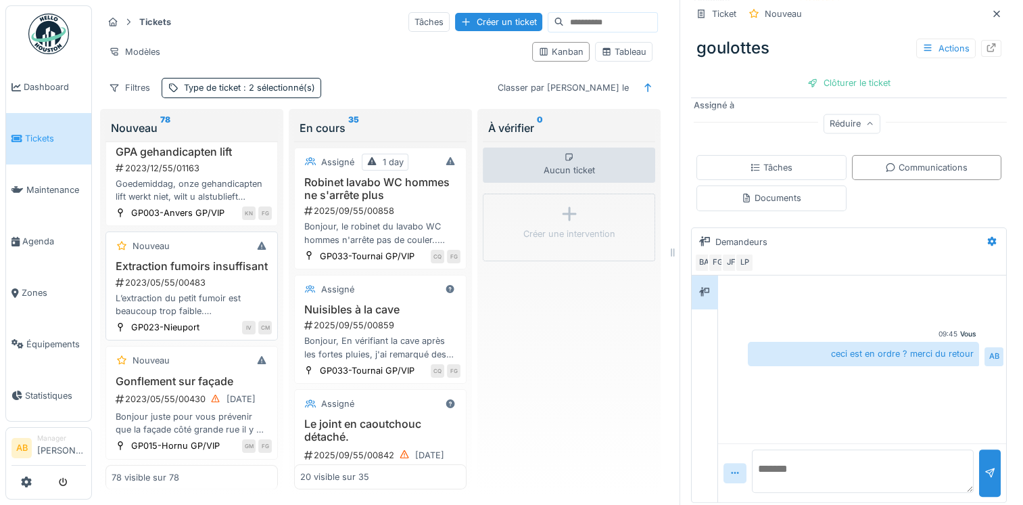
scroll to position [9871, 0]
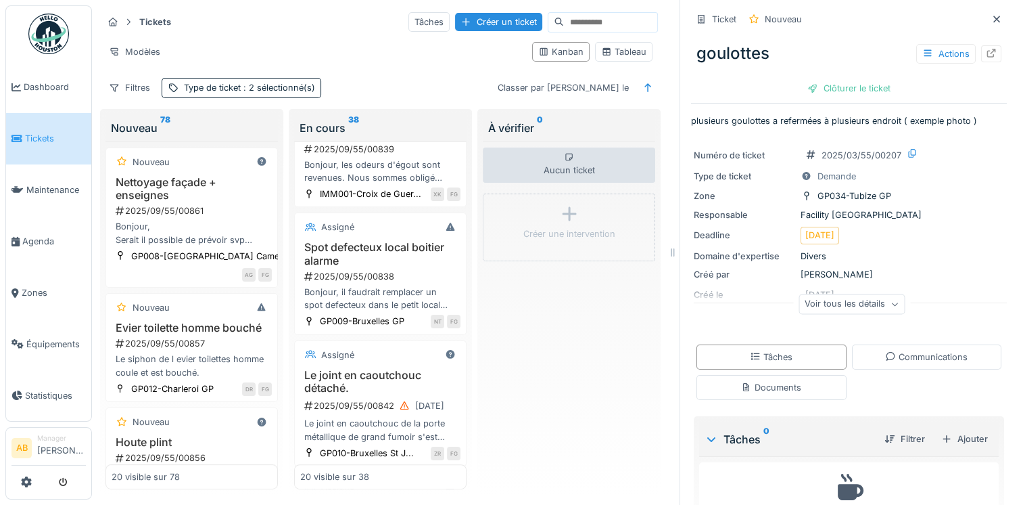
scroll to position [406, 0]
click at [379, 183] on div "Bonjour, les odeurs d'égout sont revenues. Nous sommes obligé d'ouvrir les deux…" at bounding box center [380, 171] width 160 height 26
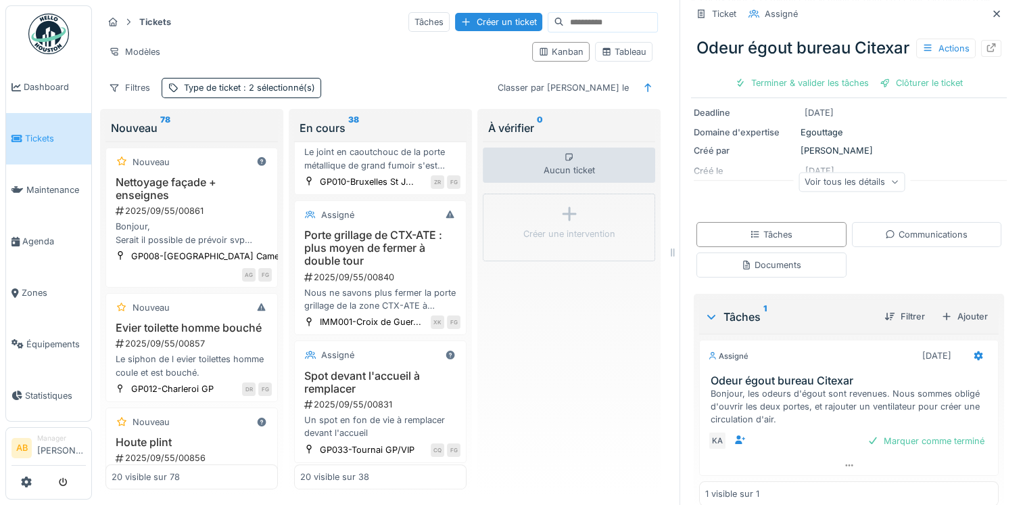
scroll to position [744, 0]
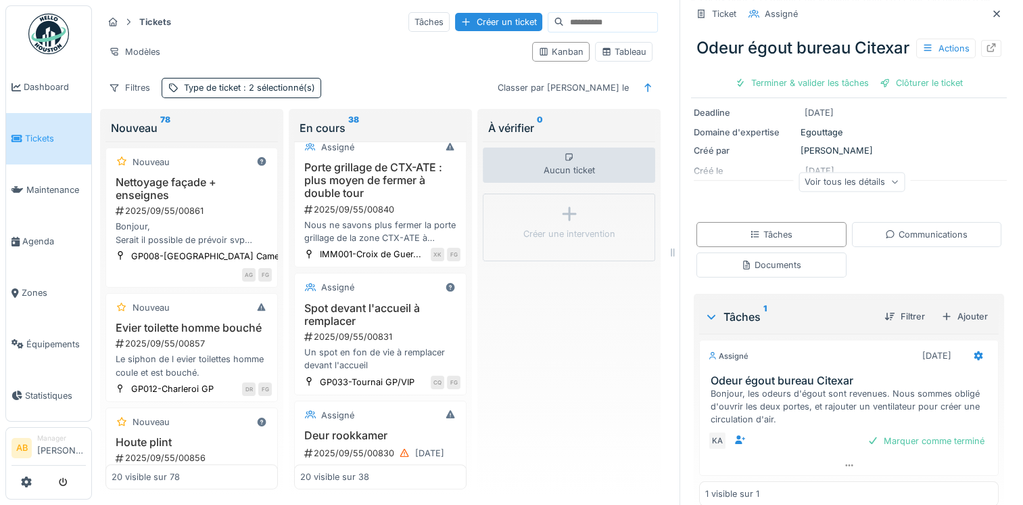
click at [396, 216] on div "2025/09/55/00840" at bounding box center [382, 209] width 158 height 13
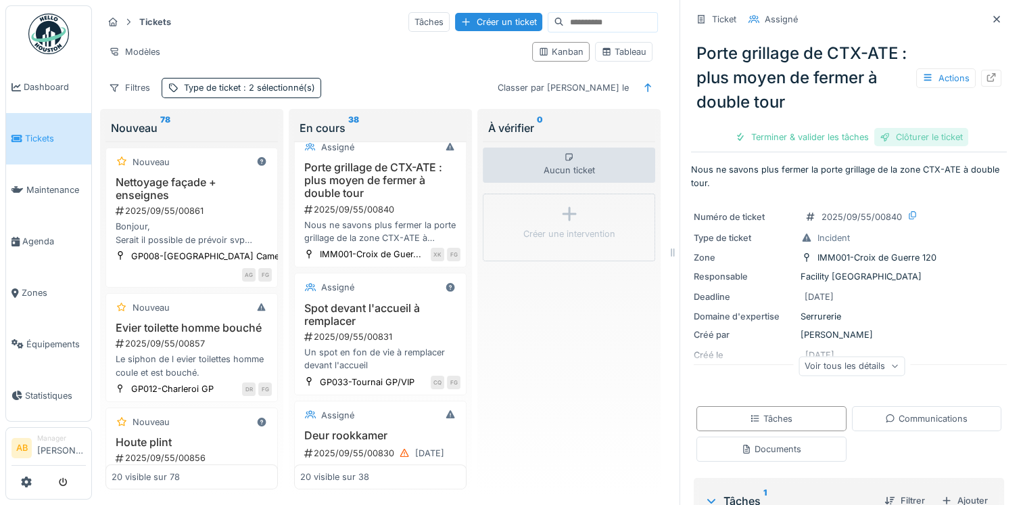
click at [911, 133] on div "Clôturer le ticket" at bounding box center [922, 137] width 94 height 18
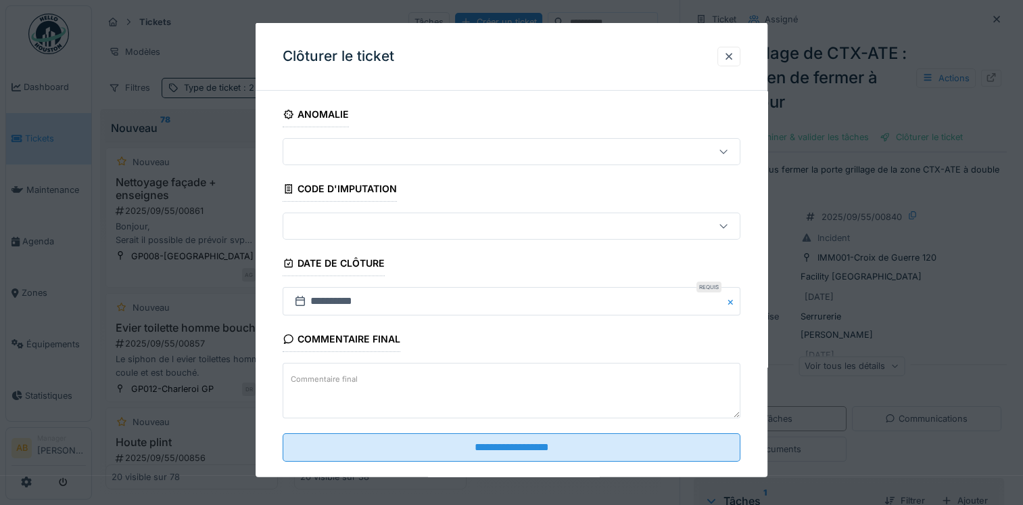
click at [364, 386] on textarea "Commentaire final" at bounding box center [512, 390] width 458 height 55
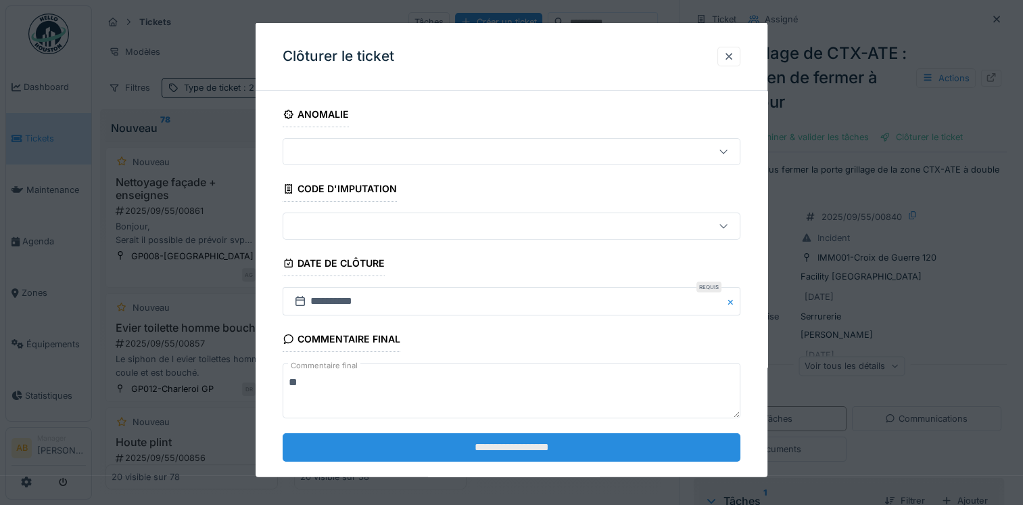
type textarea "**"
click at [407, 444] on input "**********" at bounding box center [512, 446] width 458 height 28
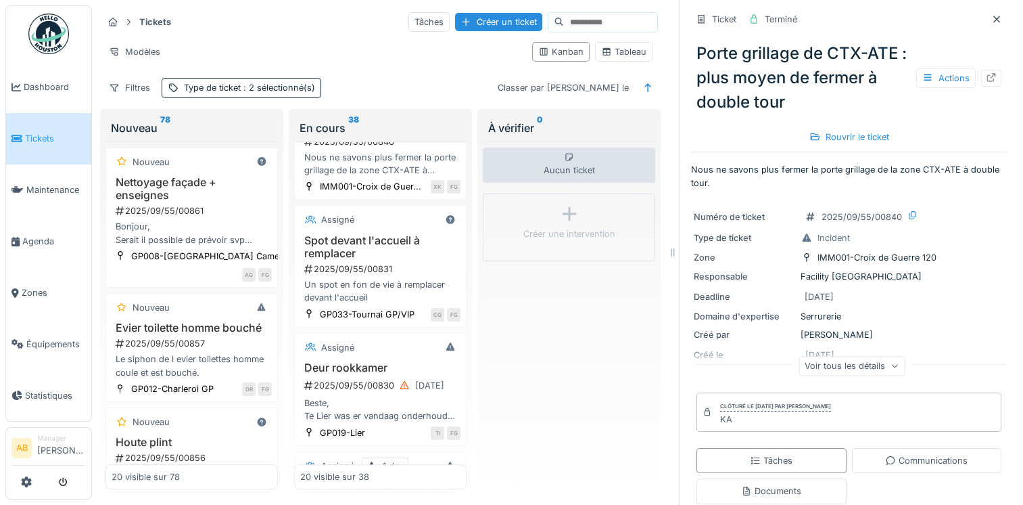
scroll to position [879, 0]
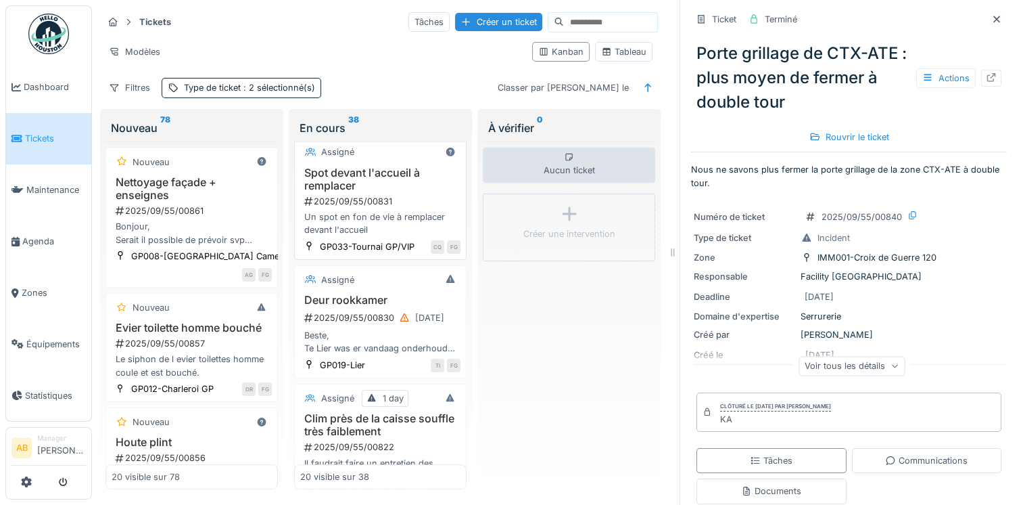
click at [400, 236] on div "Un spot en fon de vie à remplacer devant l'accueil" at bounding box center [380, 223] width 160 height 26
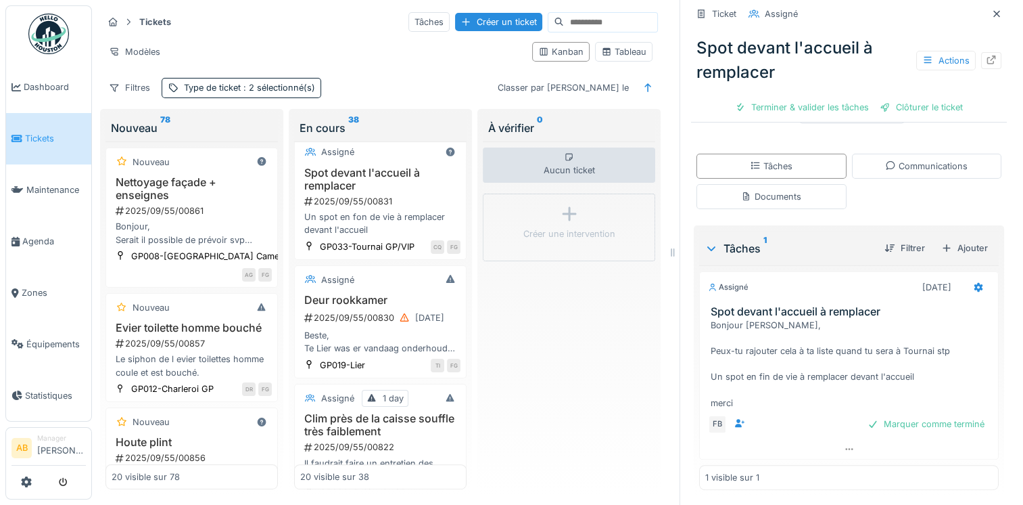
scroll to position [216, 0]
click at [912, 108] on div "Clôturer le ticket" at bounding box center [922, 107] width 94 height 18
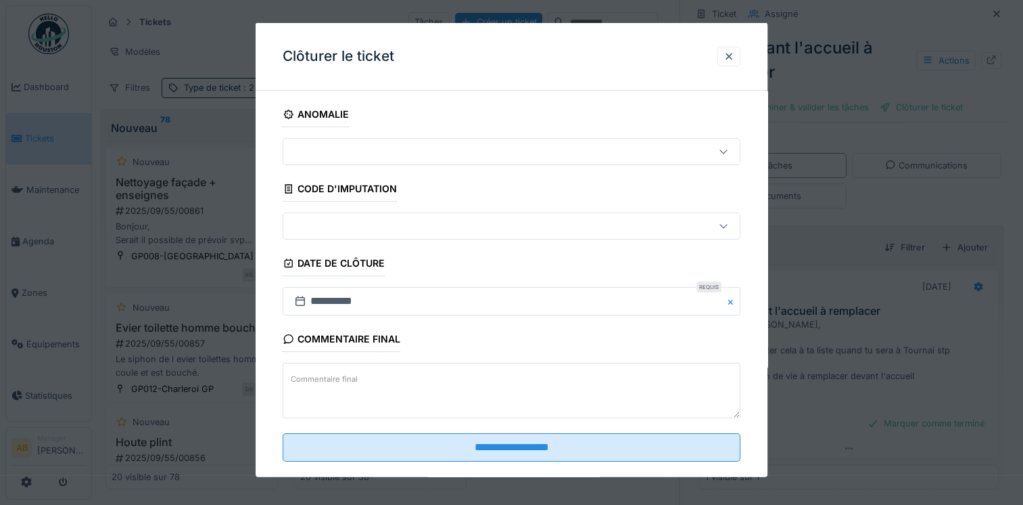
click at [380, 371] on textarea "Commentaire final" at bounding box center [512, 390] width 458 height 55
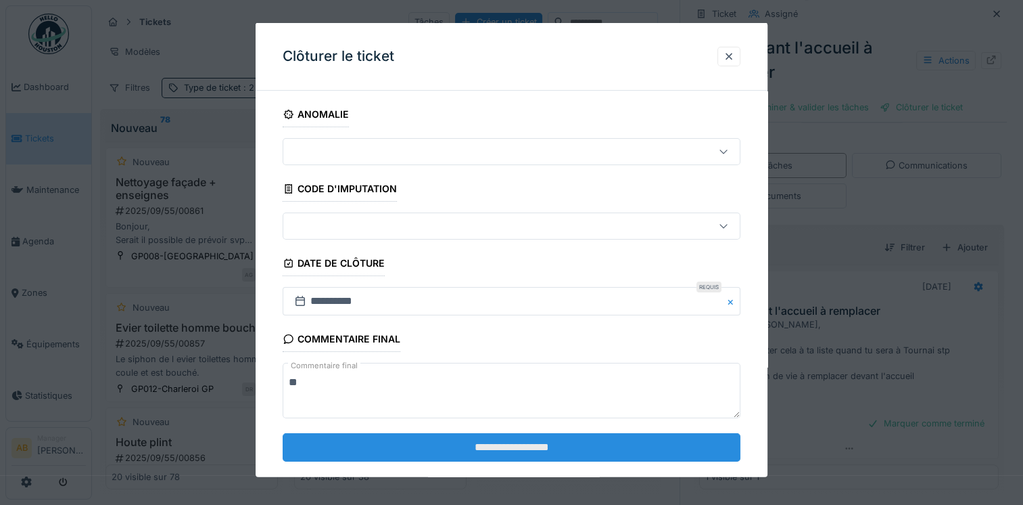
type textarea "**"
click at [398, 434] on input "**********" at bounding box center [512, 446] width 458 height 28
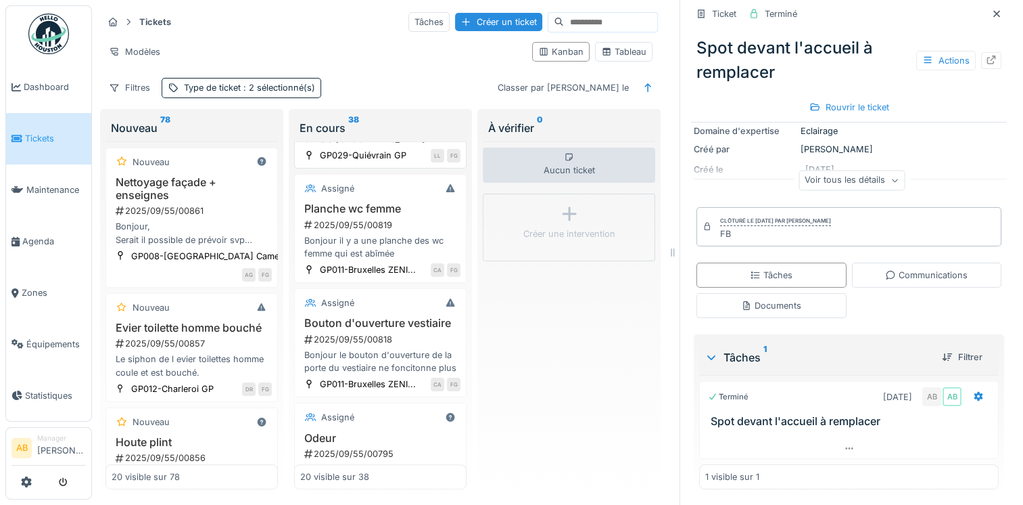
scroll to position [1217, 0]
click at [409, 258] on div "Bonjour il y a une planche des wc femme qui est abîmée" at bounding box center [380, 246] width 160 height 26
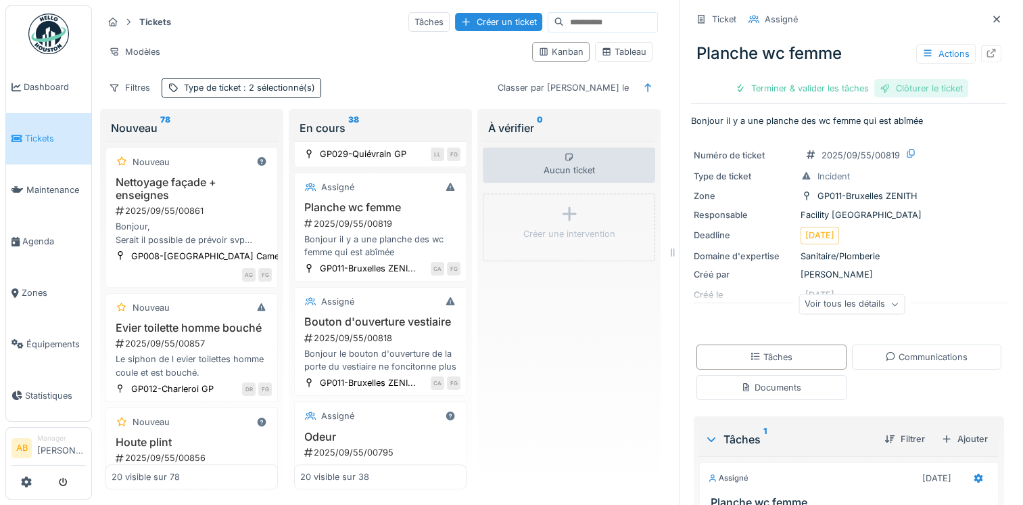
click at [895, 96] on div "Clôturer le ticket" at bounding box center [922, 88] width 94 height 18
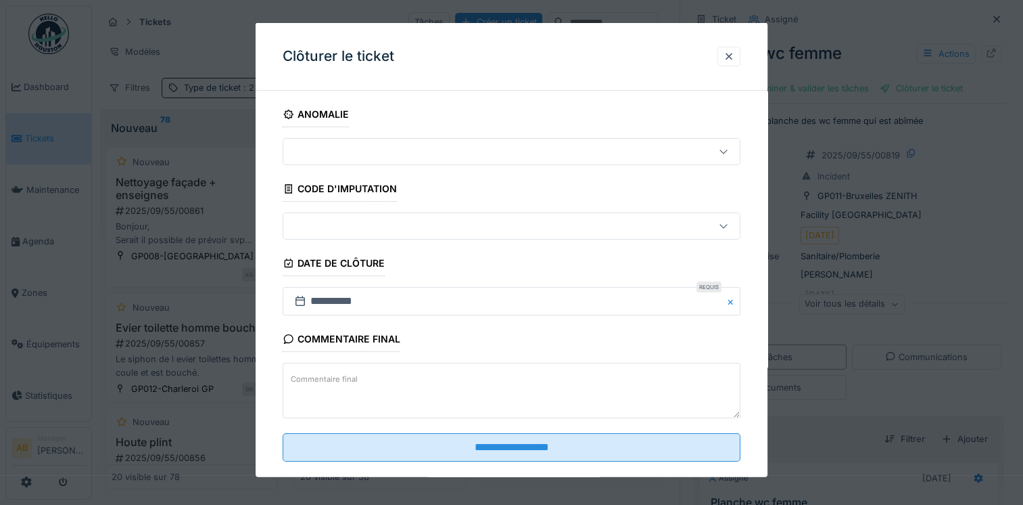
click at [345, 381] on label "Commentaire final" at bounding box center [324, 378] width 72 height 17
click at [345, 381] on textarea "Commentaire final" at bounding box center [512, 390] width 458 height 55
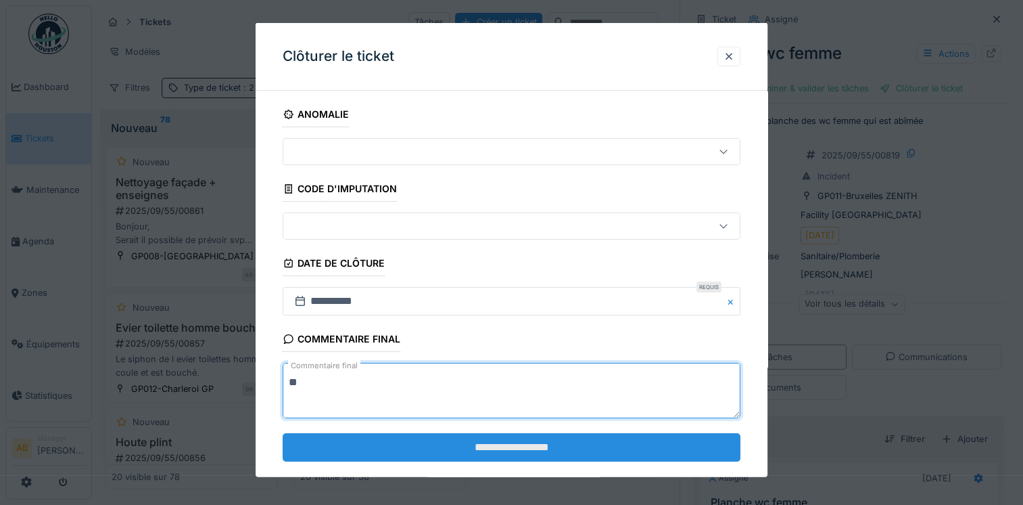
type textarea "**"
click at [382, 445] on input "**********" at bounding box center [512, 446] width 458 height 28
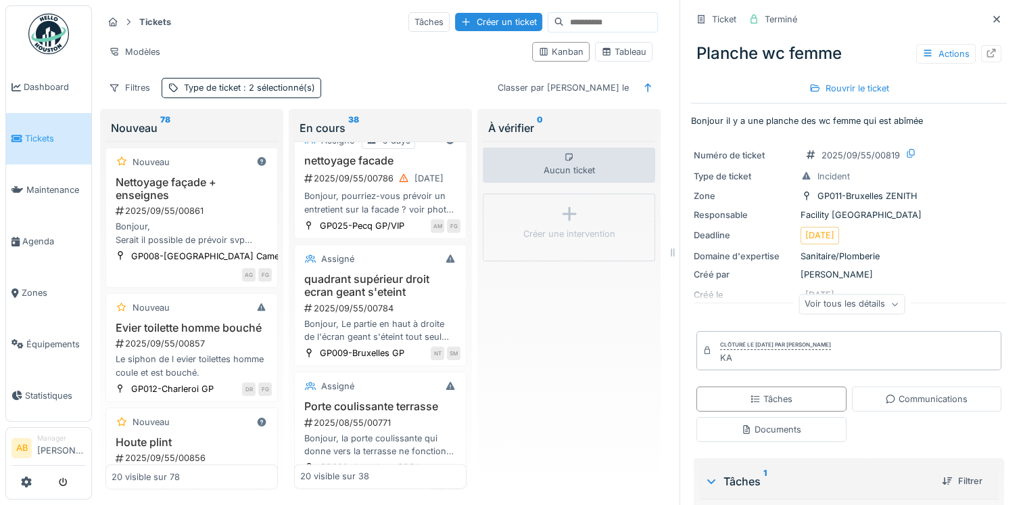
scroll to position [1758, 0]
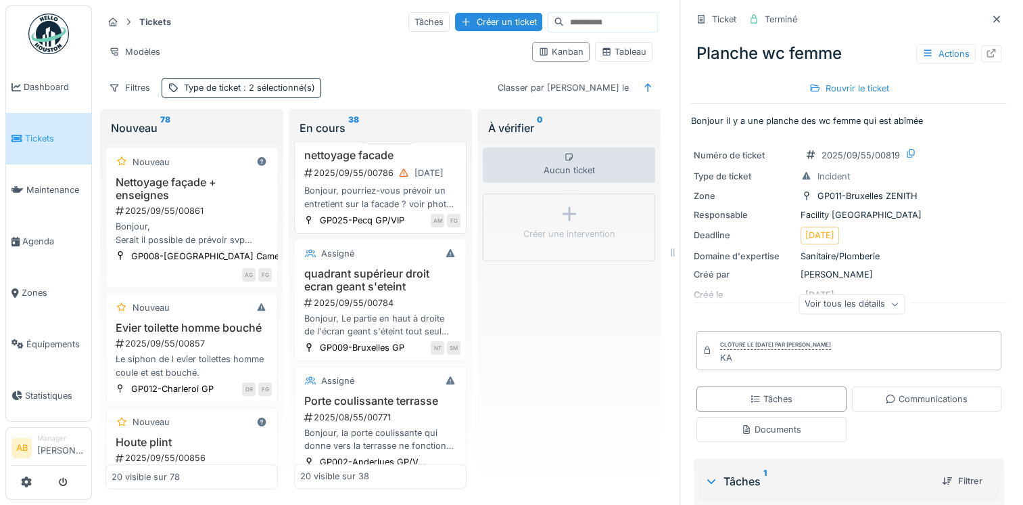
click at [381, 210] on div "Bonjour, pourriez-vous prévoir un entretient sur la facade ? voir photo bien à …" at bounding box center [380, 197] width 160 height 26
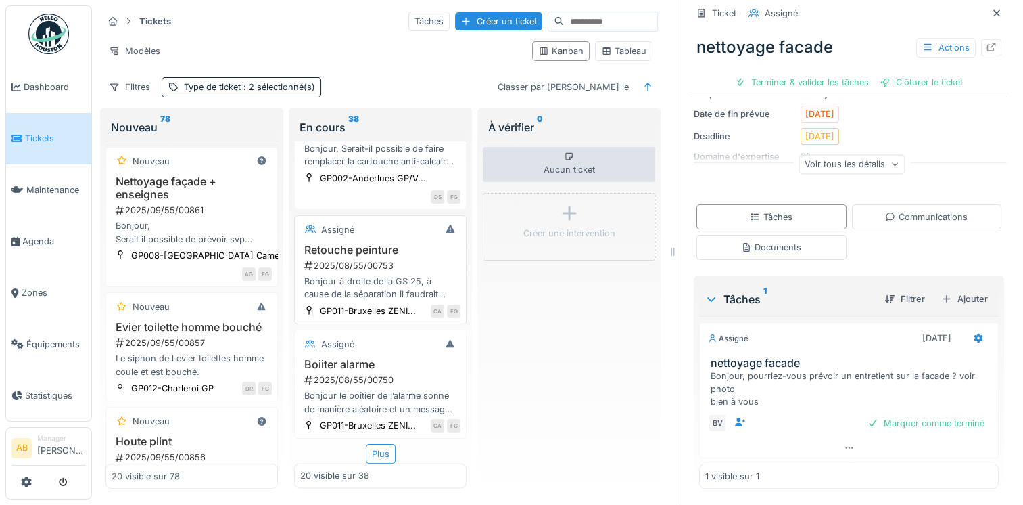
scroll to position [2398, 0]
click at [380, 444] on div "Plus" at bounding box center [381, 454] width 30 height 20
click at [371, 388] on div "Bonjour le boîtier de l’alarme sonne de manière aléatoire et un message d’erreu…" at bounding box center [380, 401] width 160 height 26
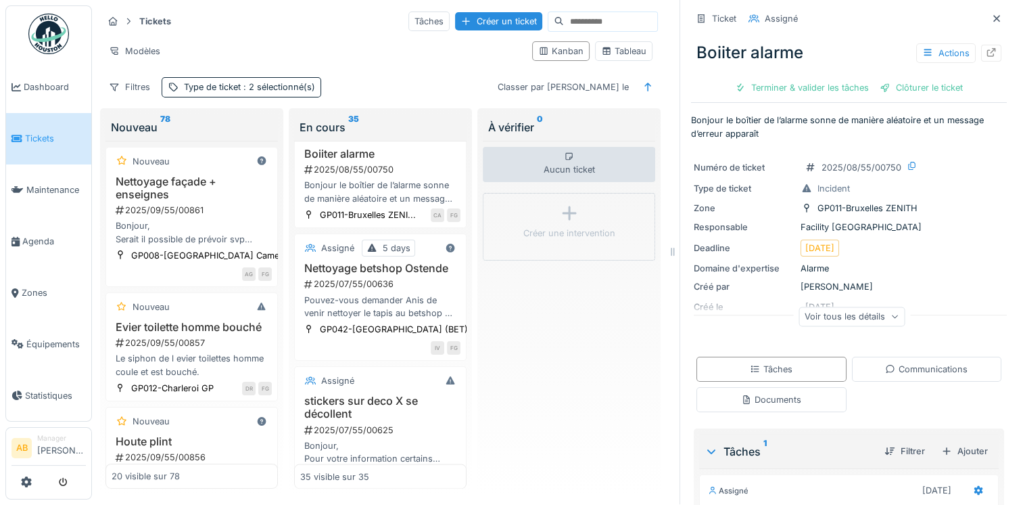
scroll to position [135, 0]
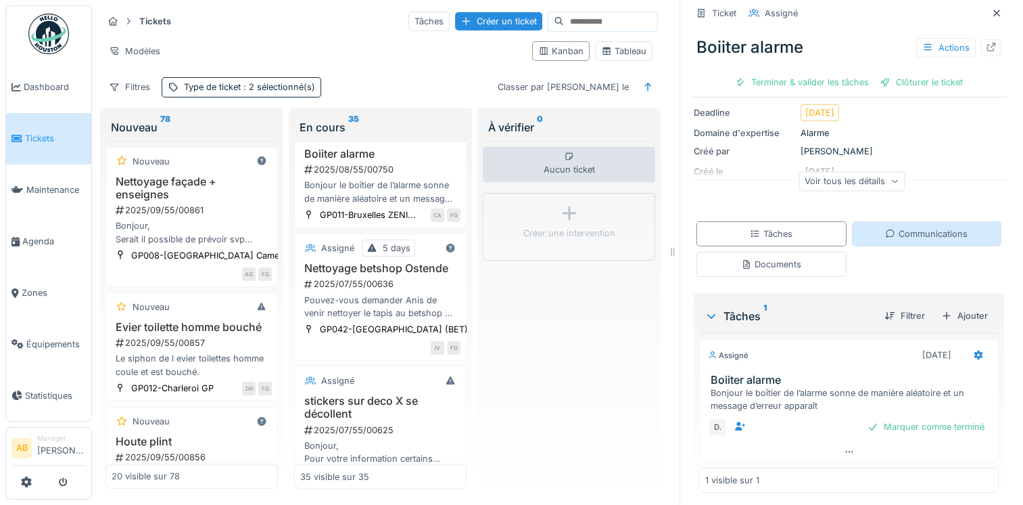
click at [907, 234] on div "Communications" at bounding box center [927, 233] width 150 height 25
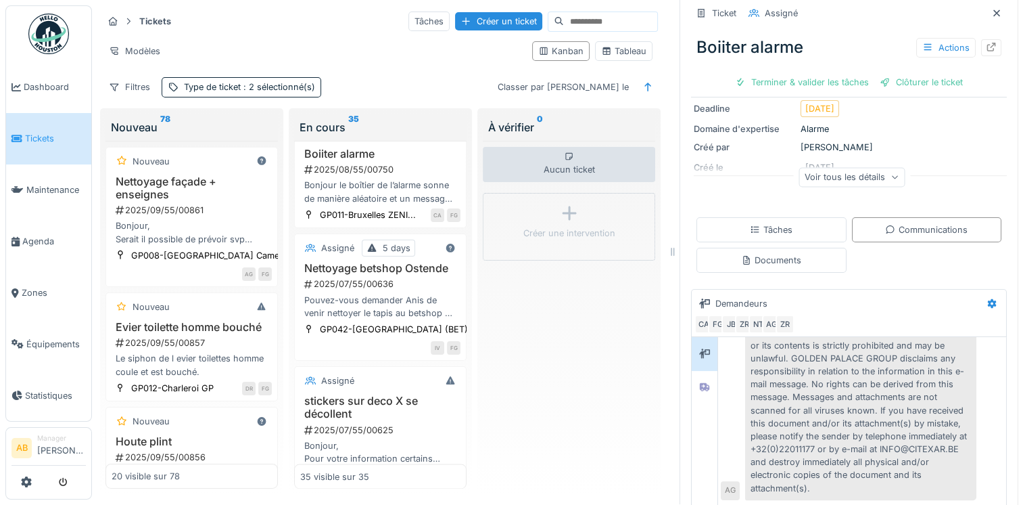
scroll to position [205, 0]
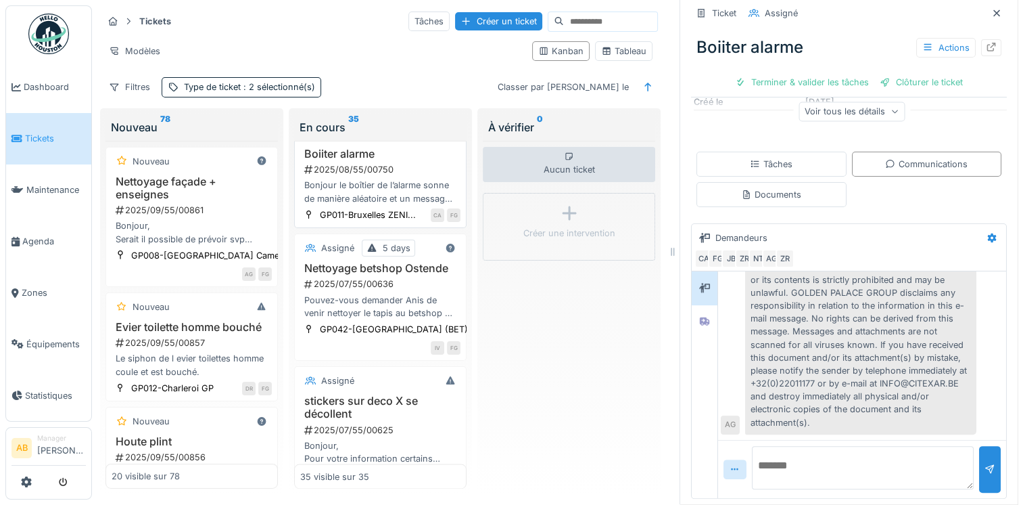
click at [365, 204] on div "Bonjour le boîtier de l’alarme sonne de manière aléatoire et un message d’erreu…" at bounding box center [380, 192] width 160 height 26
click at [905, 73] on div "Clôturer le ticket" at bounding box center [922, 82] width 94 height 18
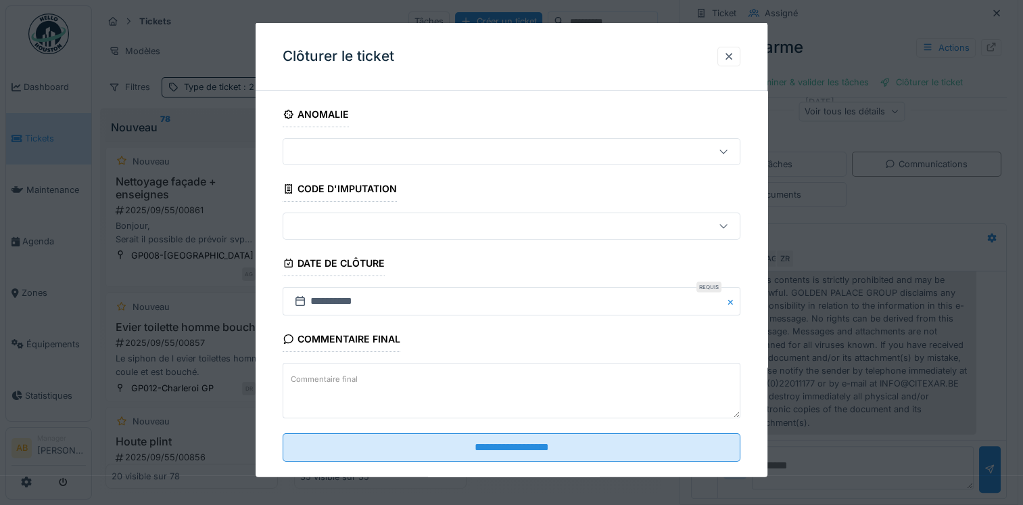
click at [430, 379] on textarea "Commentaire final" at bounding box center [512, 390] width 458 height 55
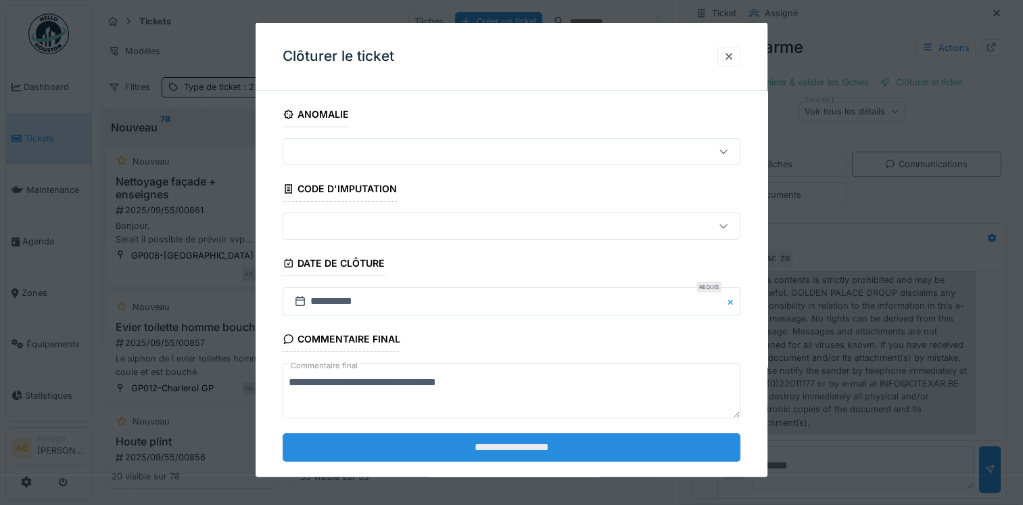
type textarea "**********"
click at [498, 439] on input "**********" at bounding box center [512, 446] width 458 height 28
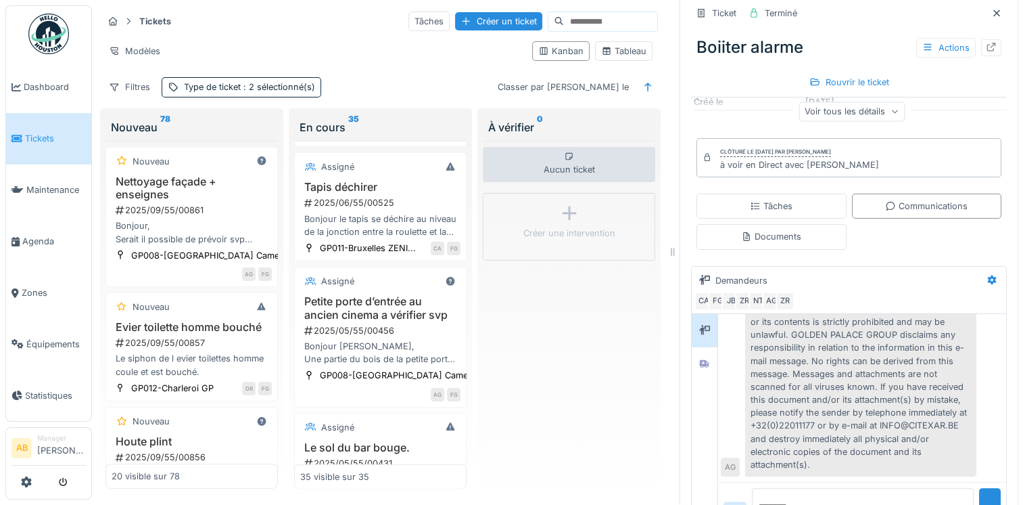
scroll to position [3277, 0]
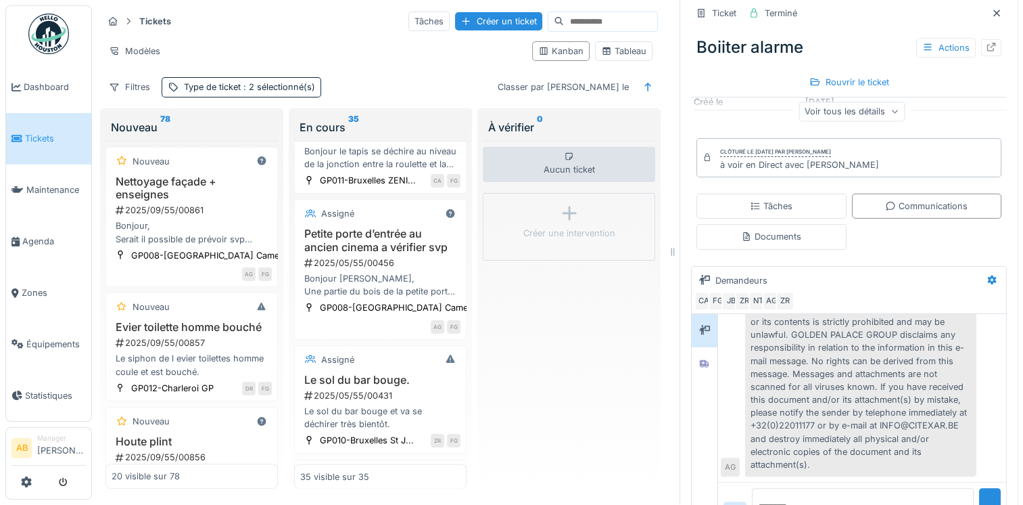
click at [347, 27] on div "2025/06/55/00561" at bounding box center [382, 20] width 158 height 13
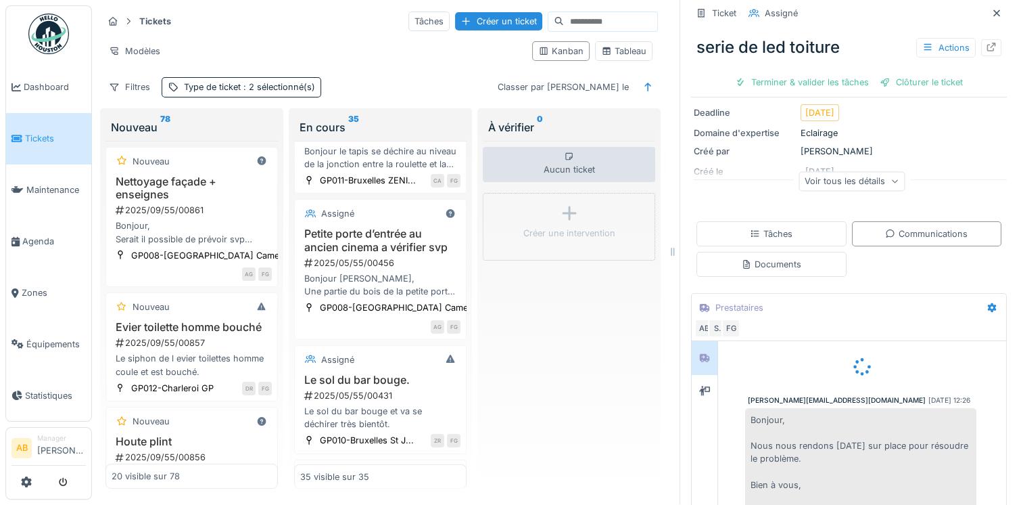
scroll to position [41, 0]
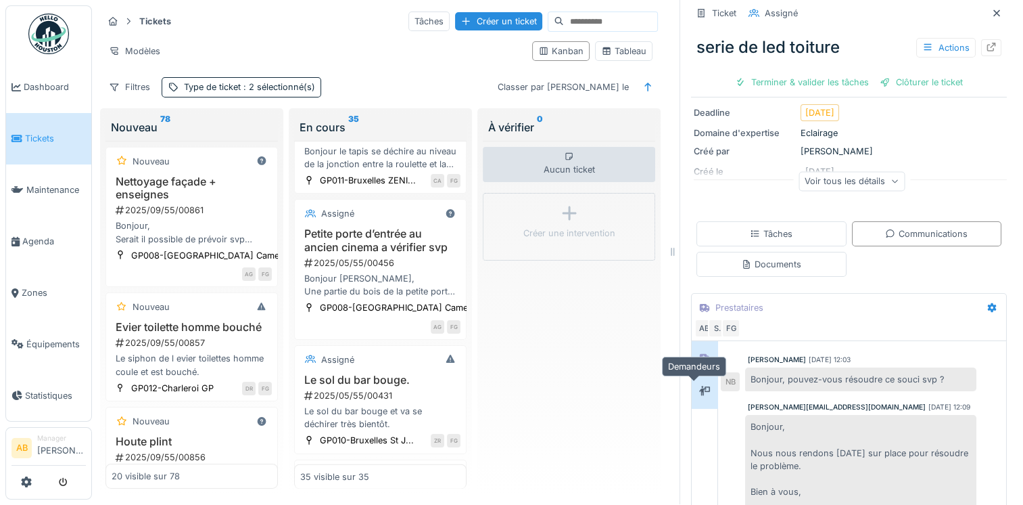
click at [699, 386] on icon at bounding box center [704, 390] width 11 height 9
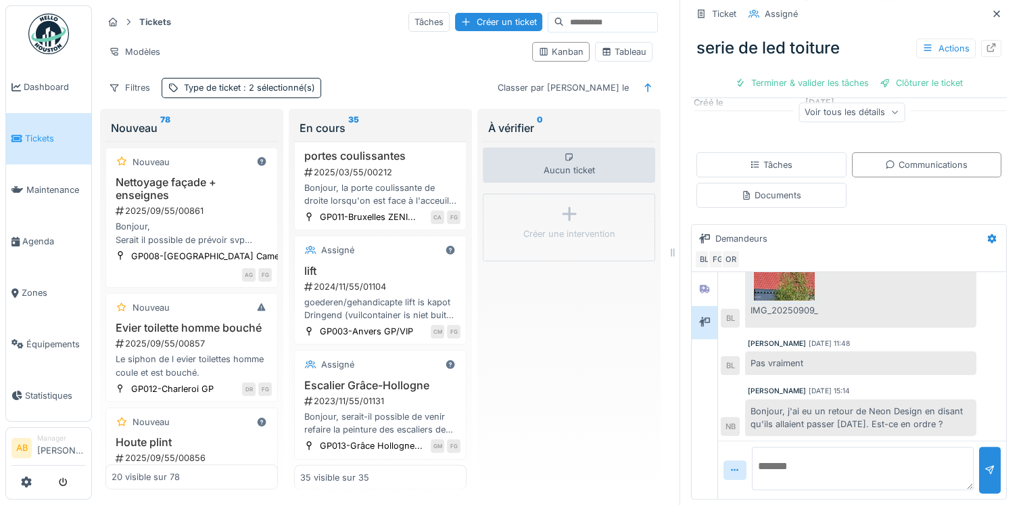
scroll to position [4093, 0]
click at [43, 45] on img at bounding box center [48, 34] width 41 height 41
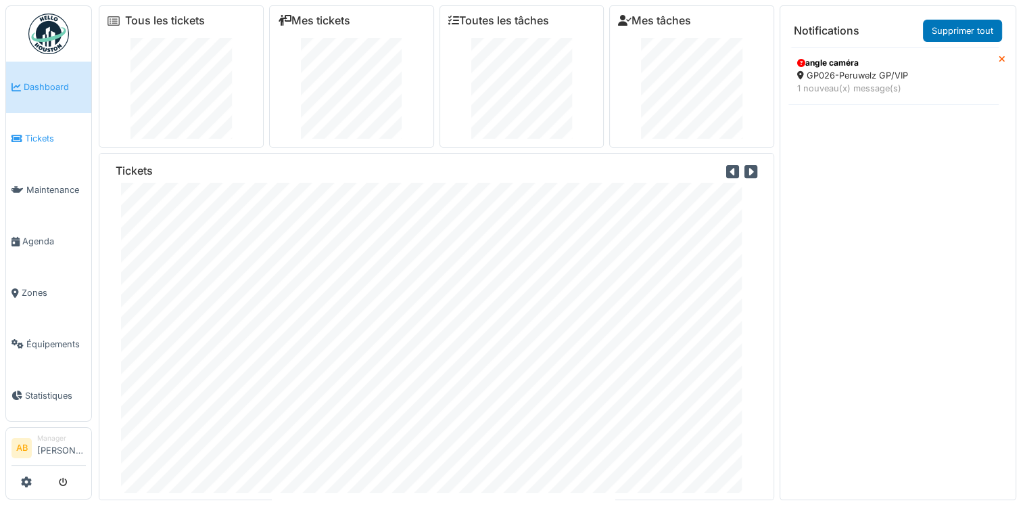
click at [32, 144] on link "Tickets" at bounding box center [48, 138] width 85 height 51
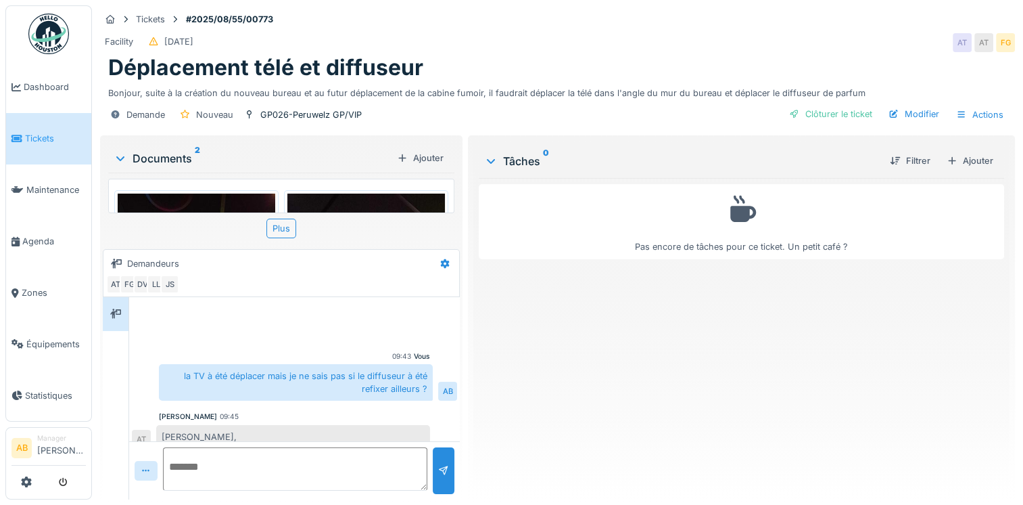
scroll to position [86, 0]
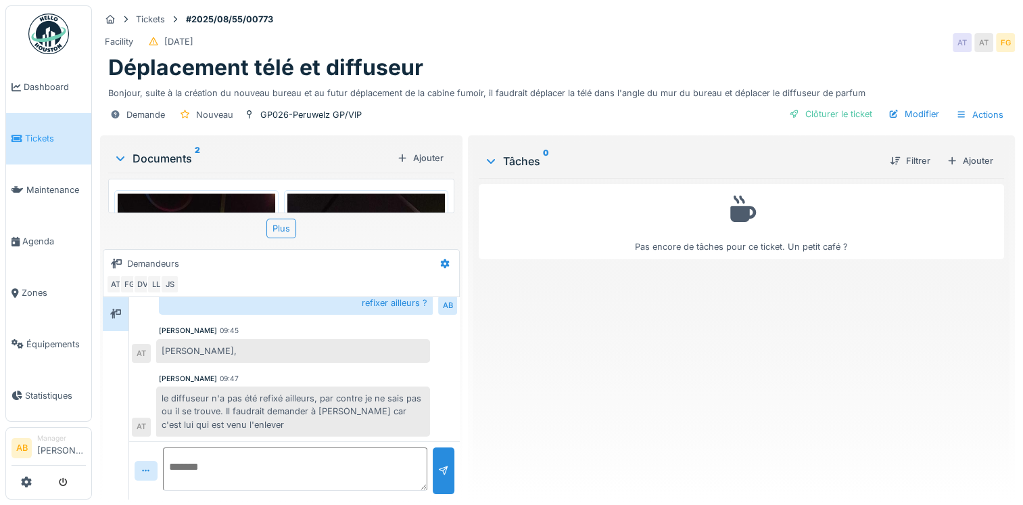
click at [304, 474] on textarea at bounding box center [295, 468] width 264 height 43
type textarea "**********"
click at [442, 464] on div at bounding box center [443, 470] width 11 height 13
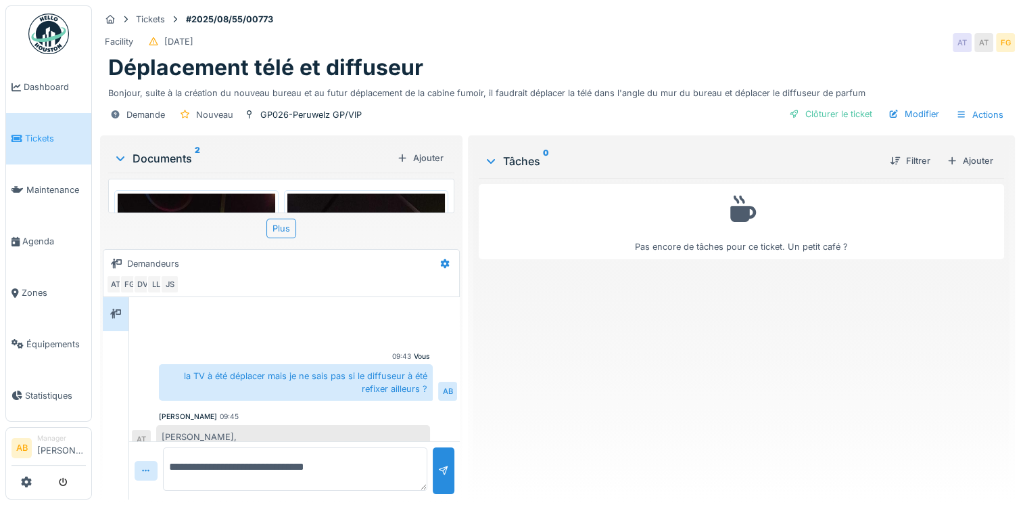
scroll to position [0, 0]
click at [54, 37] on img at bounding box center [48, 34] width 41 height 41
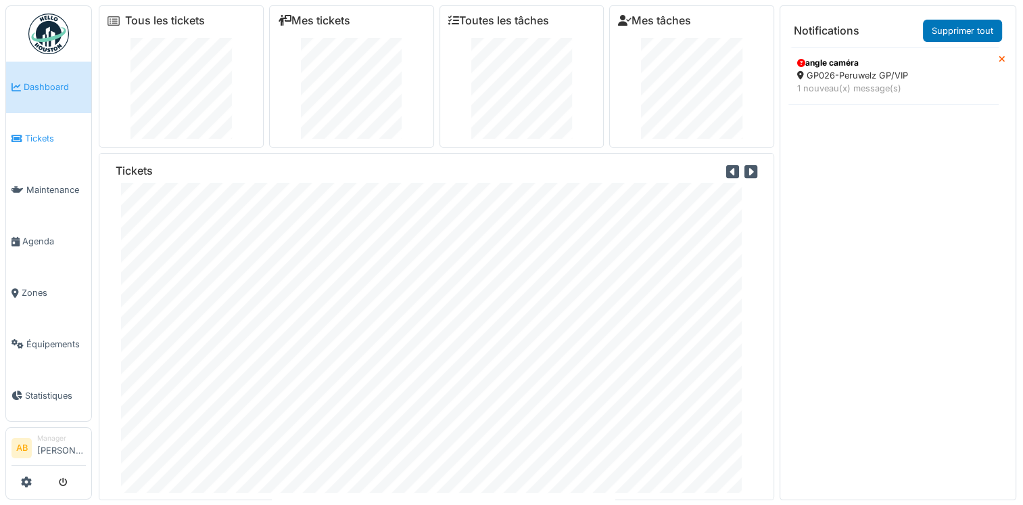
click at [49, 145] on link "Tickets" at bounding box center [48, 138] width 85 height 51
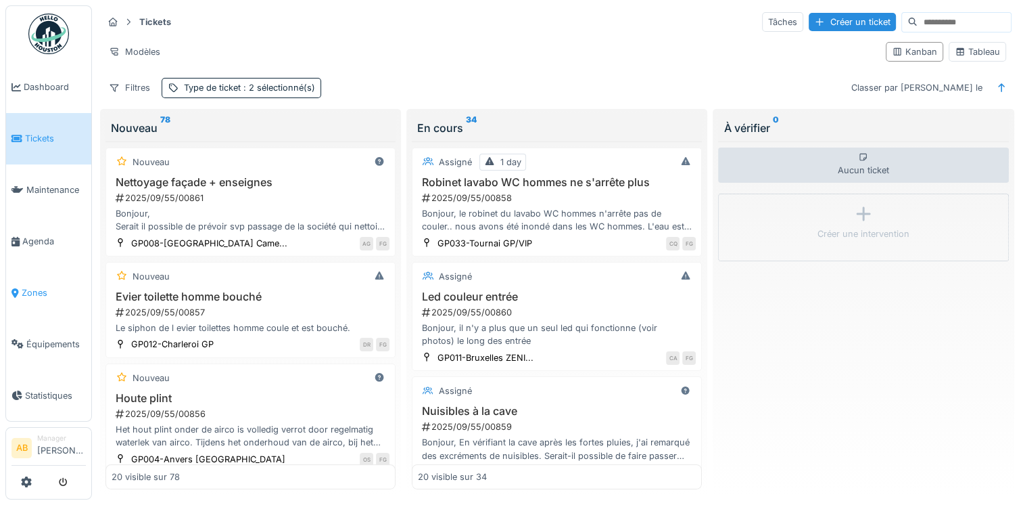
click at [31, 287] on span "Zones" at bounding box center [54, 292] width 64 height 13
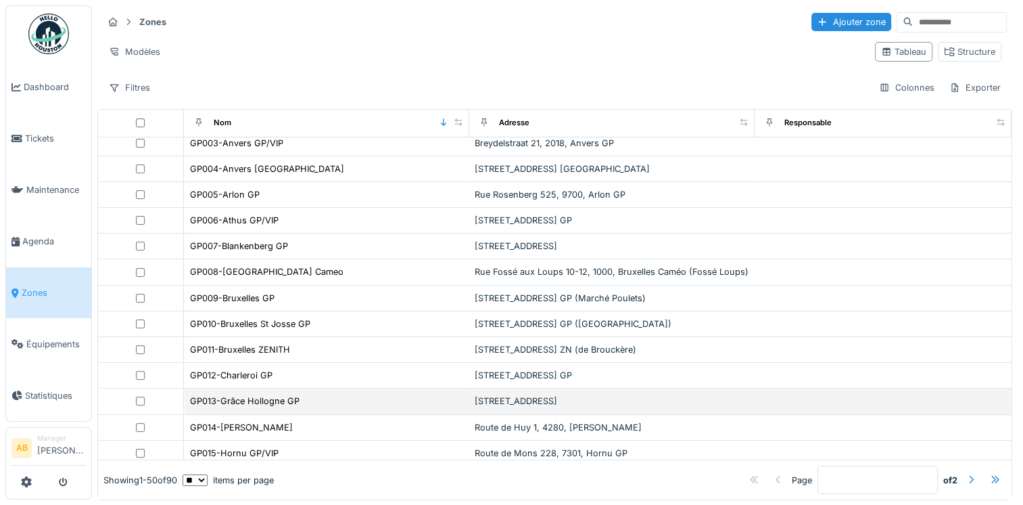
scroll to position [135, 0]
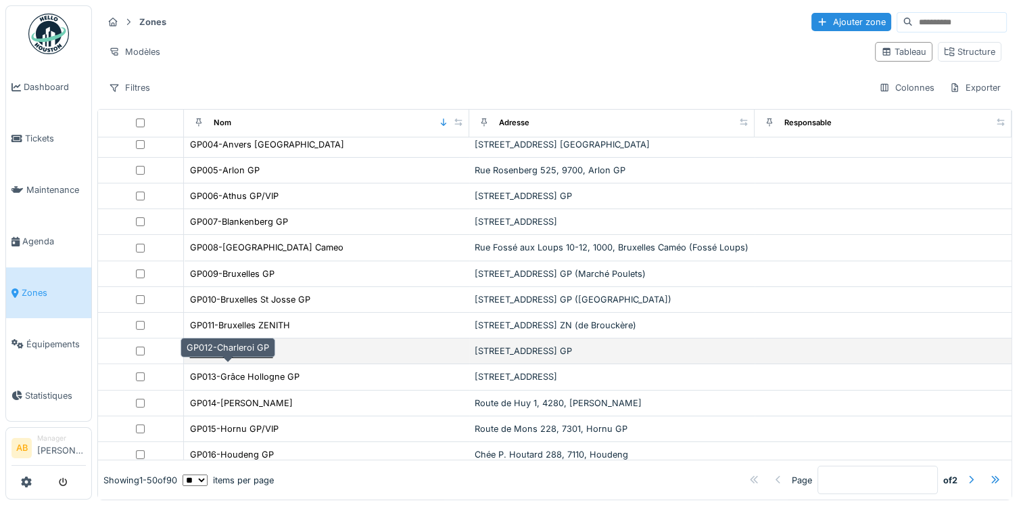
click at [241, 357] on div "GP012-Charleroi GP" at bounding box center [231, 350] width 83 height 13
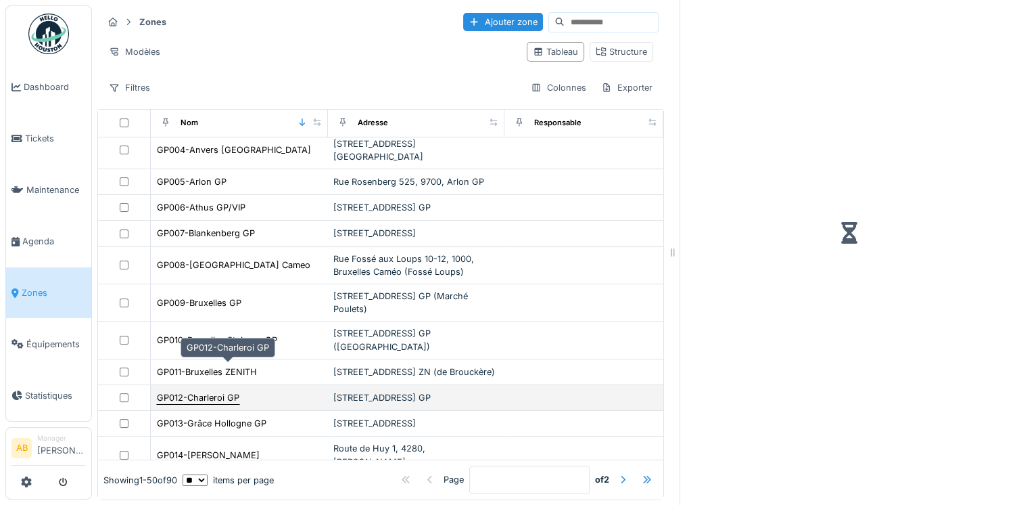
scroll to position [147, 0]
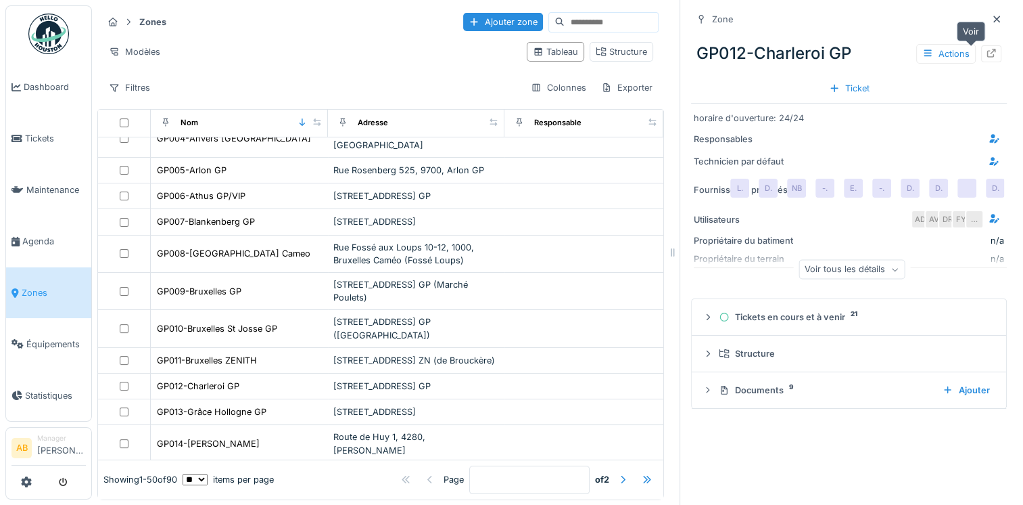
click at [986, 55] on icon at bounding box center [991, 53] width 11 height 9
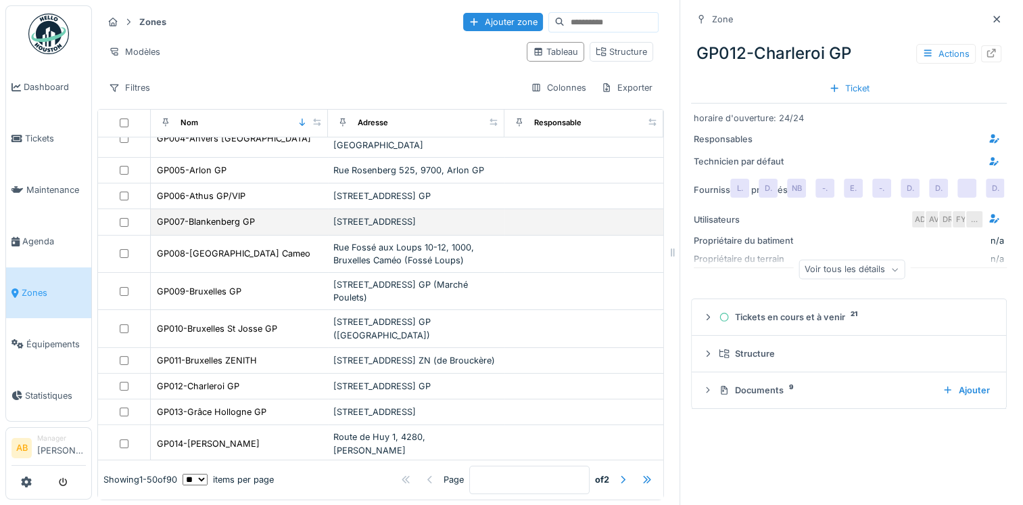
scroll to position [0, 0]
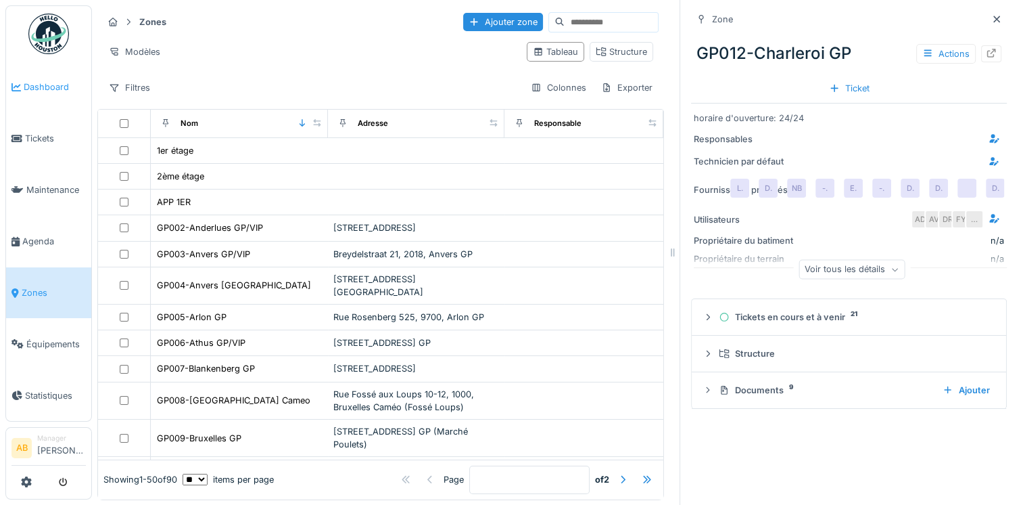
click at [43, 88] on span "Dashboard" at bounding box center [55, 86] width 62 height 13
click at [42, 39] on img at bounding box center [48, 34] width 41 height 41
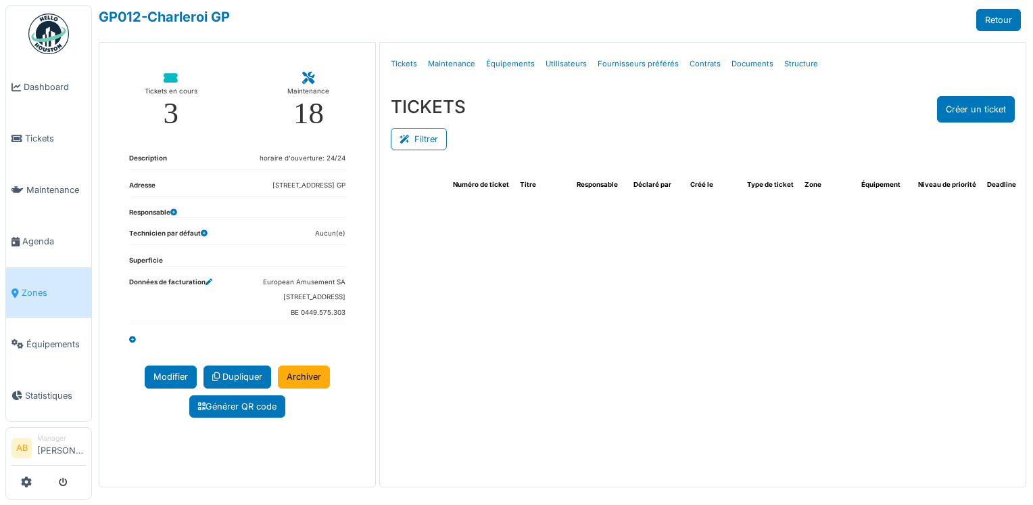
select select "***"
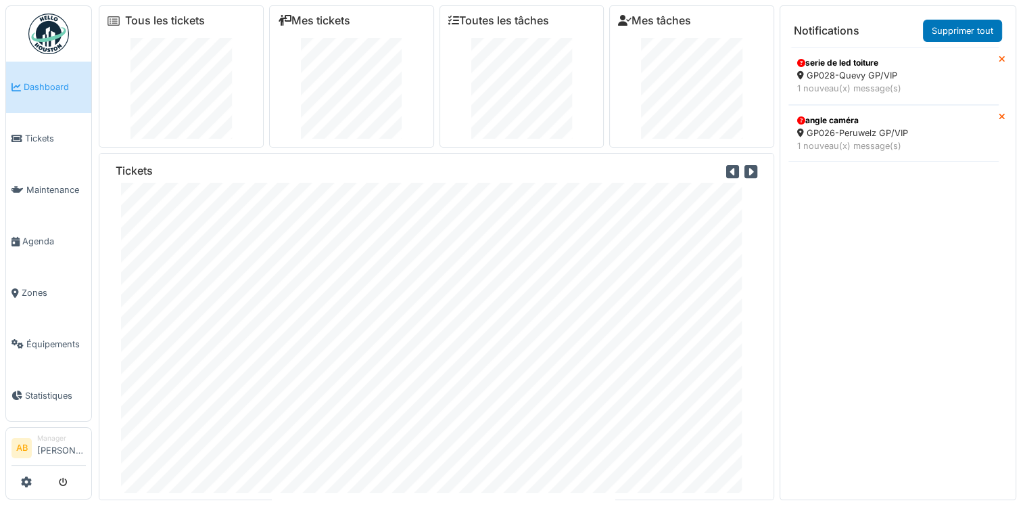
click at [999, 118] on icon at bounding box center [1002, 117] width 7 height 9
click at [999, 58] on icon at bounding box center [1002, 59] width 7 height 9
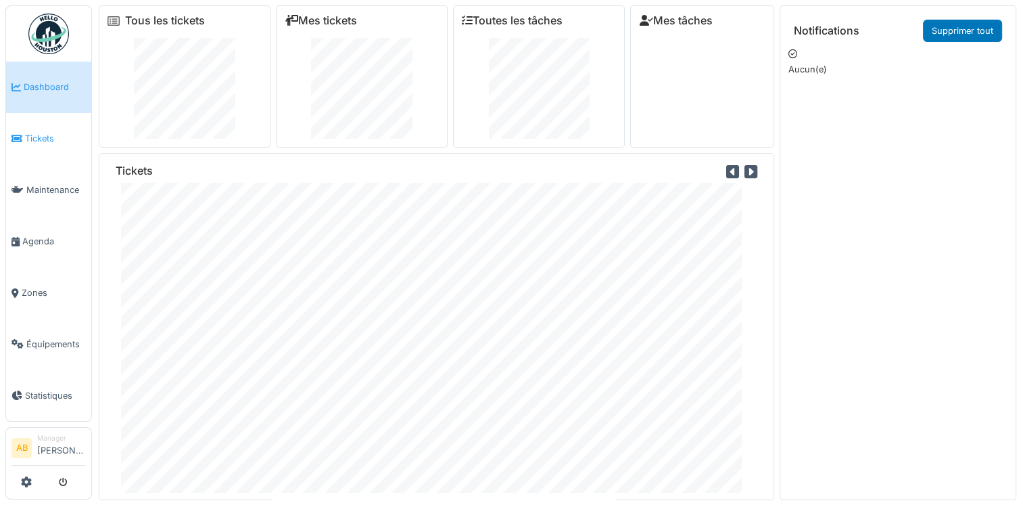
click at [43, 132] on span "Tickets" at bounding box center [55, 138] width 61 height 13
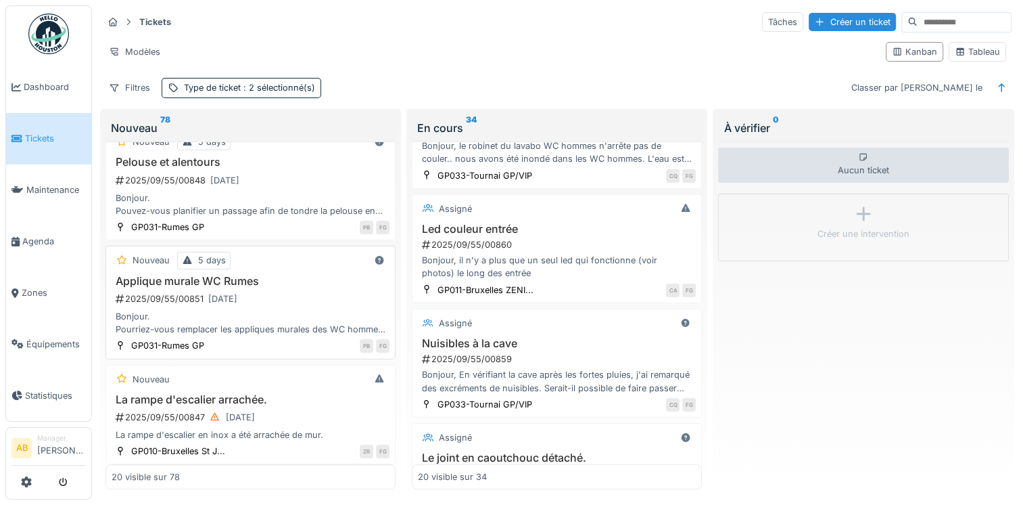
scroll to position [879, 0]
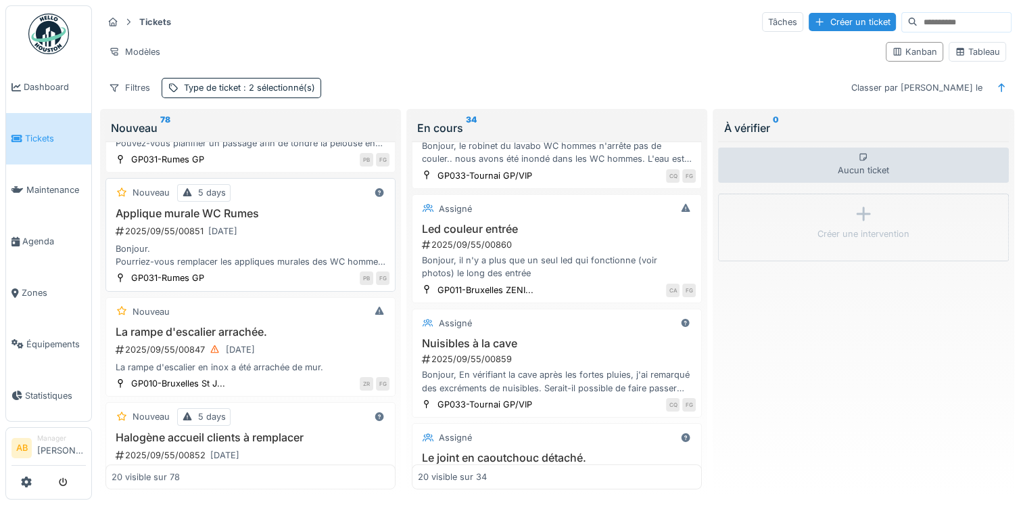
click at [277, 250] on div "Bonjour. Pourriez-vous remplacer les appliques murales des WC hommes. Elles son…" at bounding box center [251, 255] width 278 height 26
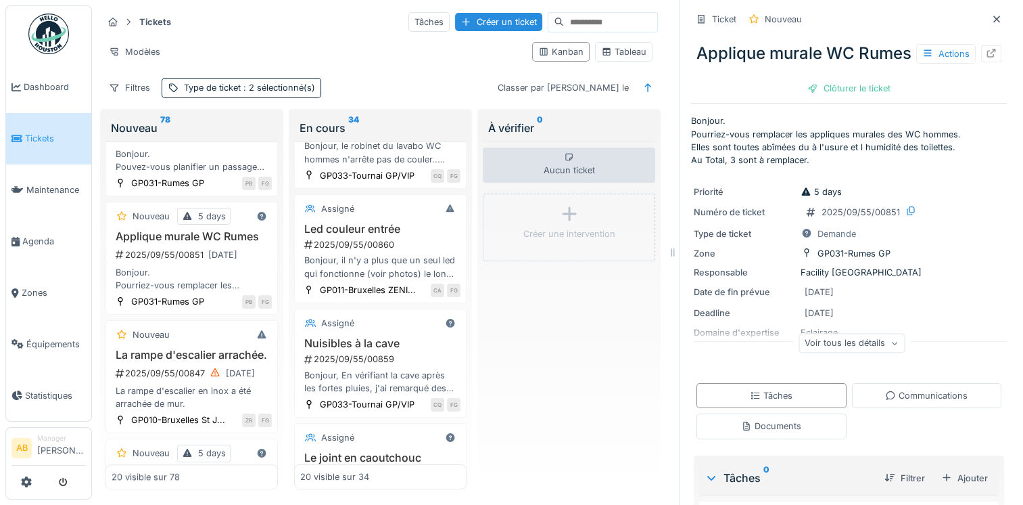
scroll to position [118, 0]
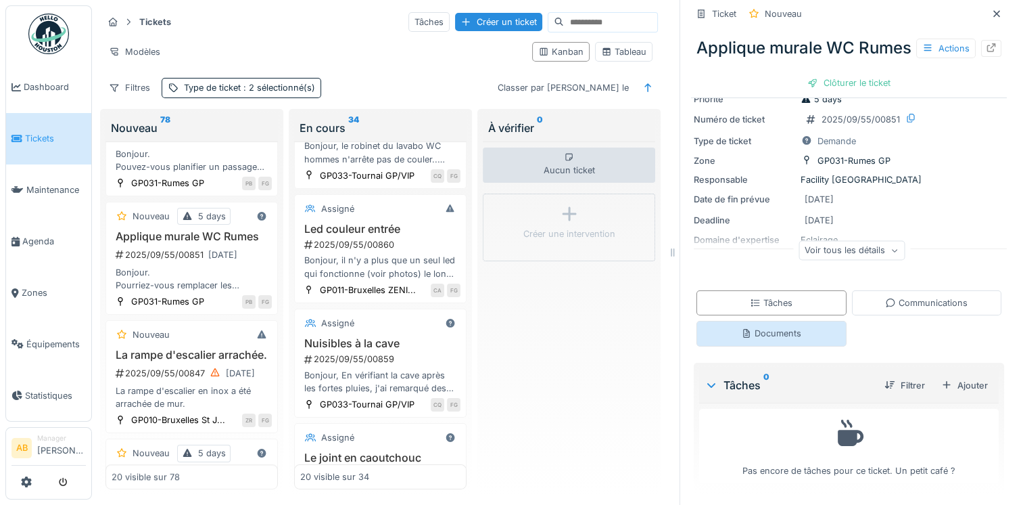
click at [758, 339] on div "Documents" at bounding box center [771, 333] width 60 height 13
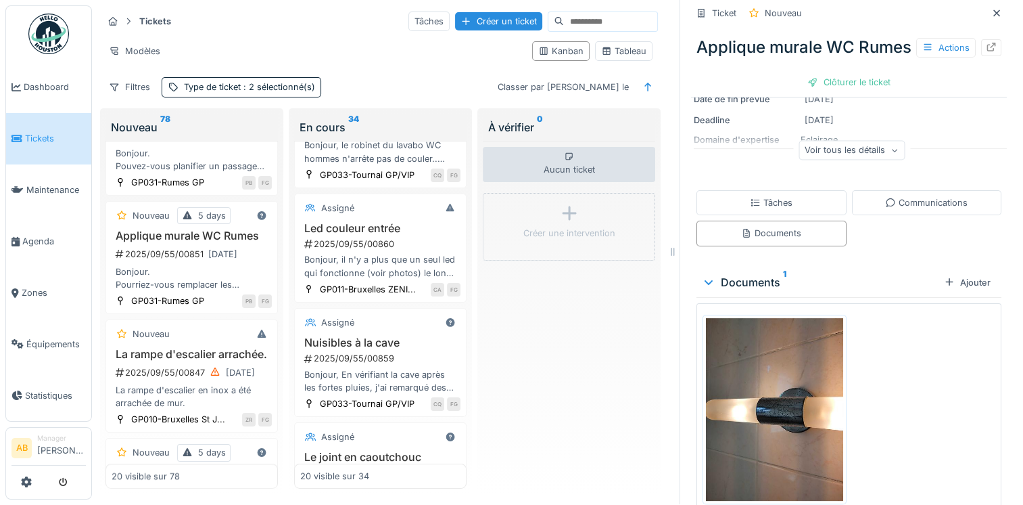
scroll to position [275, 0]
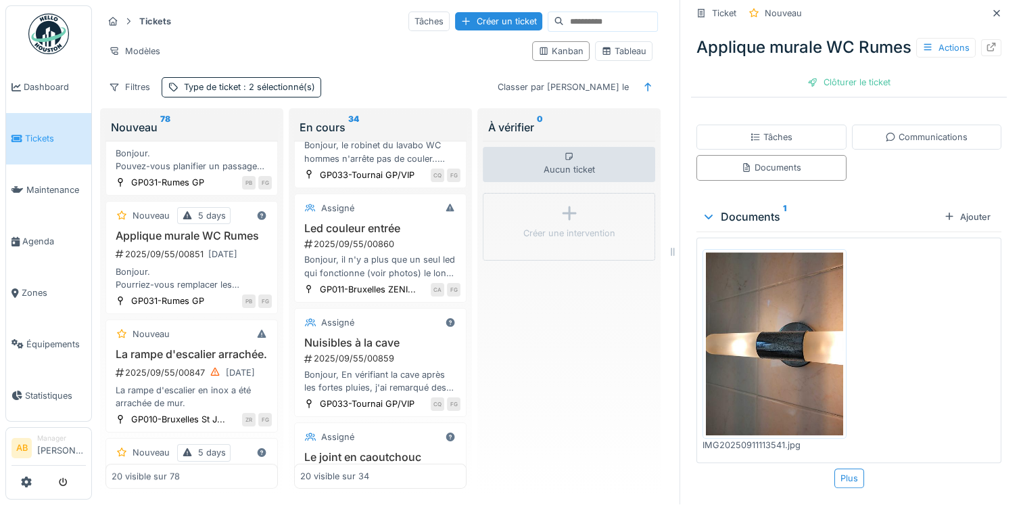
click at [758, 352] on img at bounding box center [774, 343] width 137 height 183
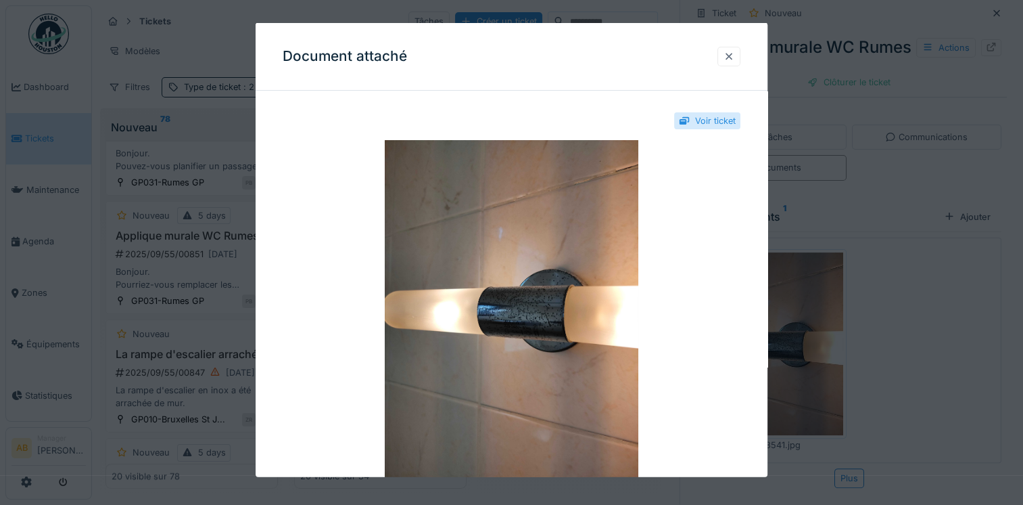
click at [735, 57] on div at bounding box center [729, 55] width 11 height 13
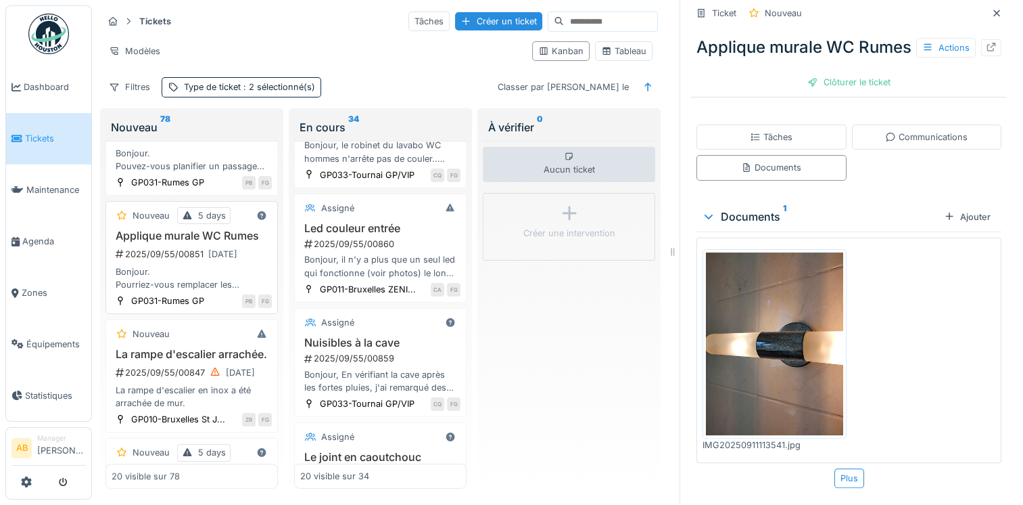
click at [192, 246] on div "2025/09/55/00851 15/09/2025" at bounding box center [193, 254] width 158 height 17
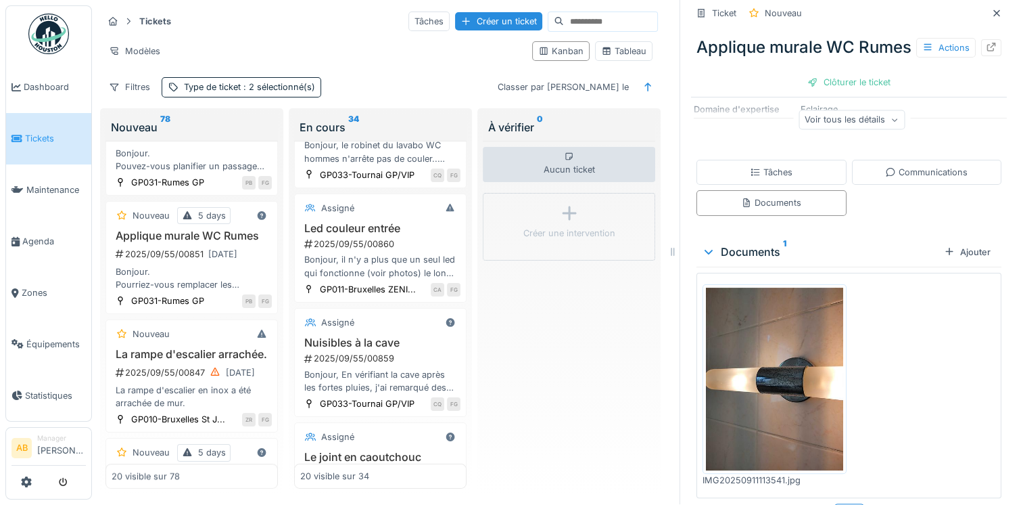
scroll to position [72, 0]
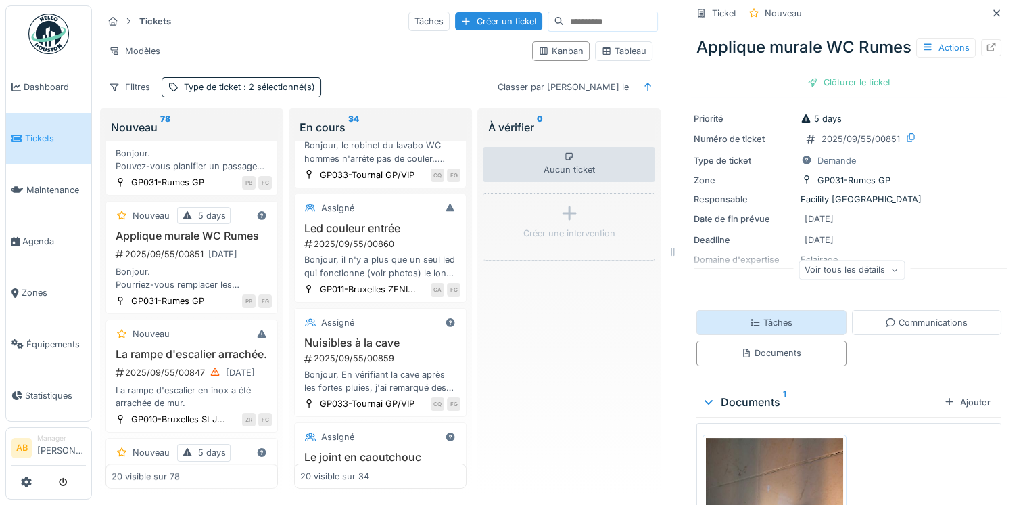
click at [760, 329] on div "Tâches" at bounding box center [771, 322] width 43 height 13
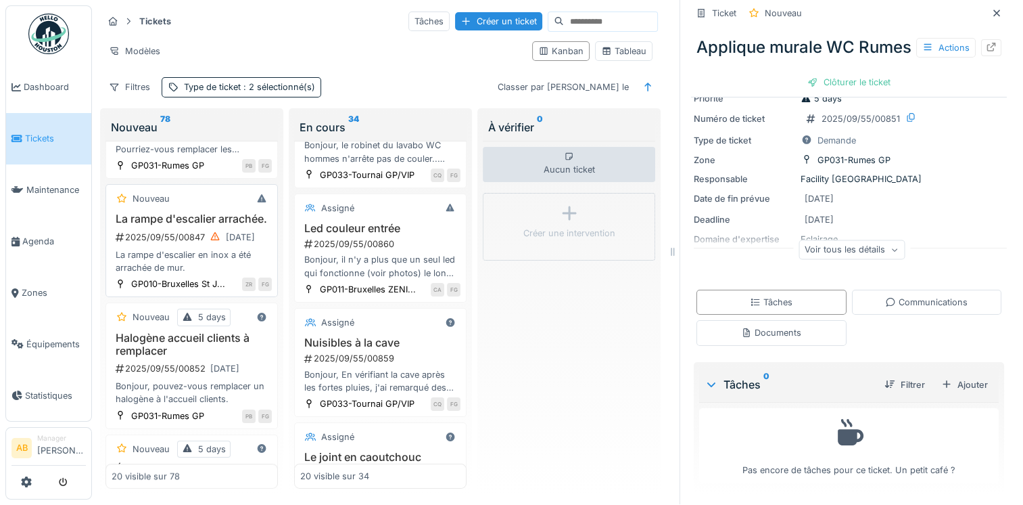
scroll to position [1165, 0]
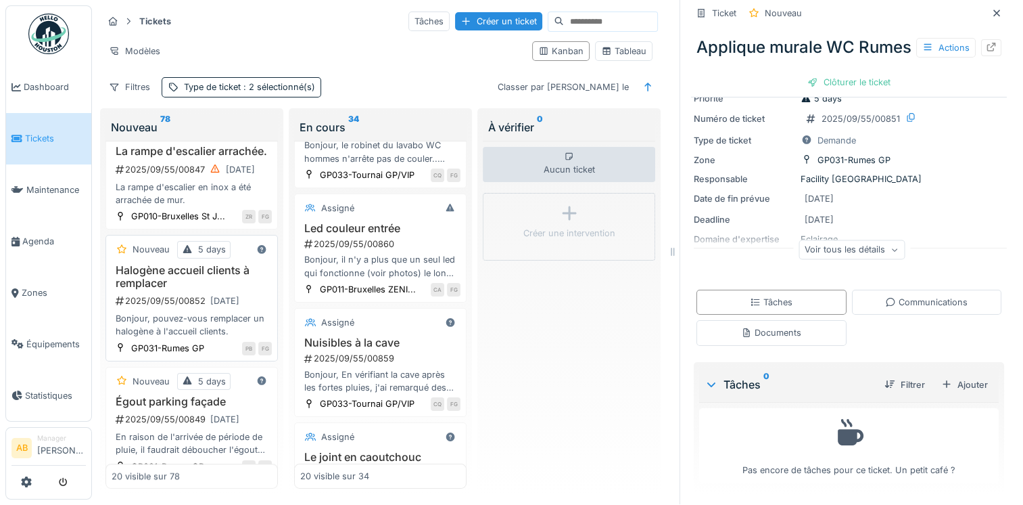
click at [210, 333] on div "Bonjour, pouvez-vous remplacer un halogène à l'accueil clients." at bounding box center [192, 325] width 160 height 26
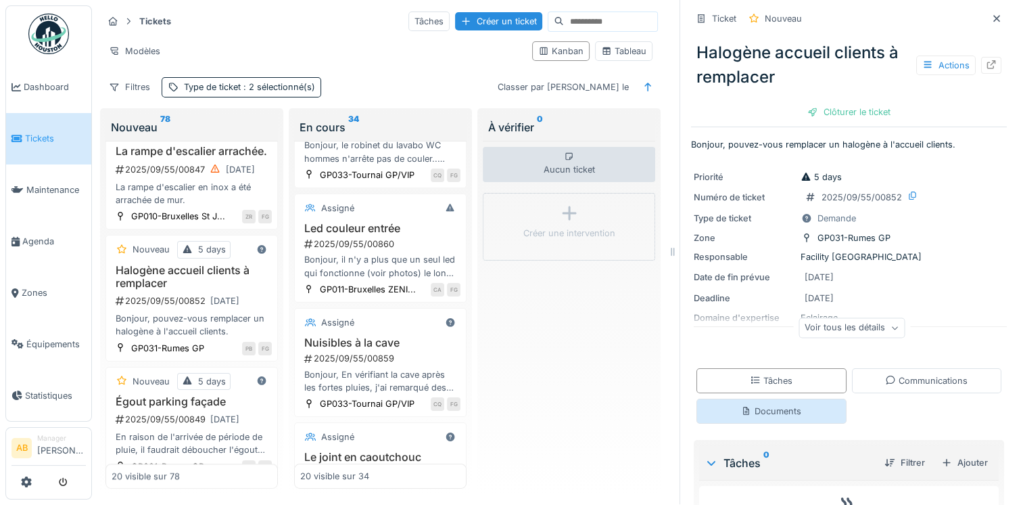
click at [779, 404] on div "Documents" at bounding box center [771, 410] width 60 height 13
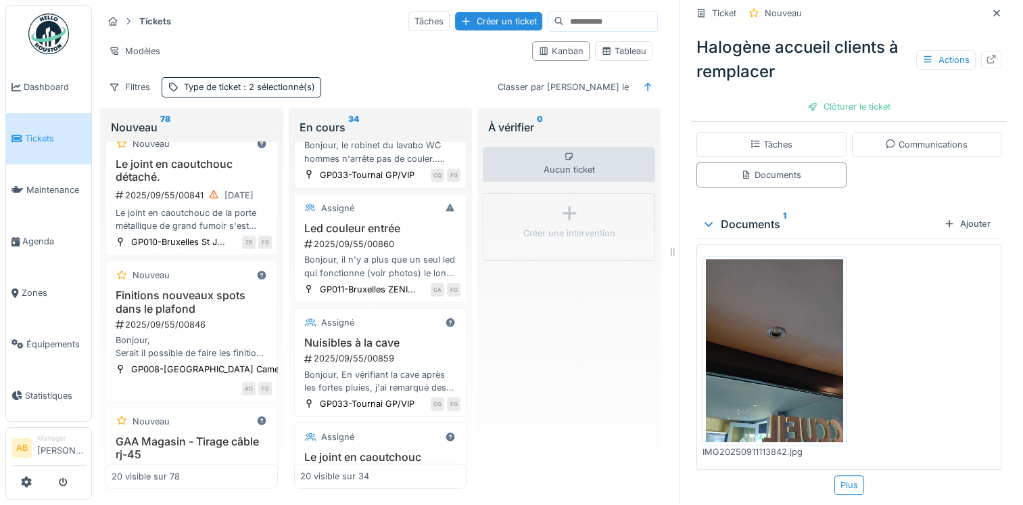
scroll to position [1706, 0]
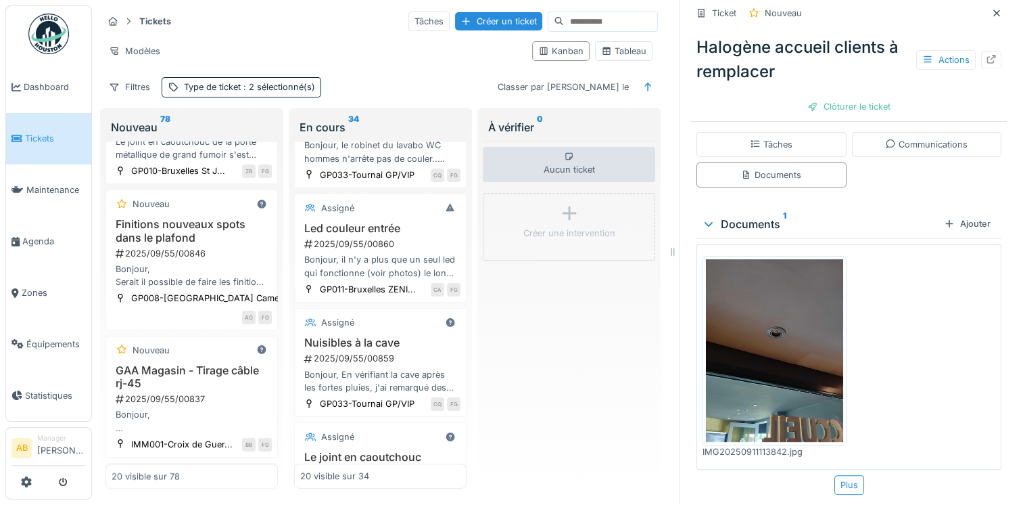
click at [752, 333] on img at bounding box center [774, 350] width 137 height 183
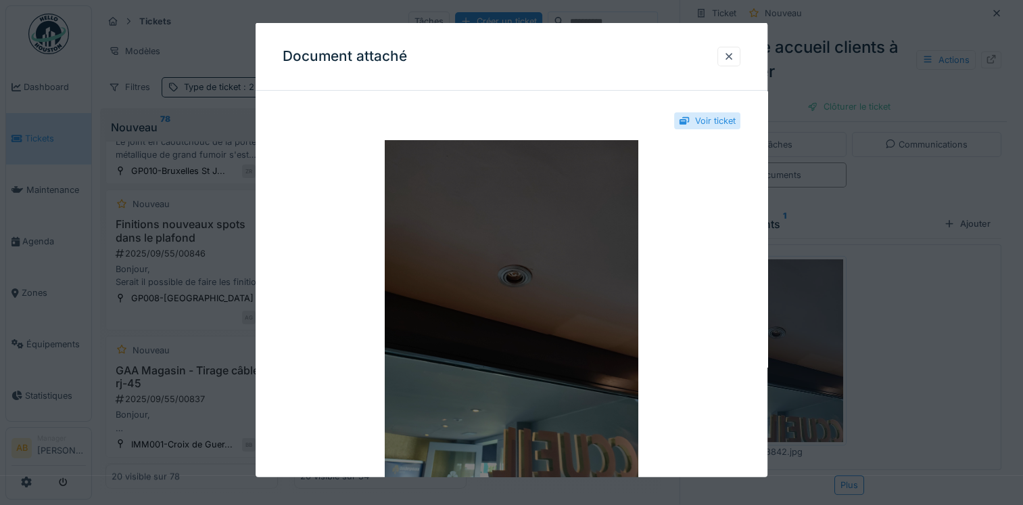
click at [498, 291] on img at bounding box center [512, 309] width 458 height 338
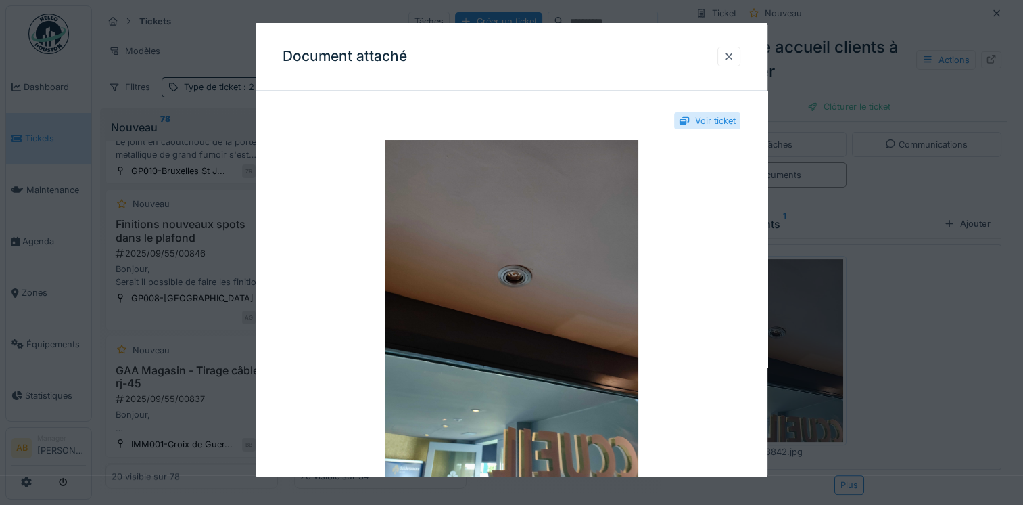
click at [734, 56] on div at bounding box center [729, 55] width 11 height 13
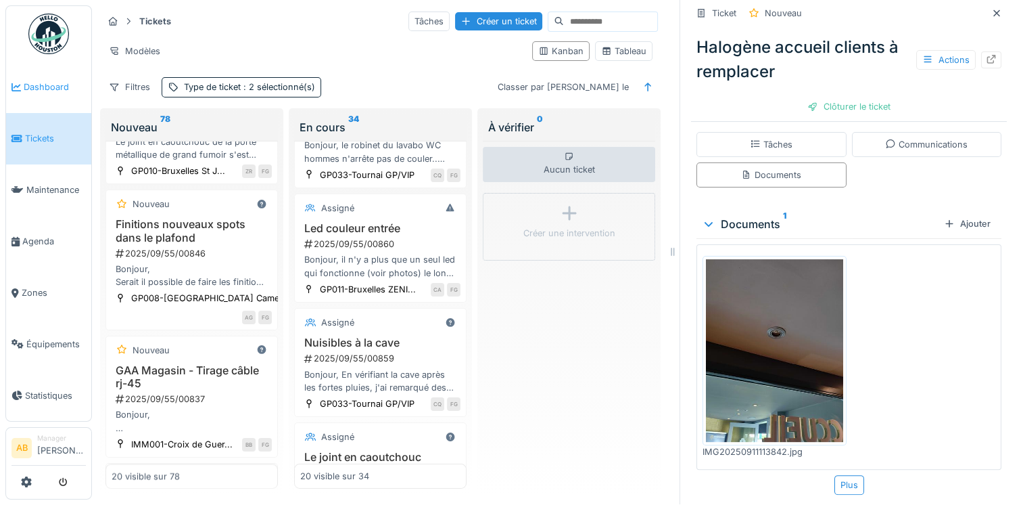
click at [37, 88] on span "Dashboard" at bounding box center [55, 86] width 62 height 13
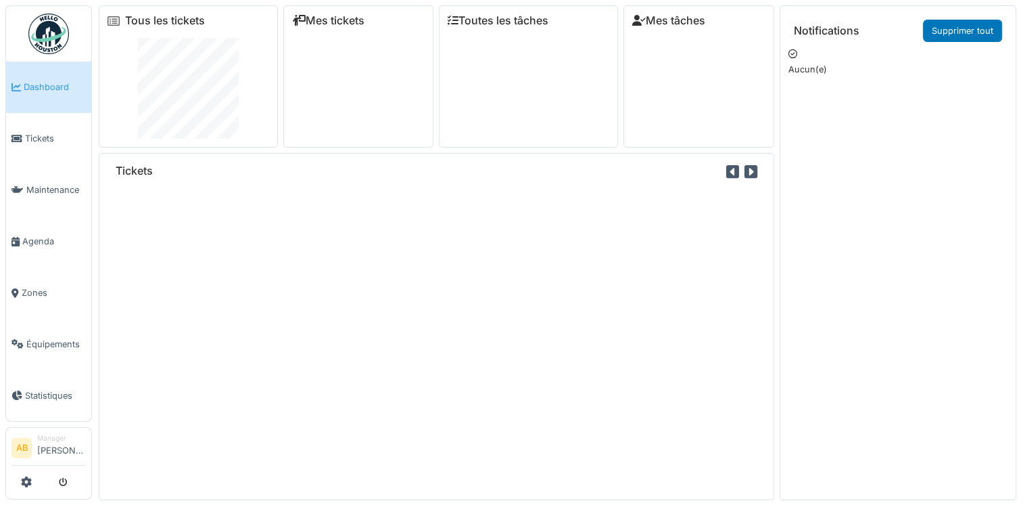
click at [54, 45] on img at bounding box center [48, 34] width 41 height 41
click at [28, 132] on span "Tickets" at bounding box center [55, 138] width 61 height 13
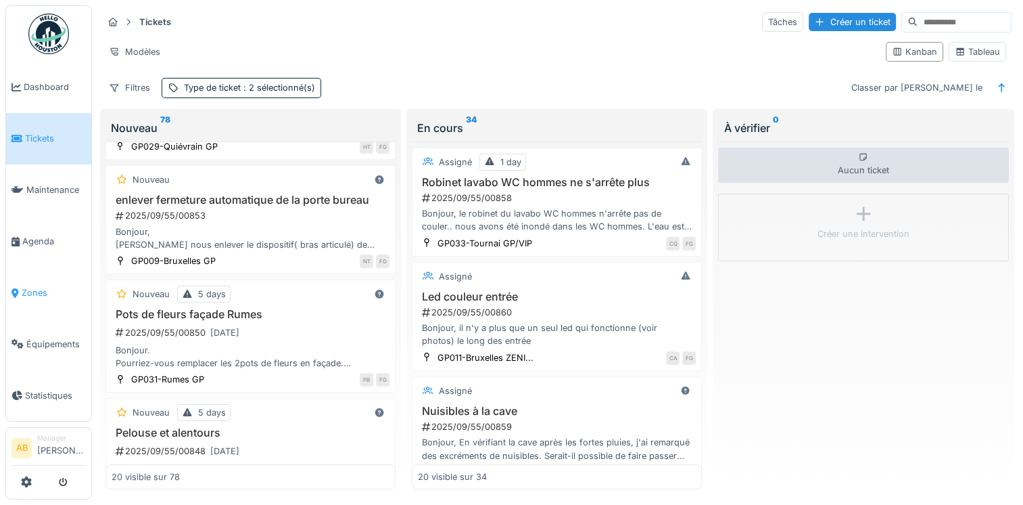
click at [22, 286] on span "Zones" at bounding box center [54, 292] width 64 height 13
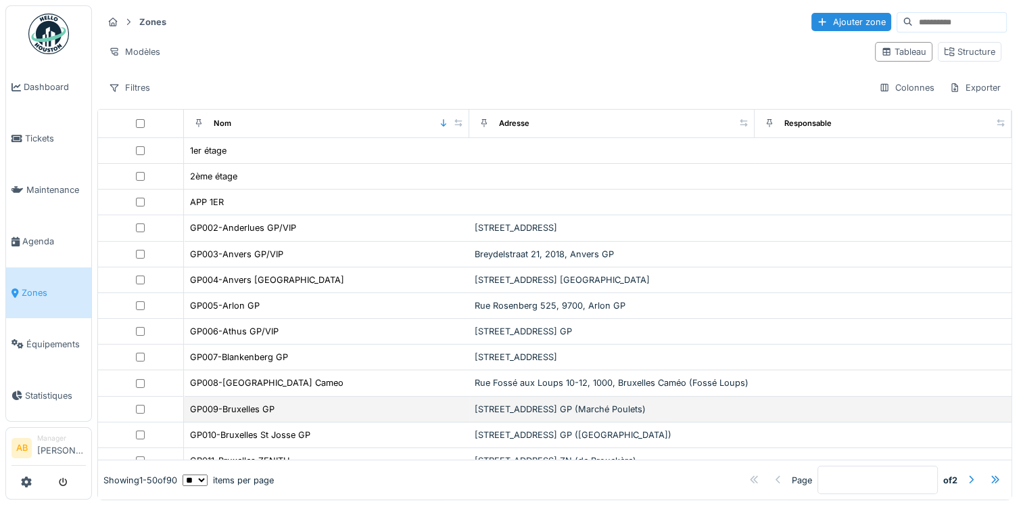
scroll to position [68, 0]
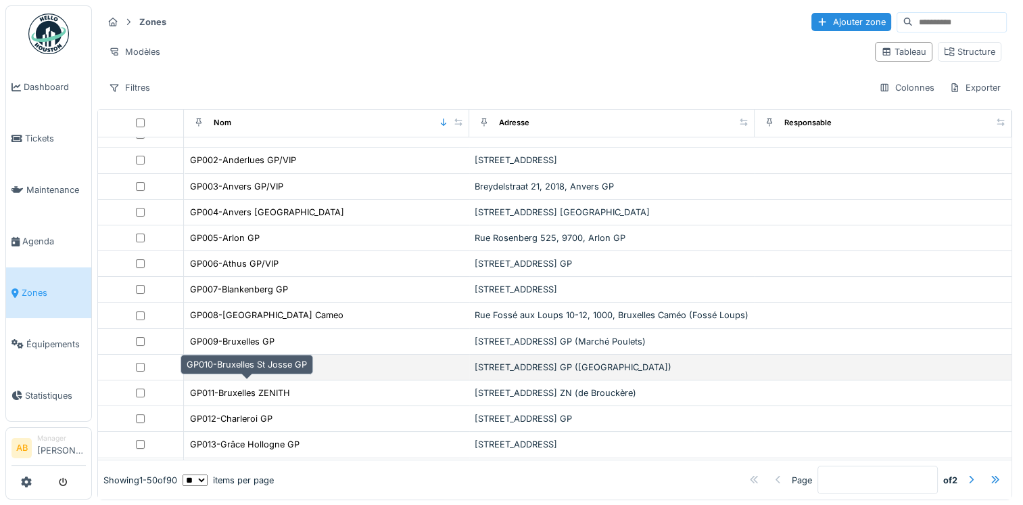
click at [276, 373] on div "GP010-Bruxelles St Josse GP" at bounding box center [250, 366] width 120 height 13
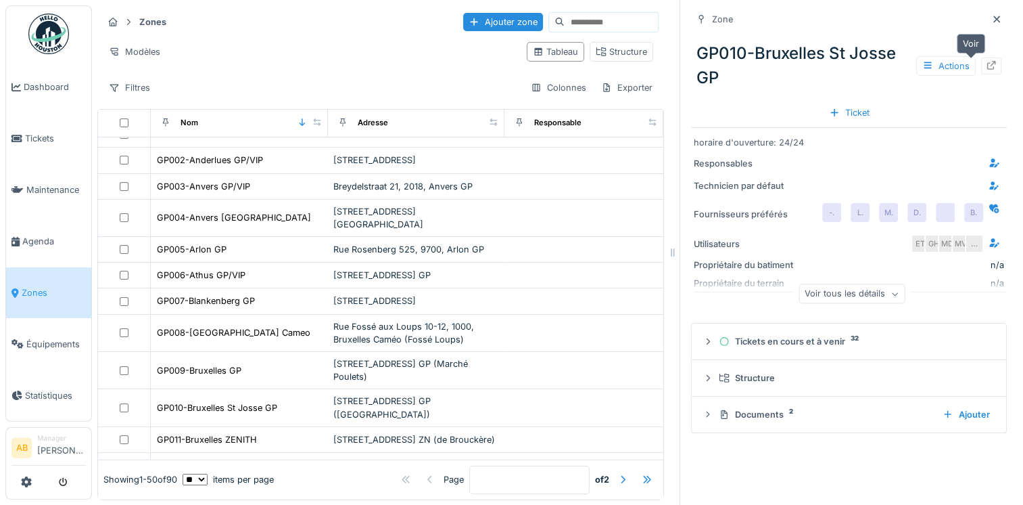
click at [986, 66] on icon at bounding box center [991, 65] width 11 height 9
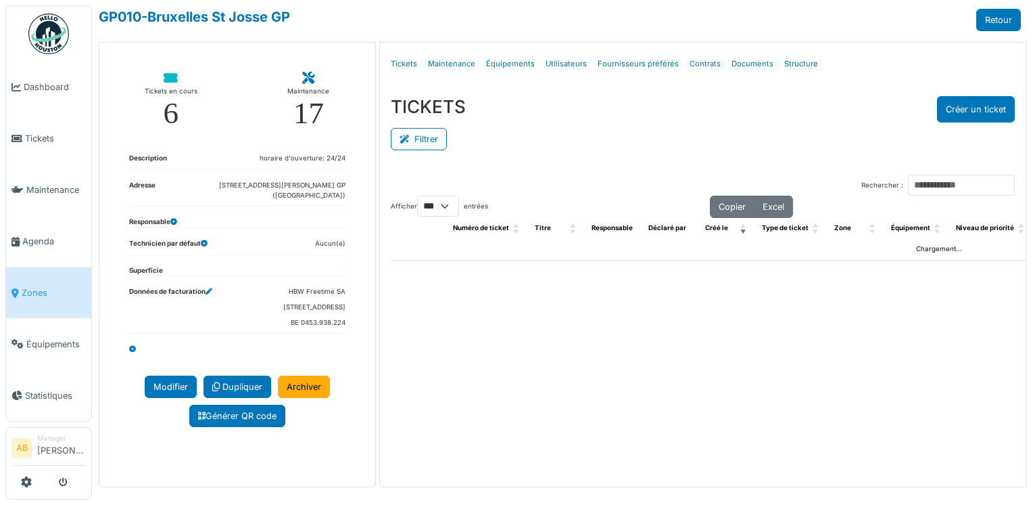
select select "***"
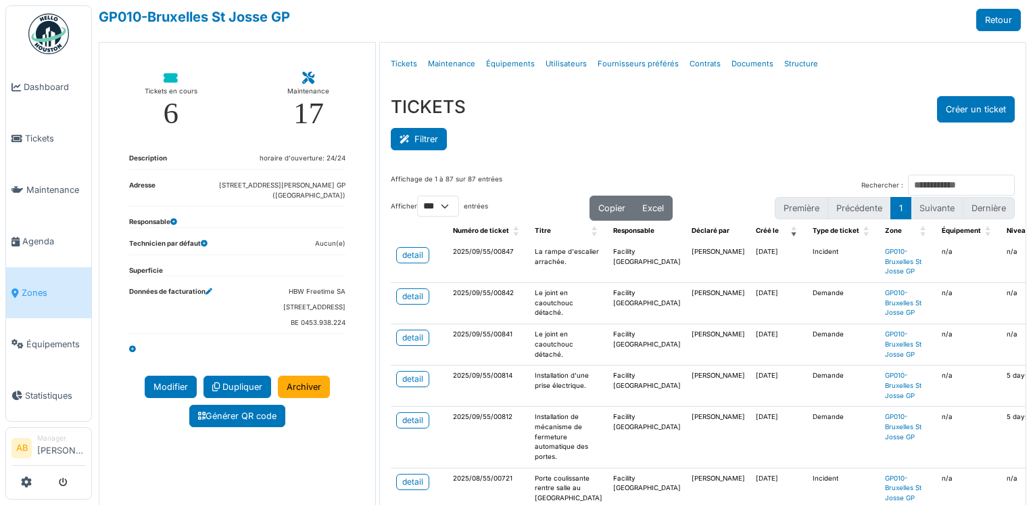
click at [414, 135] on button "Filtrer" at bounding box center [419, 139] width 56 height 22
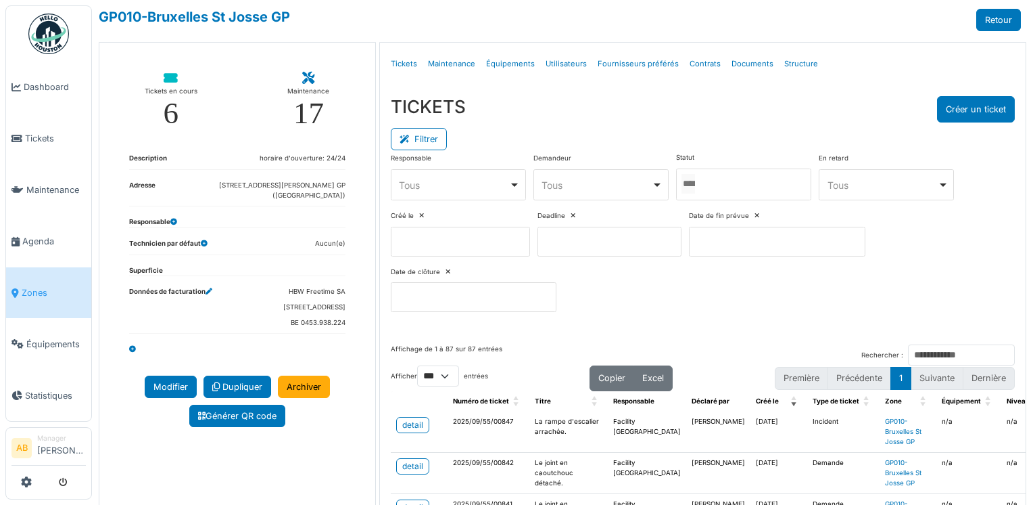
click at [695, 180] on input "Tous" at bounding box center [689, 184] width 14 height 20
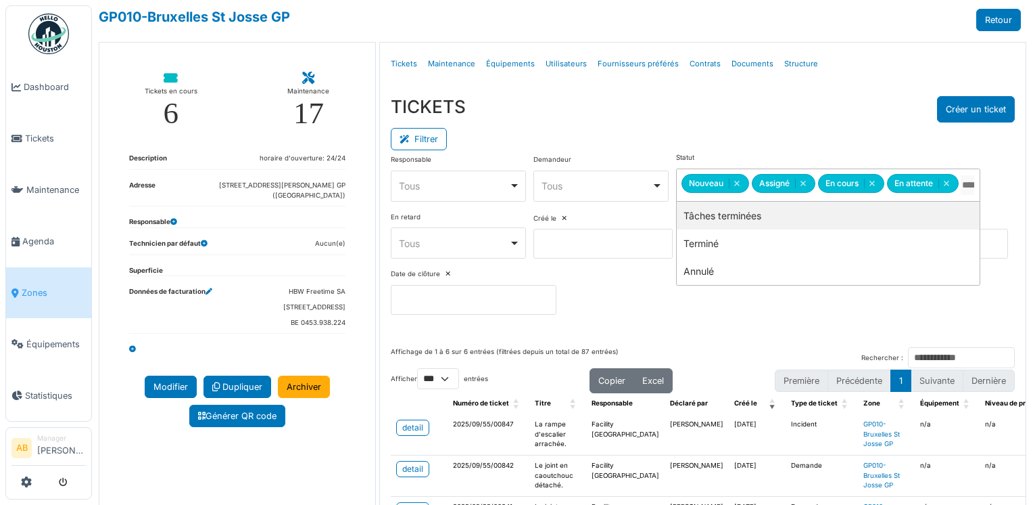
click at [680, 125] on div "Filtrer" at bounding box center [703, 137] width 625 height 30
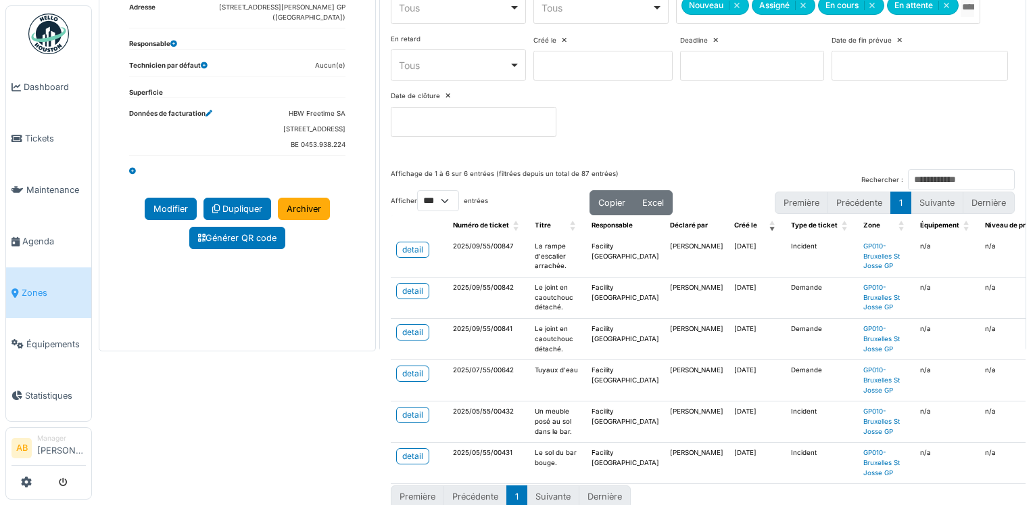
scroll to position [200, 0]
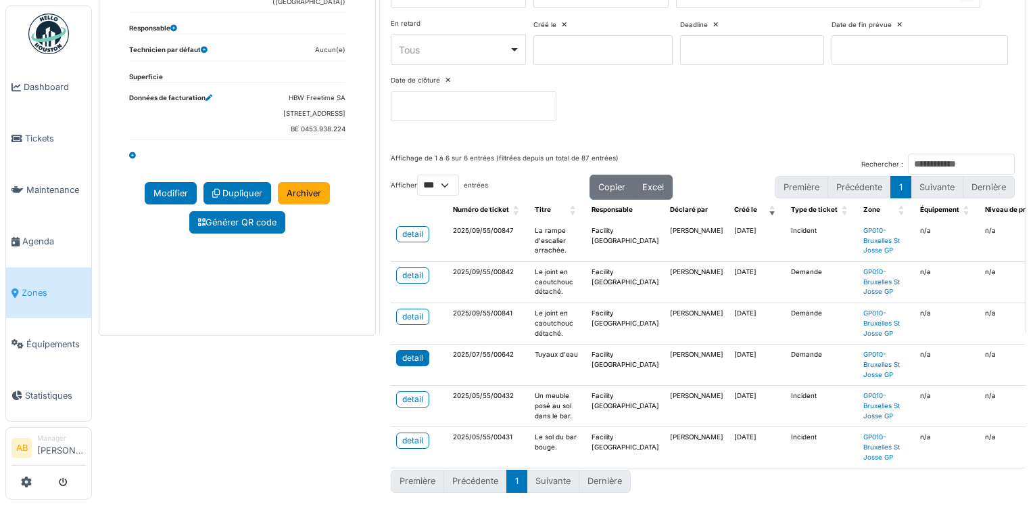
click at [419, 352] on div "detail" at bounding box center [412, 358] width 21 height 12
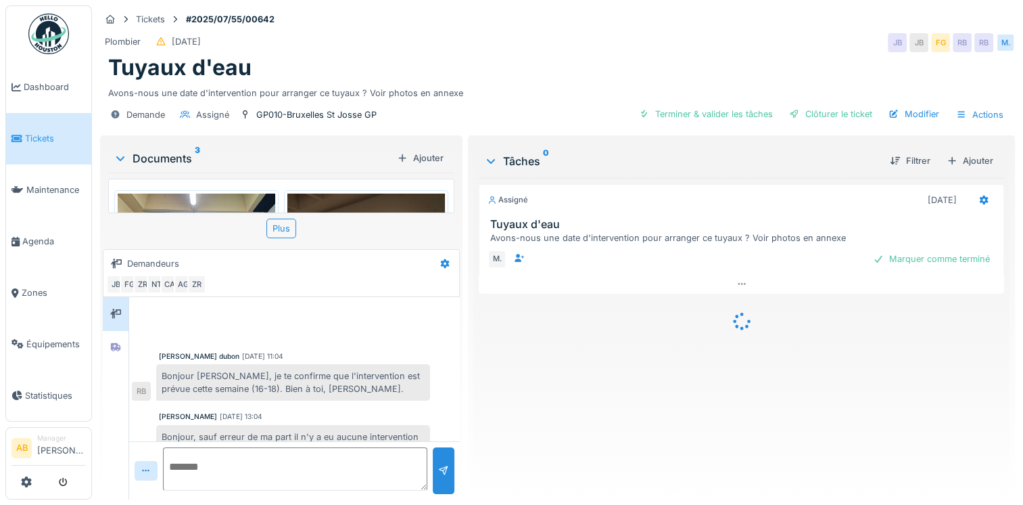
scroll to position [124, 0]
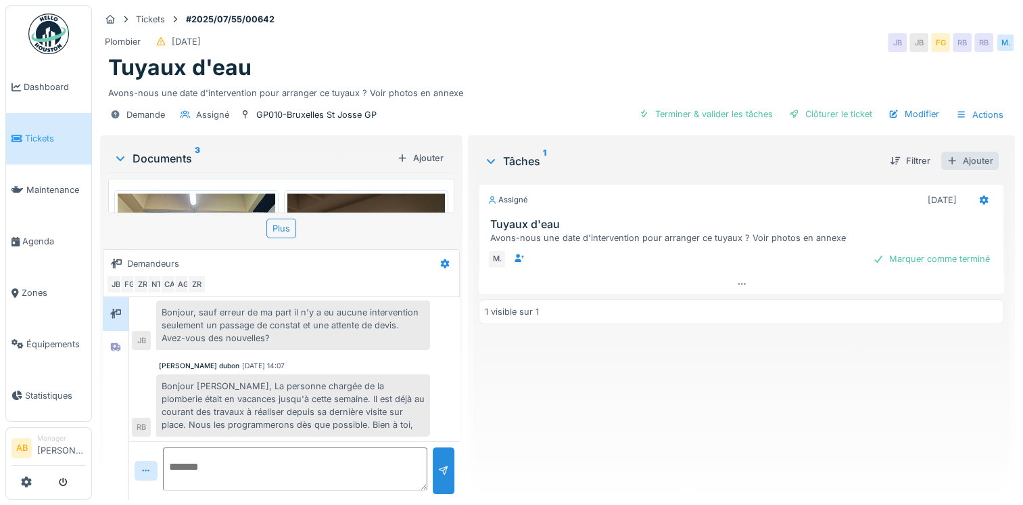
click at [971, 166] on div "Ajouter" at bounding box center [969, 161] width 57 height 18
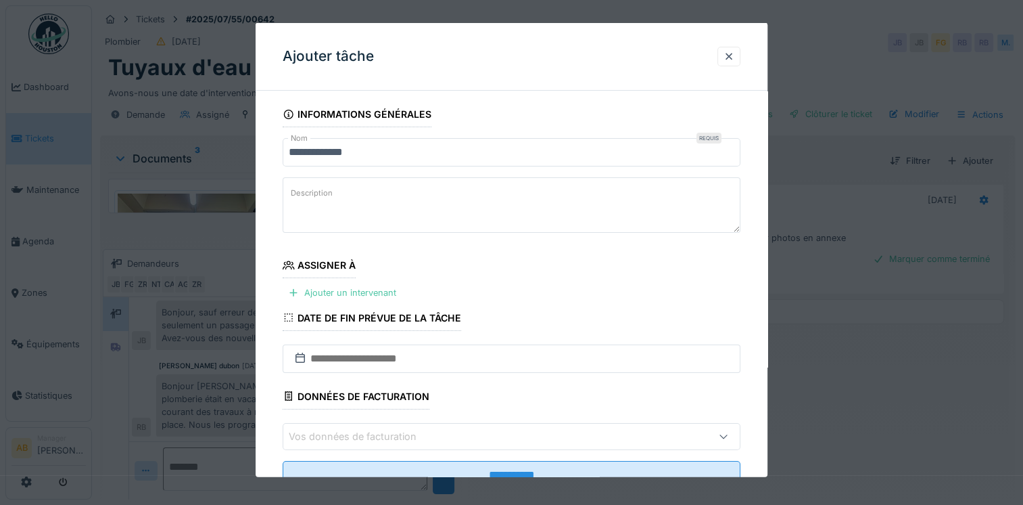
click at [390, 197] on textarea "Description" at bounding box center [512, 204] width 458 height 55
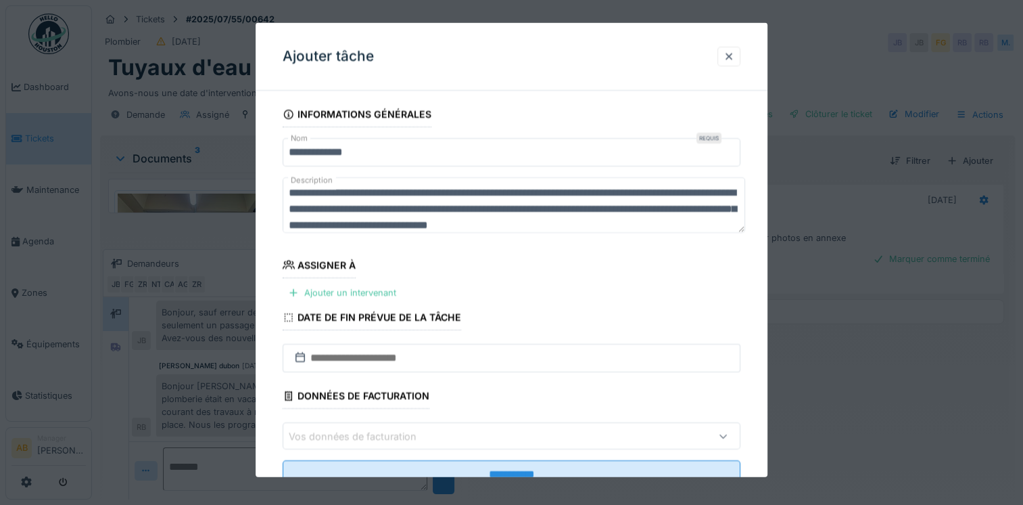
scroll to position [20, 0]
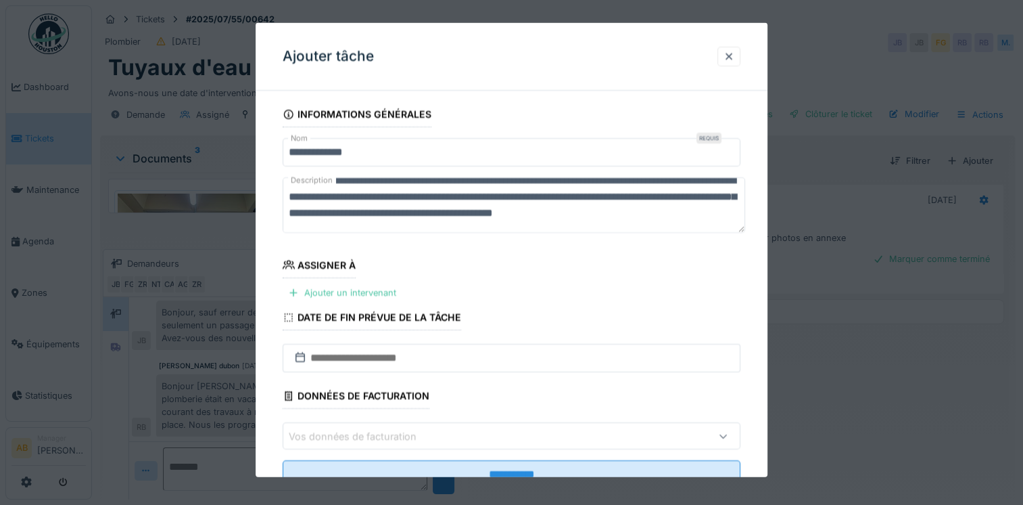
click at [461, 192] on textarea "**********" at bounding box center [514, 204] width 463 height 55
click at [507, 206] on textarea "**********" at bounding box center [514, 204] width 463 height 55
click at [663, 198] on textarea "**********" at bounding box center [514, 204] width 463 height 55
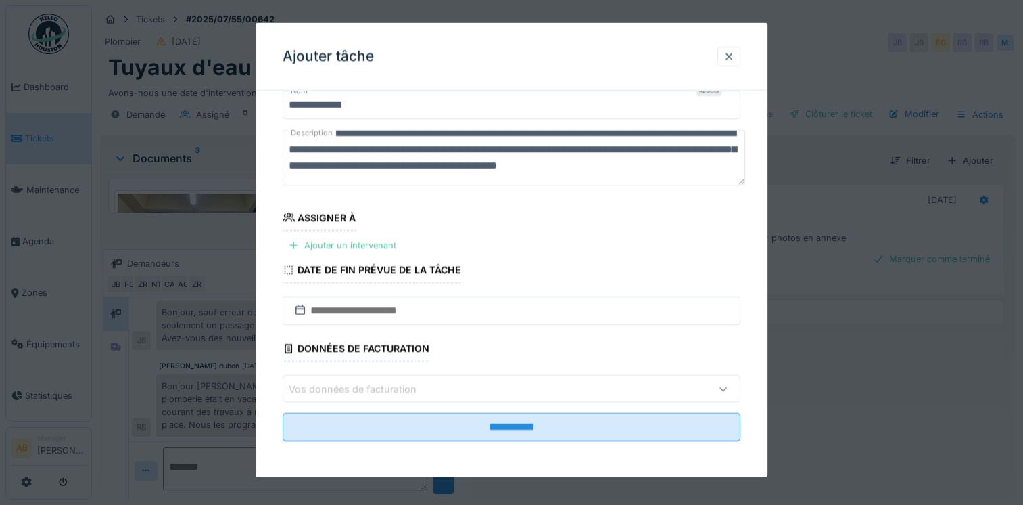
scroll to position [10, 0]
type textarea "**********"
click at [386, 242] on div "Ajouter un intervenant" at bounding box center [342, 244] width 119 height 18
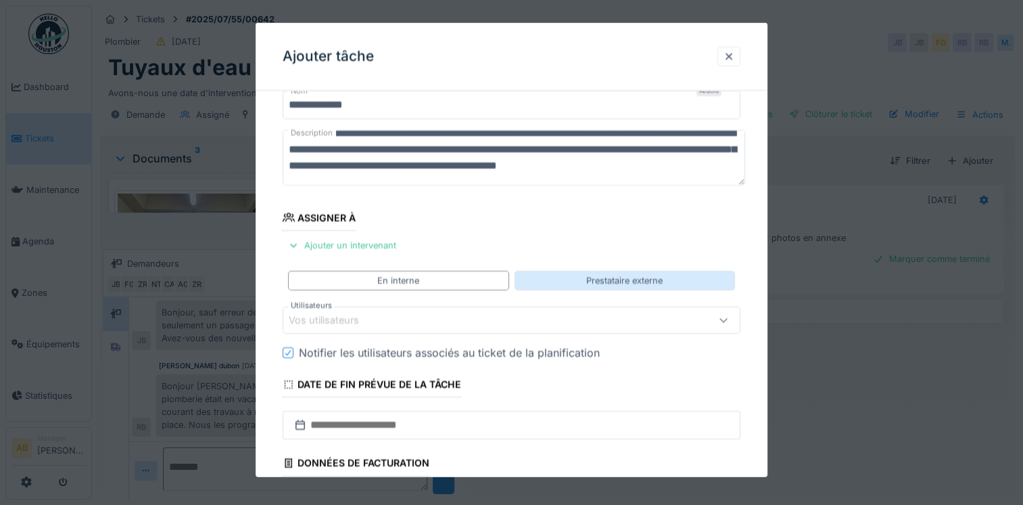
click at [595, 287] on div "Prestataire externe" at bounding box center [625, 281] width 220 height 20
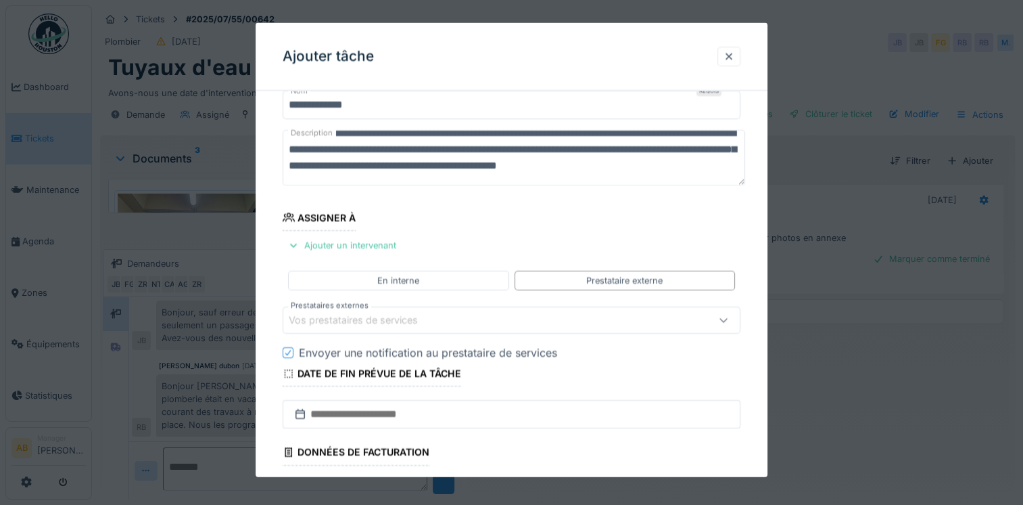
click at [495, 323] on div "Vos prestataires de services" at bounding box center [484, 319] width 390 height 15
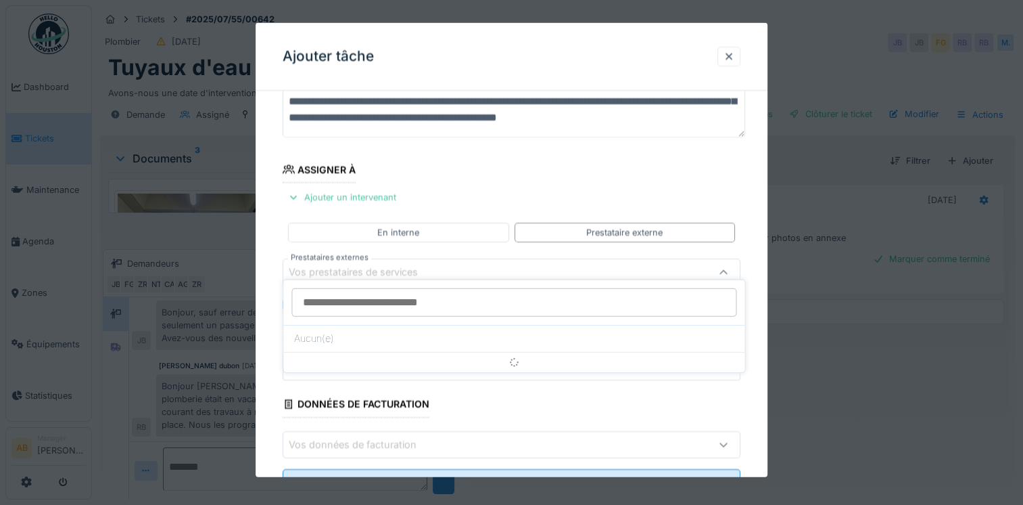
scroll to position [116, 0]
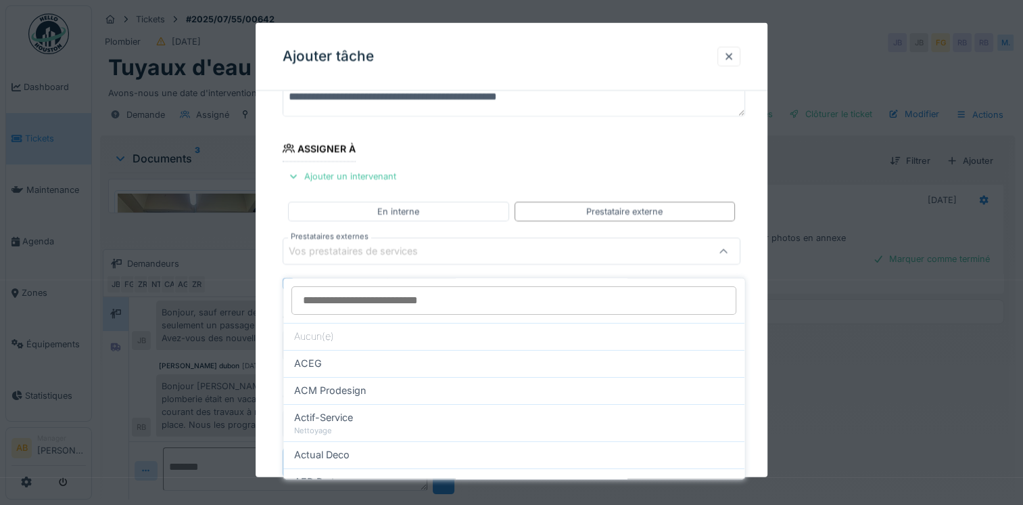
click at [446, 287] on input "Prestataires externes" at bounding box center [514, 300] width 445 height 28
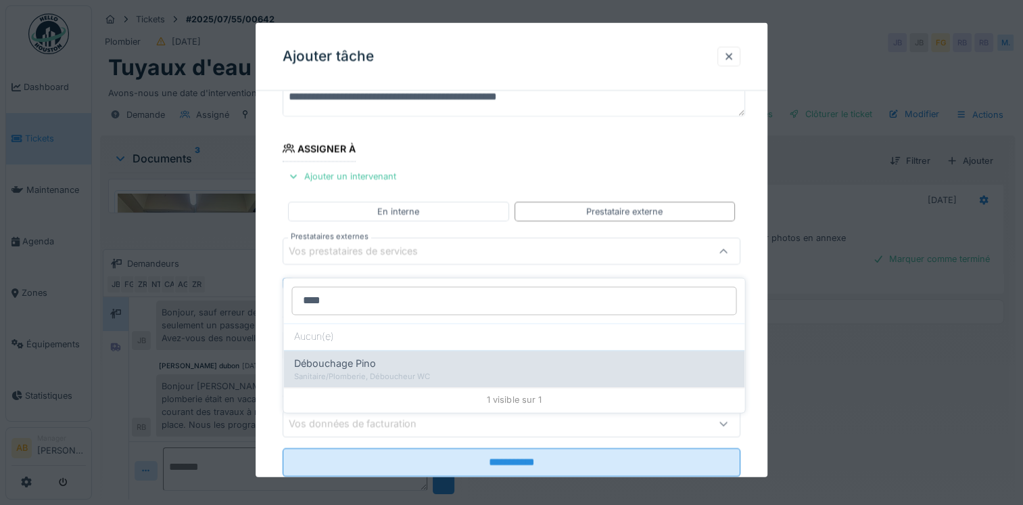
type input "****"
click at [438, 371] on div "Sanitaire/Plomberie, Déboucheur WC" at bounding box center [514, 376] width 440 height 11
type input "***"
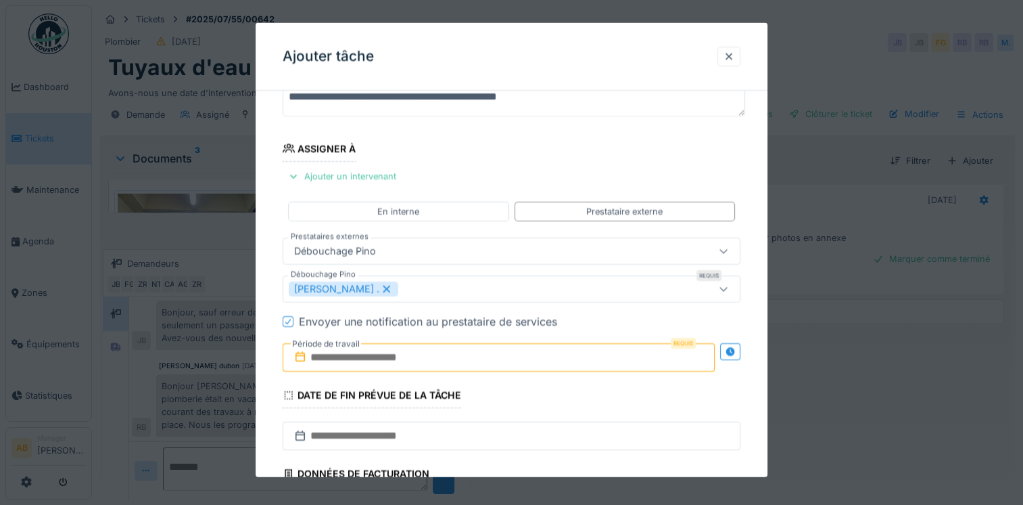
click at [444, 354] on input "text" at bounding box center [499, 357] width 432 height 28
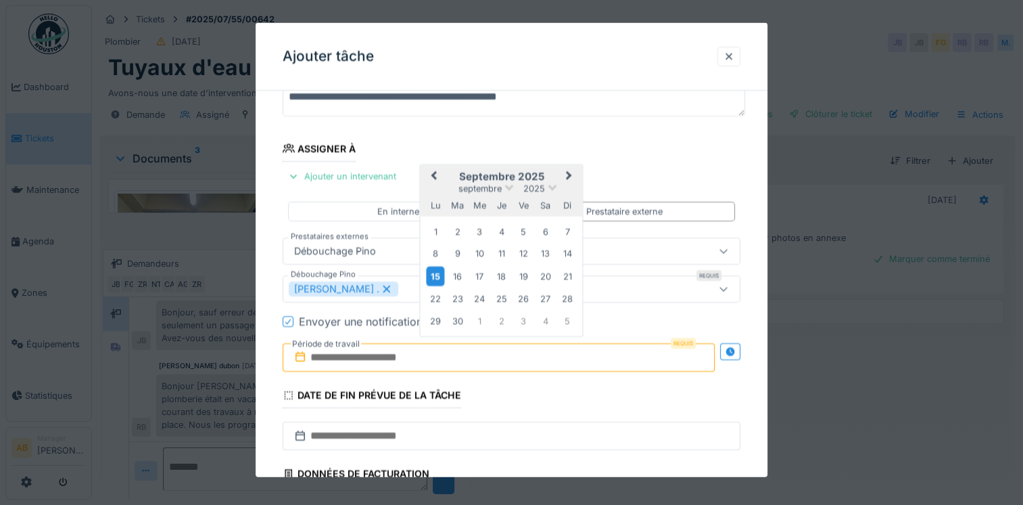
click at [427, 275] on div "15" at bounding box center [436, 276] width 18 height 20
click at [517, 280] on div "19" at bounding box center [524, 275] width 18 height 18
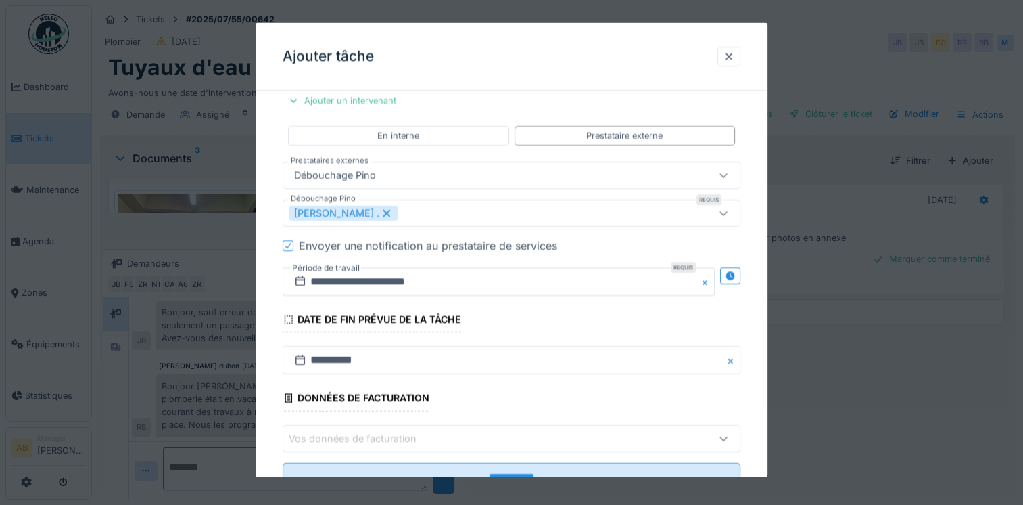
scroll to position [241, 0]
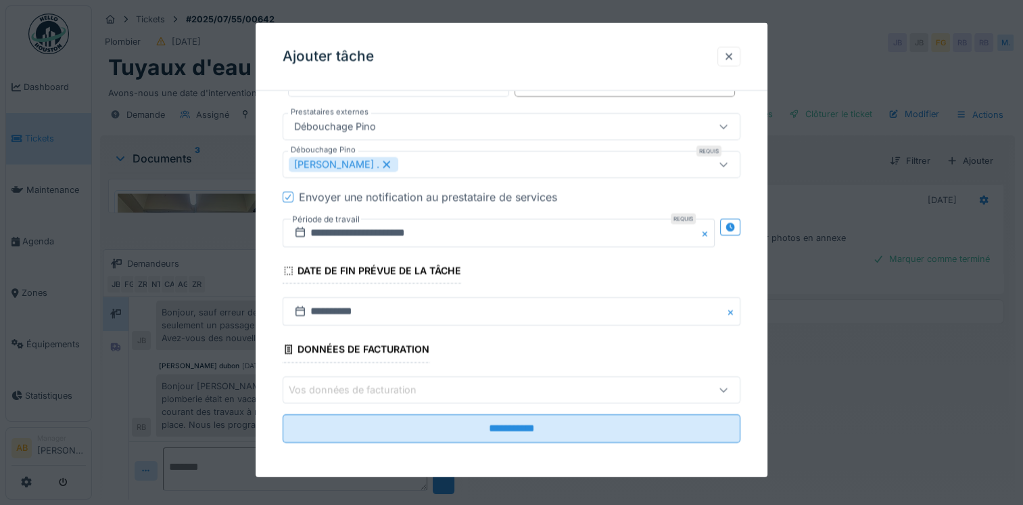
click at [508, 387] on div "Vos données de facturation" at bounding box center [484, 388] width 390 height 15
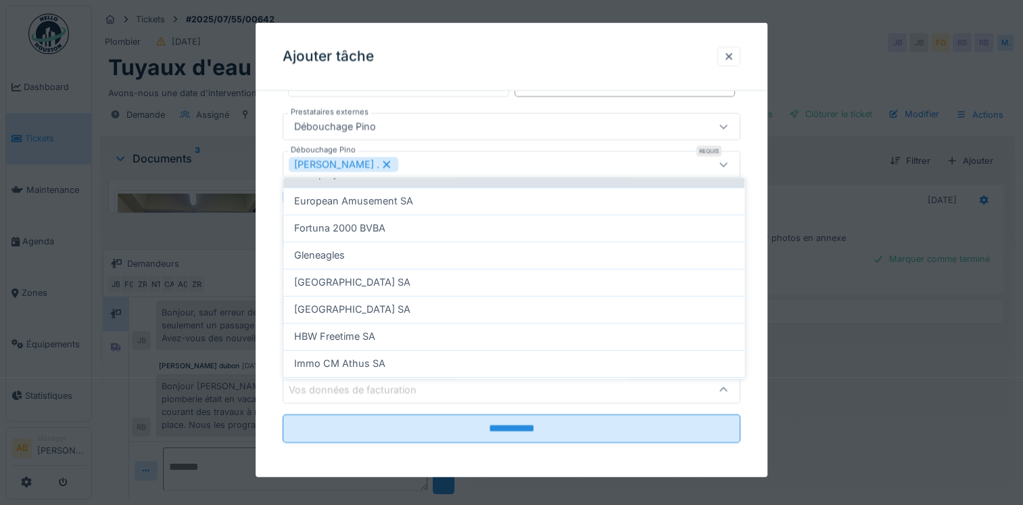
scroll to position [203, 0]
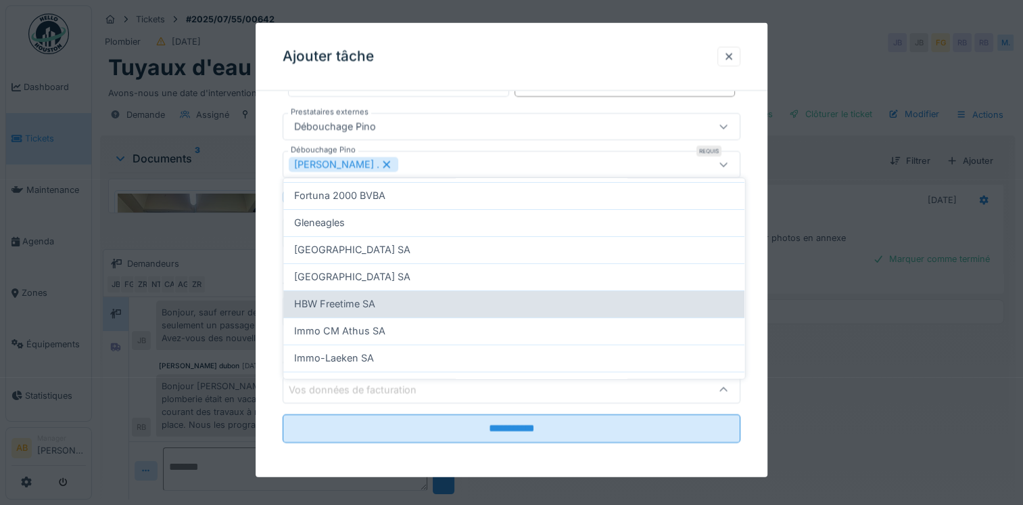
click at [416, 298] on div "HBW Freetime SA" at bounding box center [514, 303] width 440 height 15
type input "*"
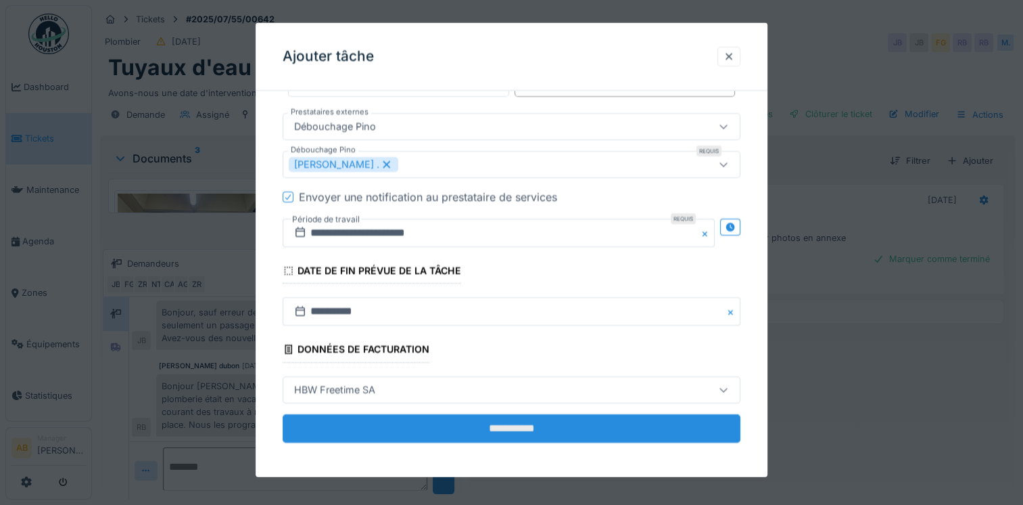
click at [490, 432] on input "**********" at bounding box center [512, 427] width 458 height 28
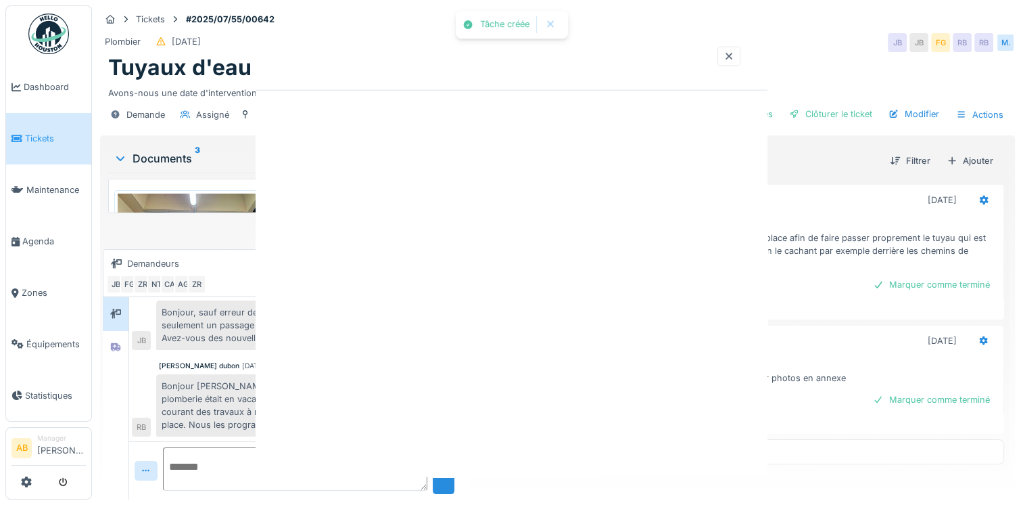
scroll to position [0, 0]
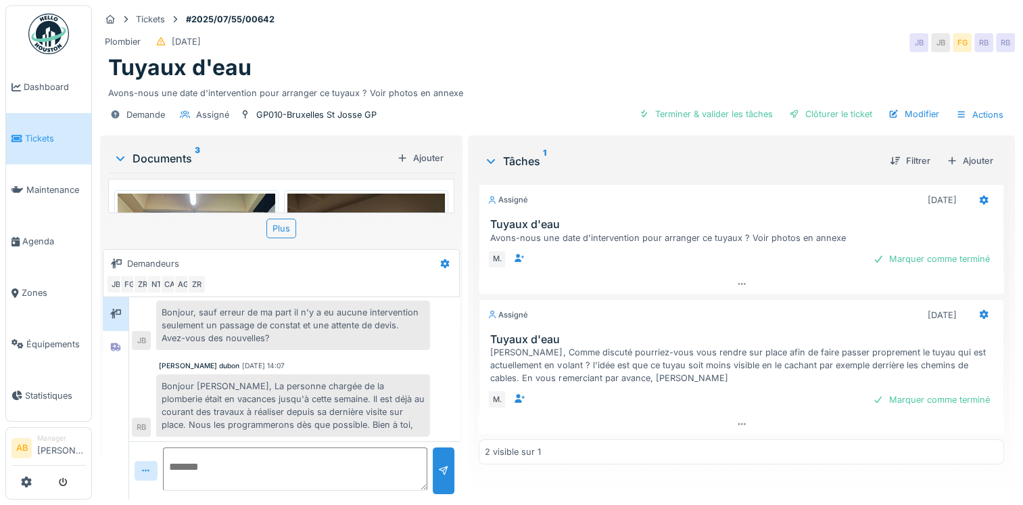
click at [49, 49] on img at bounding box center [48, 34] width 41 height 41
click at [211, 195] on img at bounding box center [197, 252] width 158 height 118
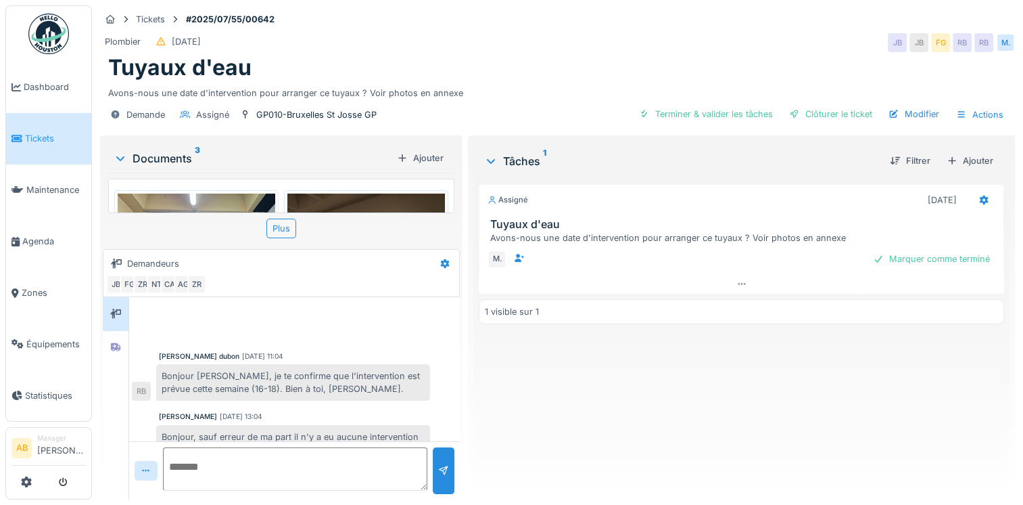
scroll to position [124, 0]
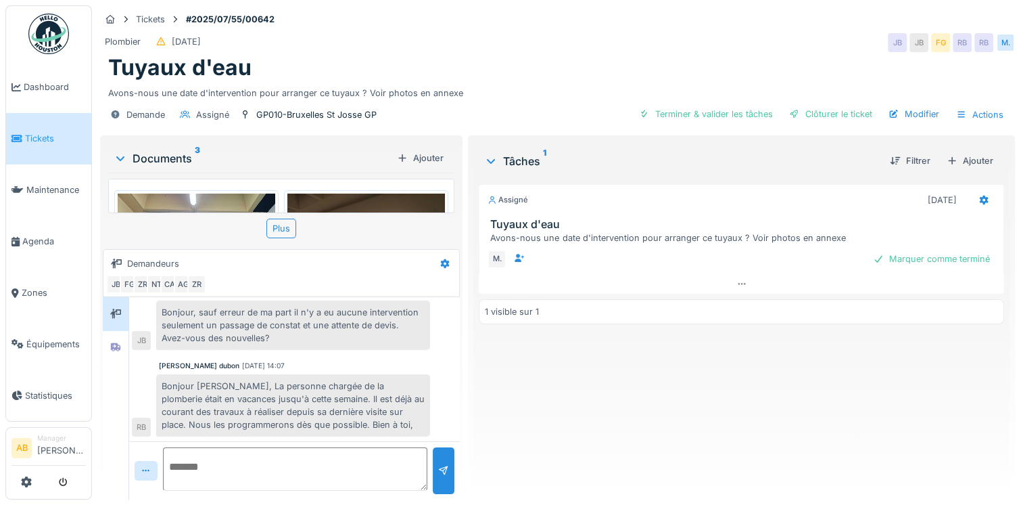
click at [209, 197] on img at bounding box center [197, 252] width 158 height 118
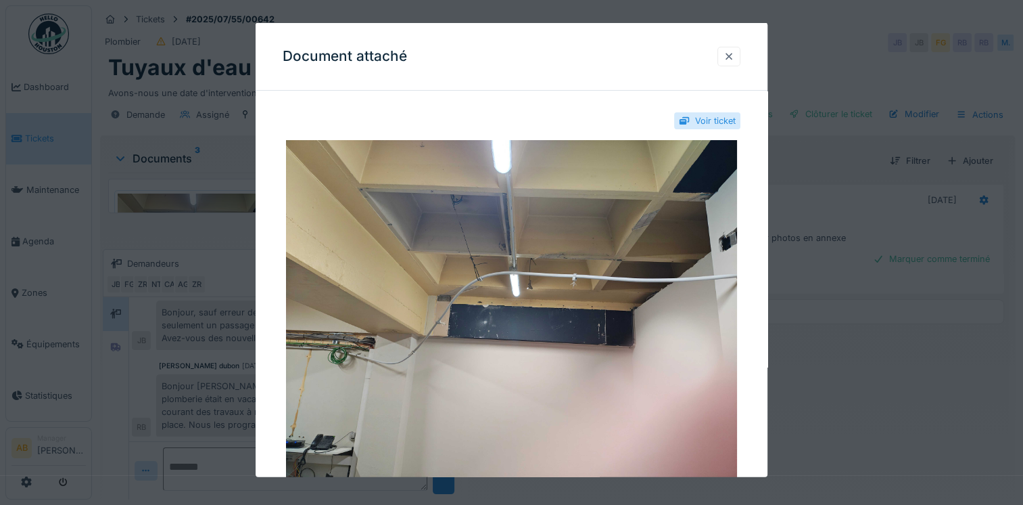
click at [739, 54] on div at bounding box center [729, 56] width 23 height 20
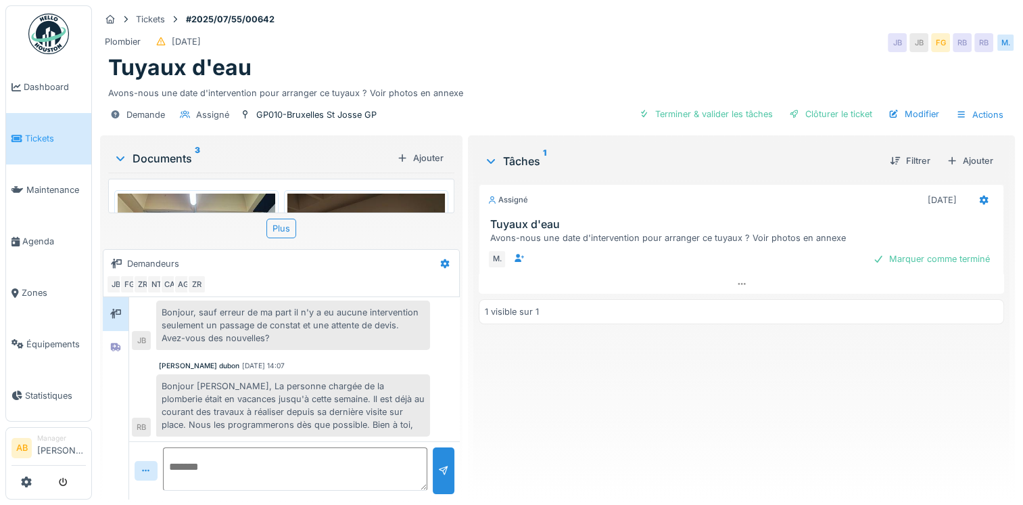
click at [362, 193] on img at bounding box center [366, 252] width 158 height 118
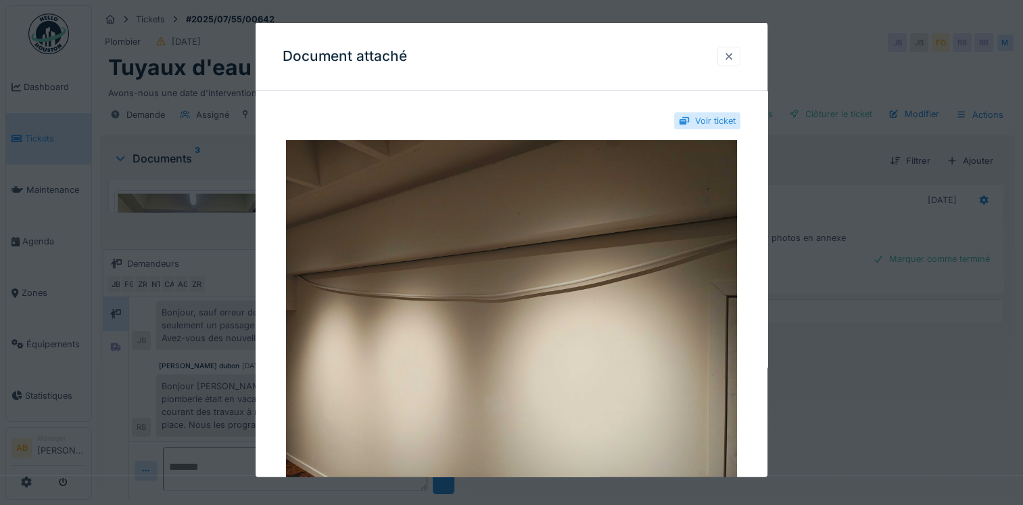
click at [731, 53] on div at bounding box center [729, 55] width 11 height 13
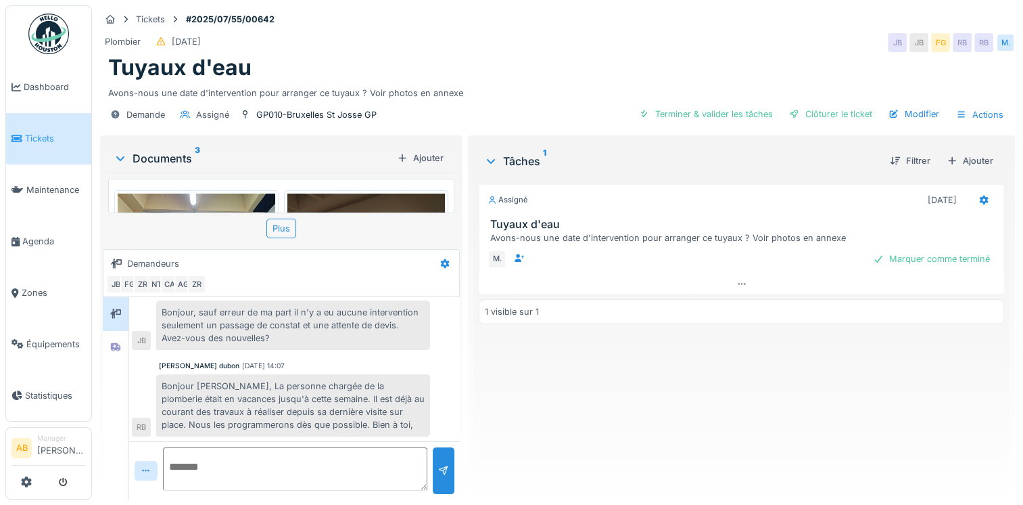
scroll to position [203, 0]
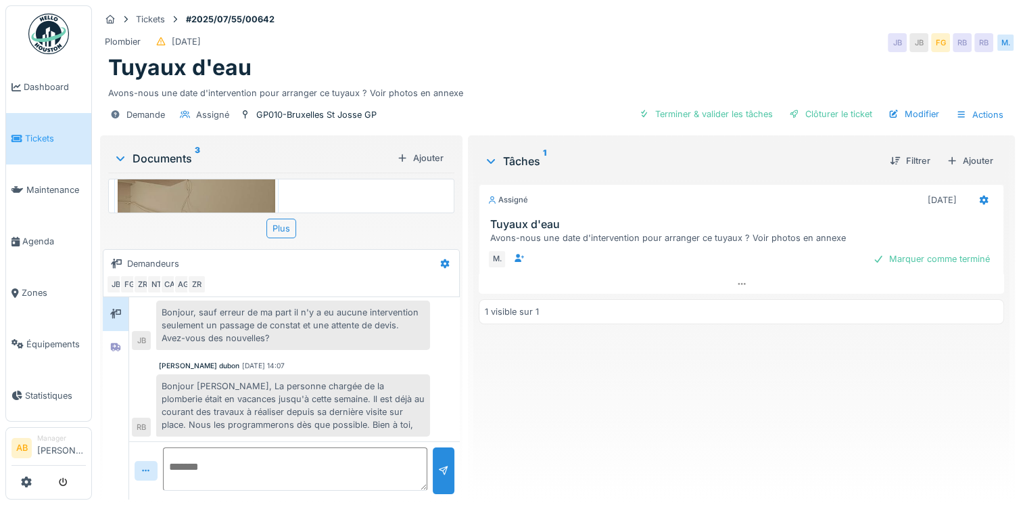
click at [211, 183] on img at bounding box center [197, 204] width 158 height 118
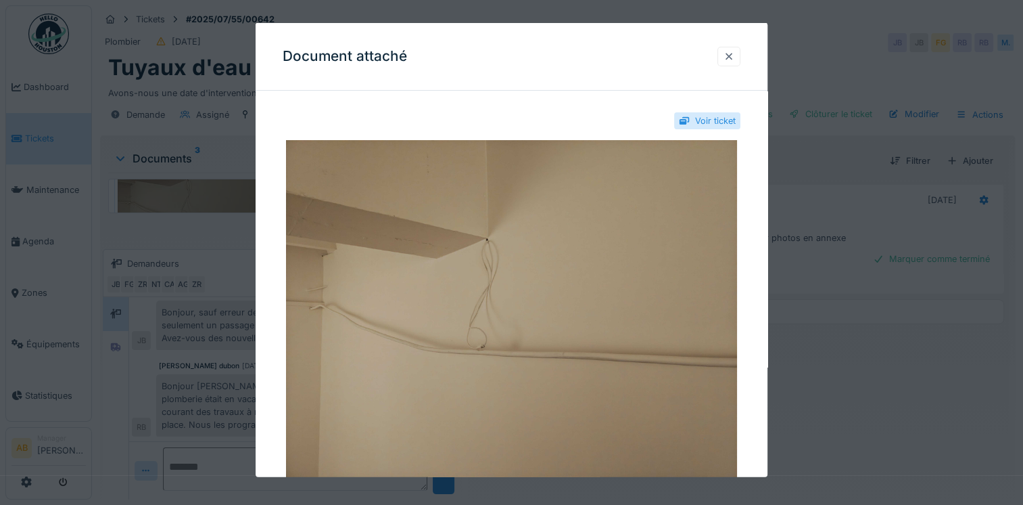
click at [734, 53] on div at bounding box center [729, 55] width 11 height 13
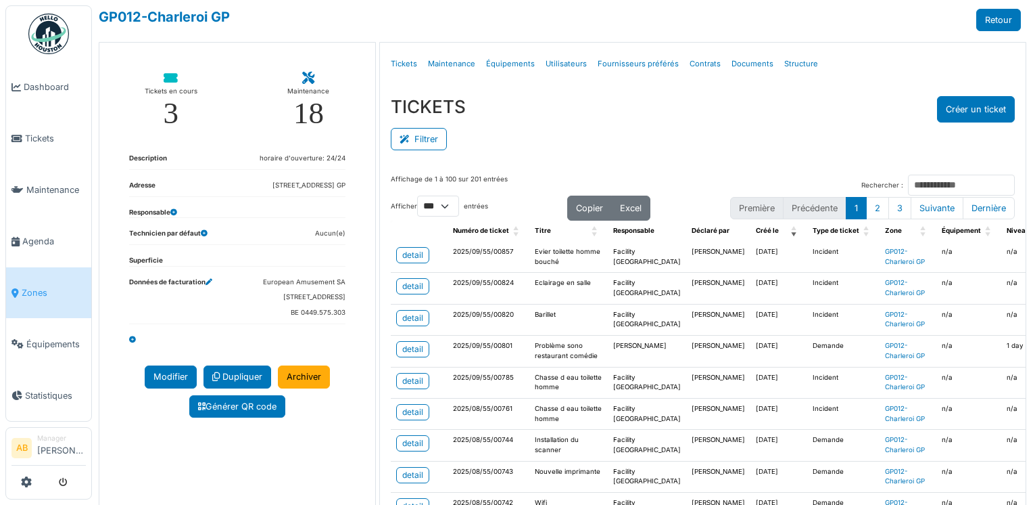
select select "***"
click at [26, 290] on span "Zones" at bounding box center [54, 292] width 64 height 13
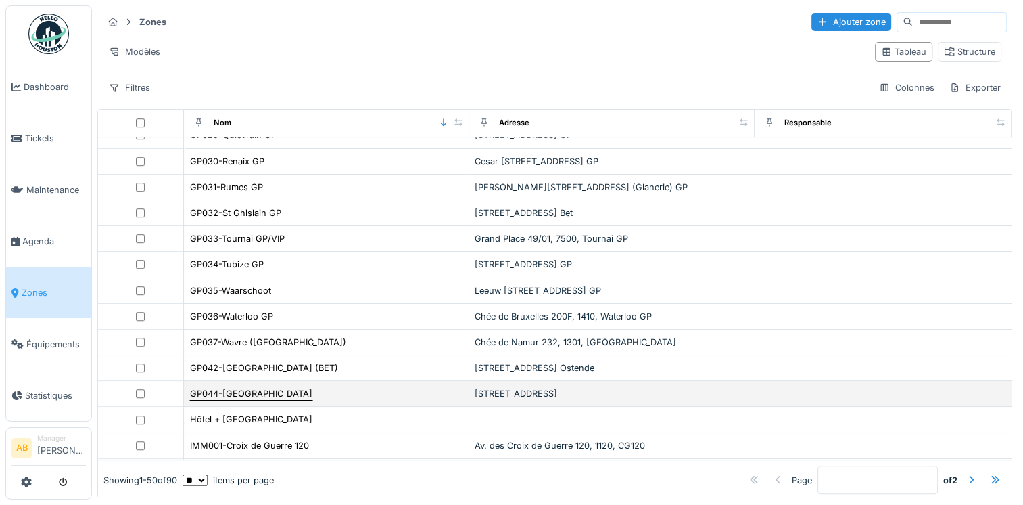
scroll to position [789, 0]
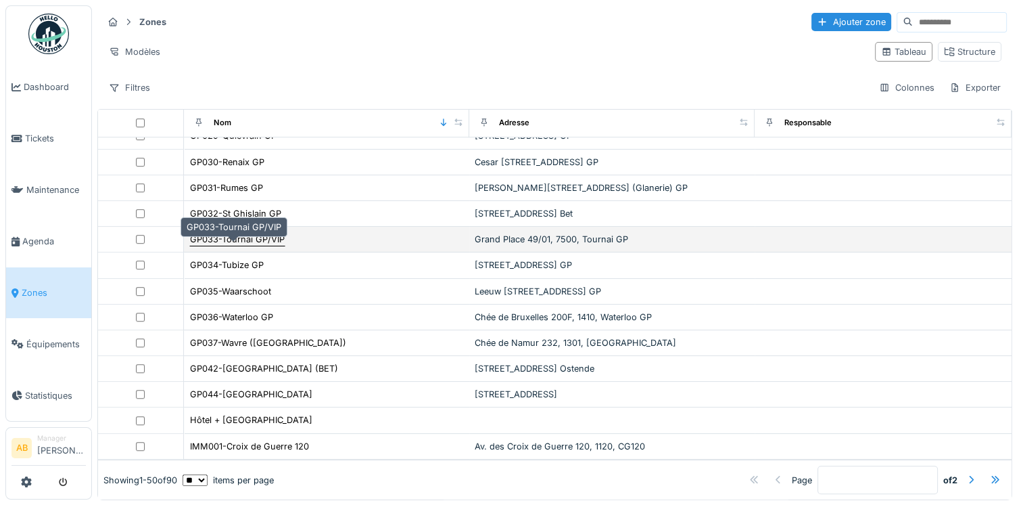
click at [234, 246] on div "GP033-Tournai GP/VIP" at bounding box center [237, 239] width 95 height 13
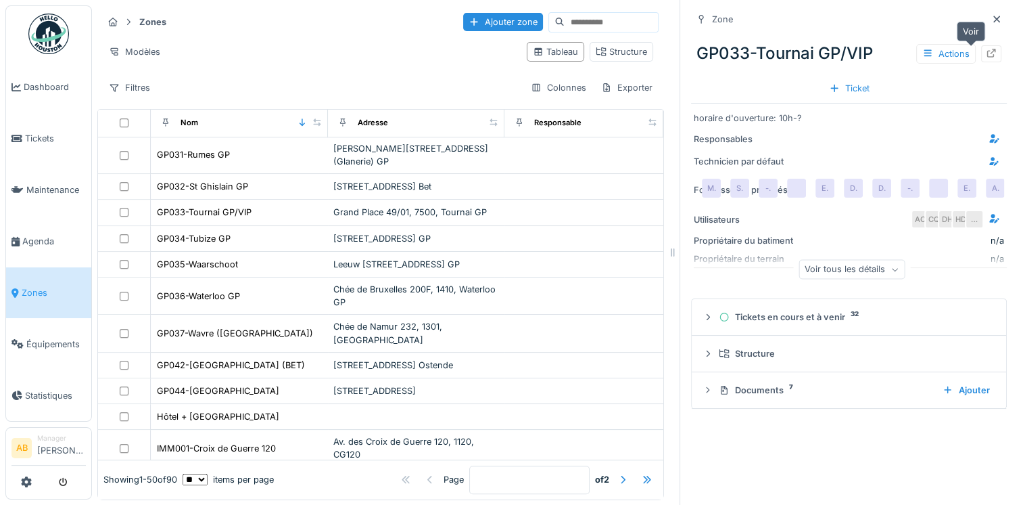
click at [981, 55] on div at bounding box center [991, 53] width 20 height 17
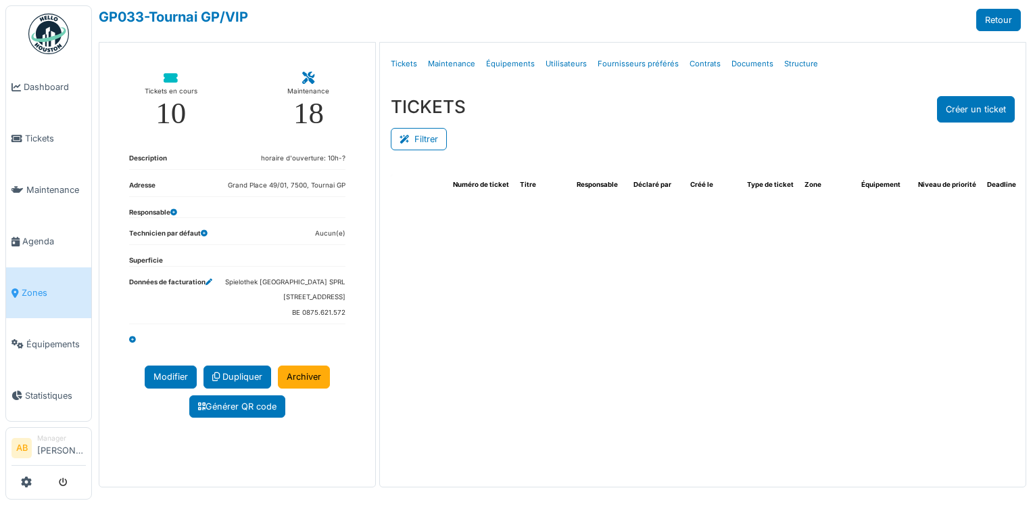
select select "***"
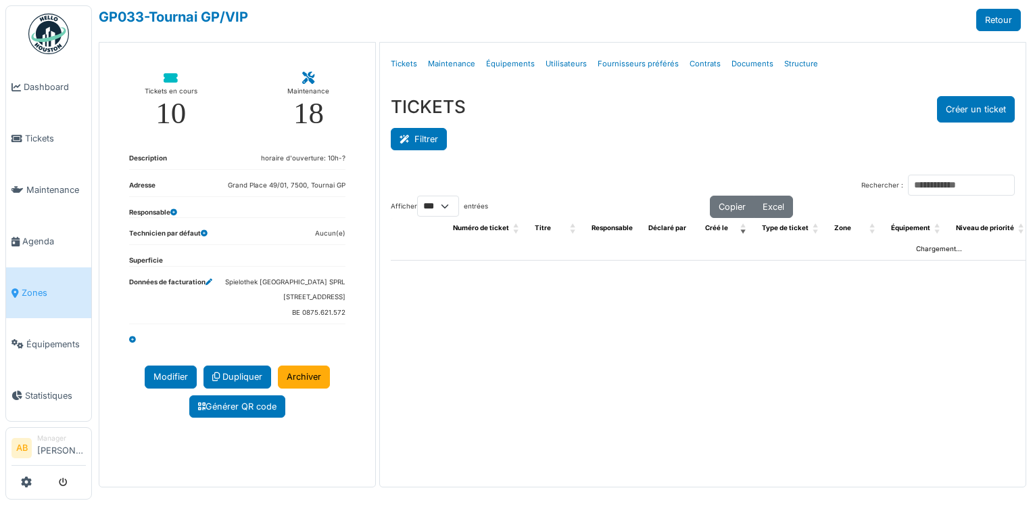
click at [409, 143] on button "Filtrer" at bounding box center [419, 139] width 56 height 22
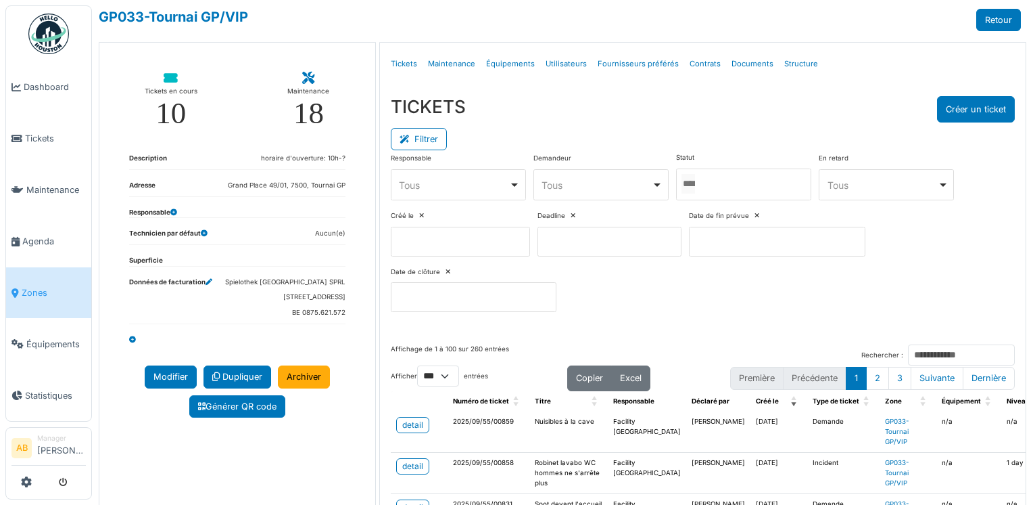
click at [714, 174] on div at bounding box center [743, 184] width 135 height 32
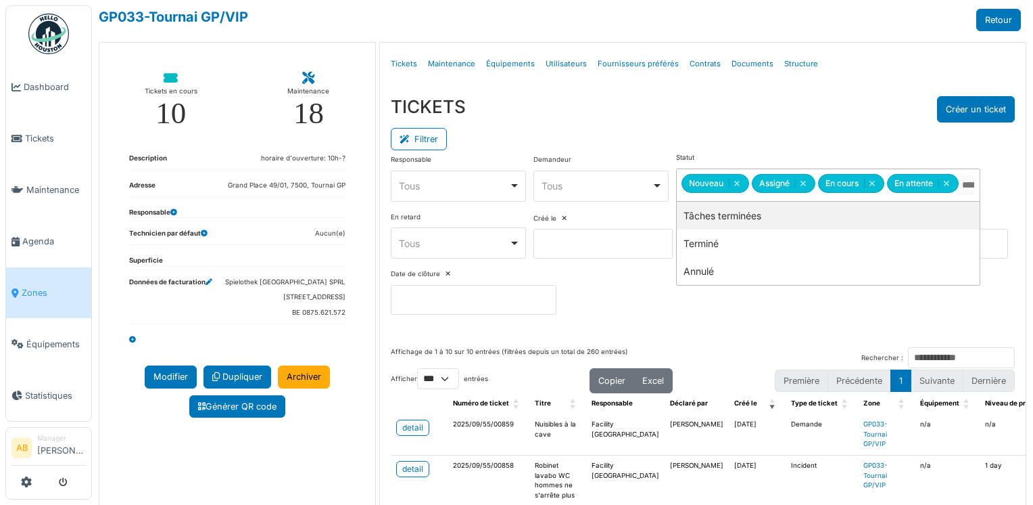
click at [703, 129] on div "Filtrer" at bounding box center [703, 137] width 625 height 30
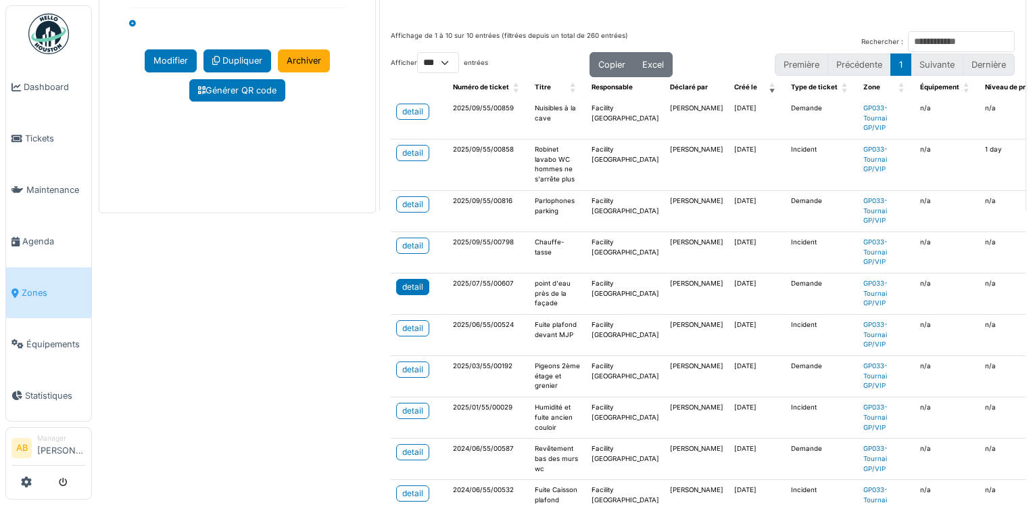
click at [402, 283] on div "detail" at bounding box center [412, 287] width 21 height 12
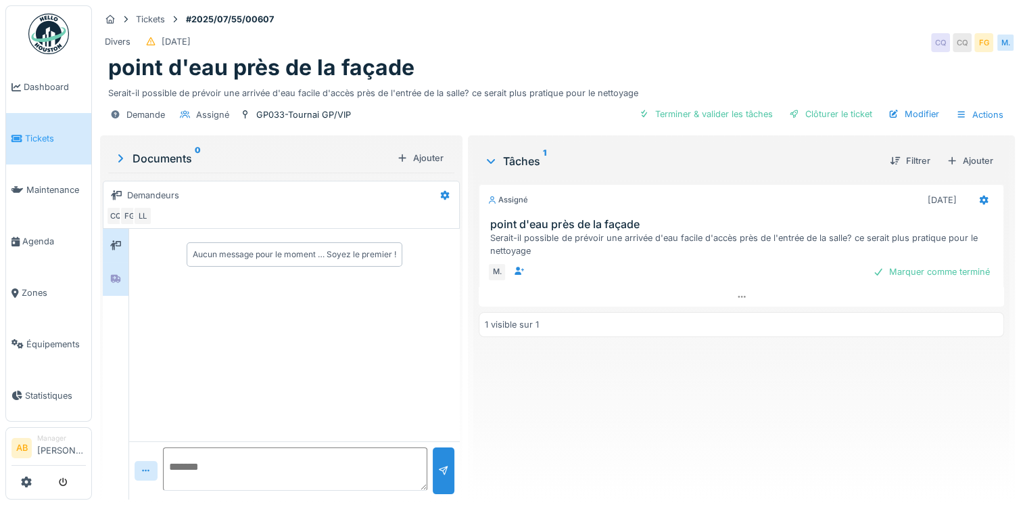
click at [118, 265] on div at bounding box center [116, 278] width 26 height 33
click at [114, 243] on icon at bounding box center [115, 244] width 11 height 9
click at [228, 471] on textarea at bounding box center [295, 468] width 264 height 43
type textarea "*"
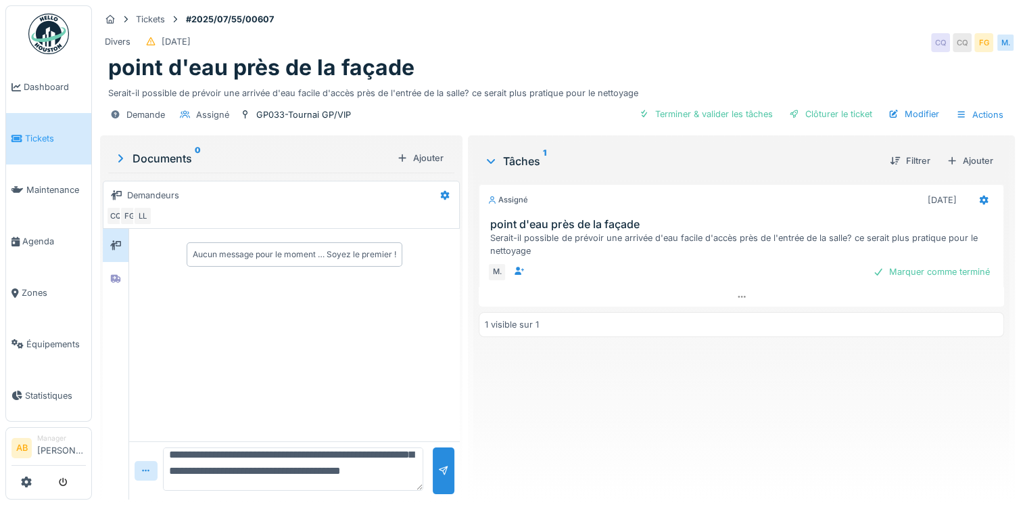
scroll to position [64, 0]
type textarea "**********"
click at [433, 461] on div at bounding box center [444, 470] width 22 height 47
